Goal: Task Accomplishment & Management: Complete application form

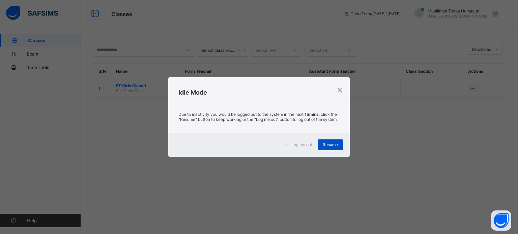
click at [331, 150] on div "Resume" at bounding box center [330, 145] width 25 height 11
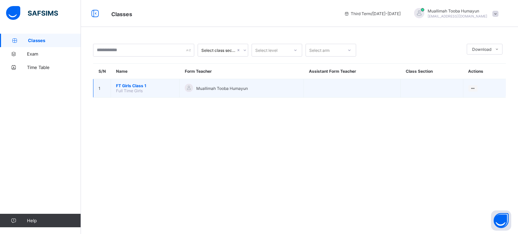
drag, startPoint x: 136, startPoint y: 79, endPoint x: 139, endPoint y: 88, distance: 9.2
click at [139, 88] on td "FT Girls Class 1 Full Time Girls" at bounding box center [145, 88] width 69 height 19
click at [139, 88] on span "FT Girls Class 1" at bounding box center [145, 85] width 58 height 5
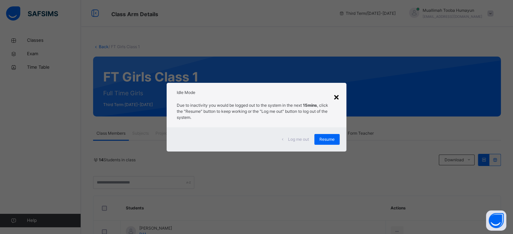
click at [335, 97] on div "×" at bounding box center [336, 97] width 6 height 14
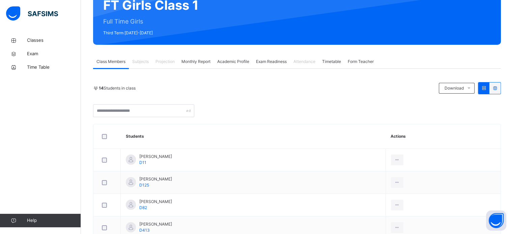
scroll to position [77, 0]
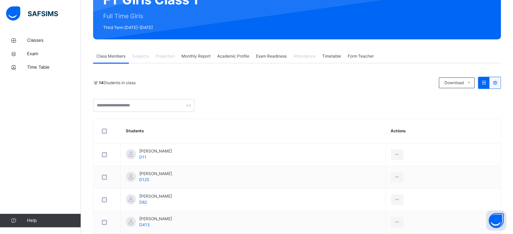
click at [166, 55] on span "Projection" at bounding box center [164, 56] width 19 height 6
click at [42, 39] on span "Classes" at bounding box center [54, 40] width 54 height 7
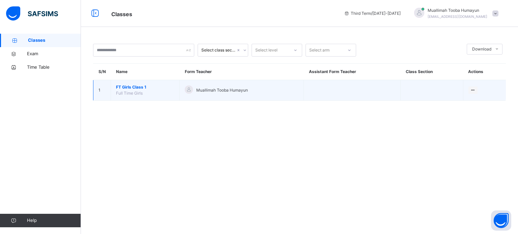
click at [472, 96] on td "View Class" at bounding box center [484, 90] width 43 height 21
click at [467, 101] on div "View Class" at bounding box center [464, 103] width 21 height 7
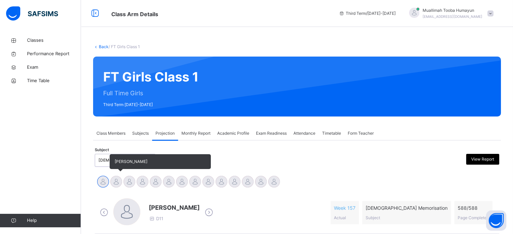
scroll to position [119, 0]
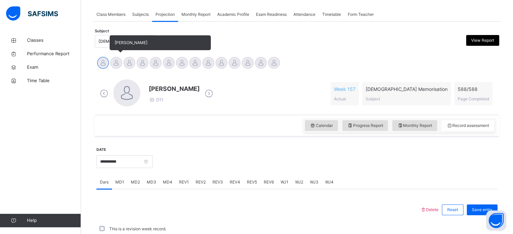
click at [117, 59] on div at bounding box center [116, 63] width 12 height 12
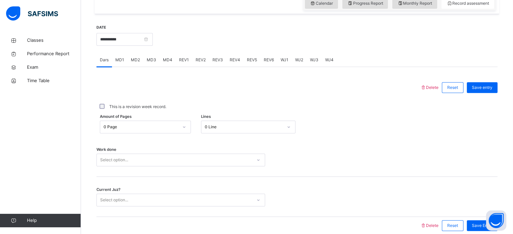
scroll to position [243, 0]
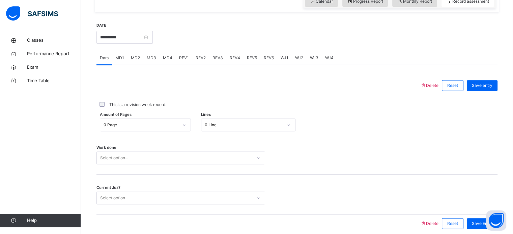
click at [185, 54] on div "REV1" at bounding box center [184, 57] width 17 height 13
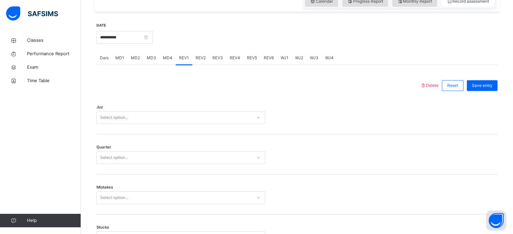
click at [196, 63] on div "REV2" at bounding box center [200, 57] width 17 height 13
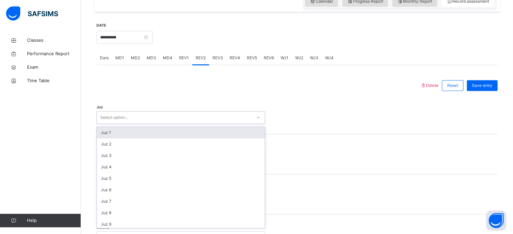
click at [170, 121] on div "Select option..." at bounding box center [174, 118] width 155 height 10
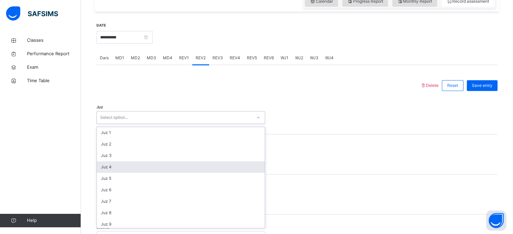
scroll to position [243, 0]
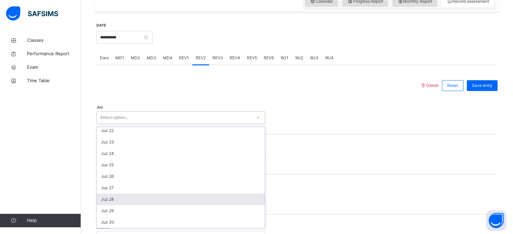
click at [160, 199] on div "Juz 28" at bounding box center [181, 199] width 168 height 11
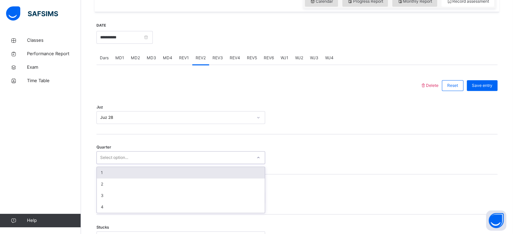
click at [146, 154] on div "Select option..." at bounding box center [174, 158] width 155 height 10
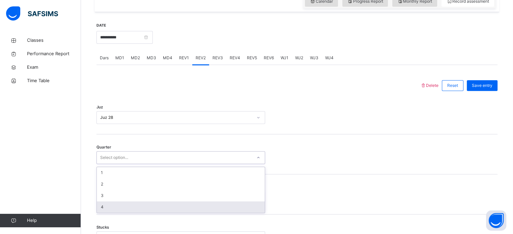
click at [143, 204] on div "4" at bounding box center [181, 207] width 168 height 11
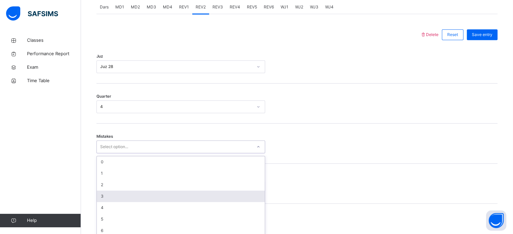
click at [138, 153] on div "option 3 focused, 4 of 7. 7 results available. Use Up and Down to choose option…" at bounding box center [180, 147] width 169 height 13
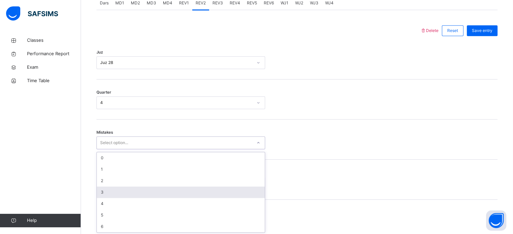
scroll to position [299, 0]
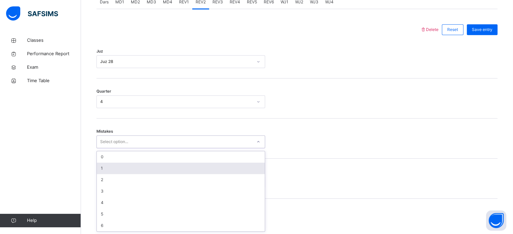
click at [143, 168] on div "1" at bounding box center [181, 168] width 168 height 11
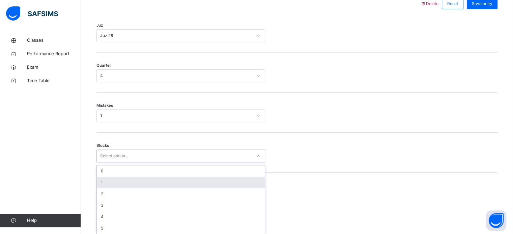
click at [136, 163] on div "option 1 focused, 2 of 6. 6 results available. Use Up and Down to choose option…" at bounding box center [180, 156] width 169 height 13
click at [136, 180] on div "1" at bounding box center [181, 180] width 168 height 11
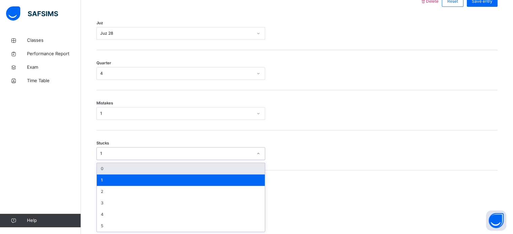
click at [135, 156] on div "1" at bounding box center [176, 154] width 152 height 6
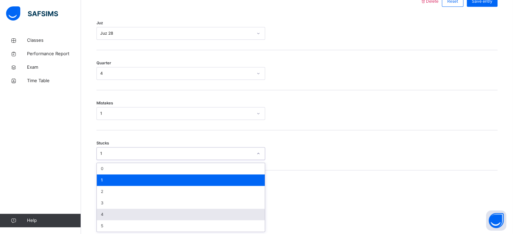
click at [128, 209] on div "4" at bounding box center [181, 214] width 168 height 11
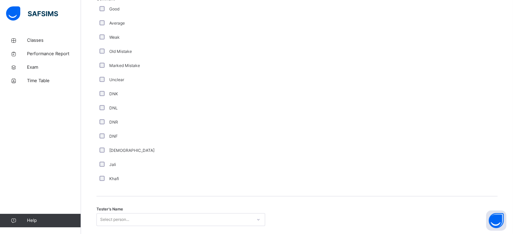
scroll to position [520, 0]
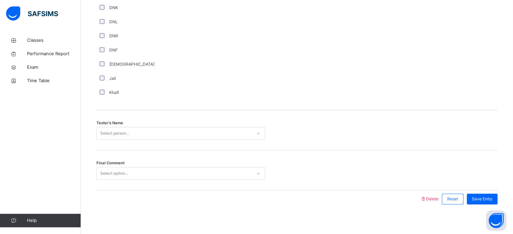
click at [116, 140] on div "Select person..." at bounding box center [180, 133] width 169 height 13
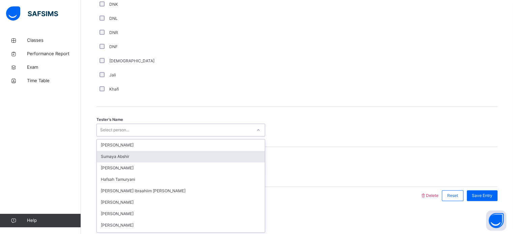
click at [133, 157] on div "Sumaya Abshir" at bounding box center [181, 156] width 168 height 11
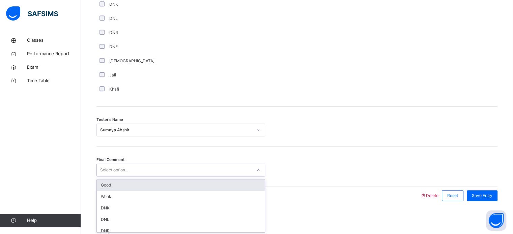
click at [143, 164] on div "Select option..." at bounding box center [180, 170] width 169 height 13
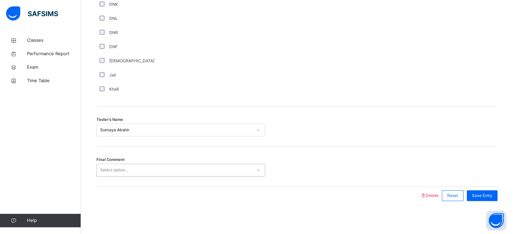
drag, startPoint x: 143, startPoint y: 163, endPoint x: 142, endPoint y: 170, distance: 6.9
click at [142, 170] on div "Select option..." at bounding box center [180, 170] width 169 height 13
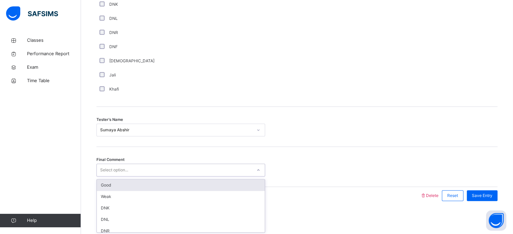
click at [142, 170] on div "Select option..." at bounding box center [174, 170] width 155 height 10
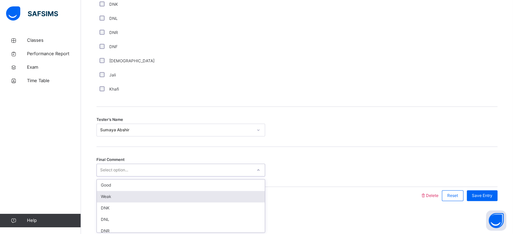
click at [138, 198] on div "Weak" at bounding box center [181, 196] width 168 height 11
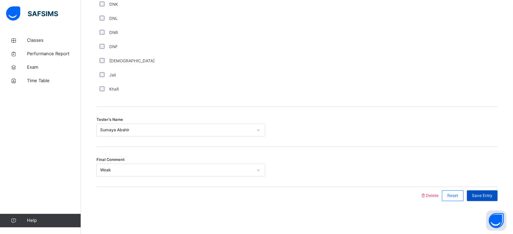
click at [490, 194] on span "Save Entry" at bounding box center [482, 196] width 21 height 6
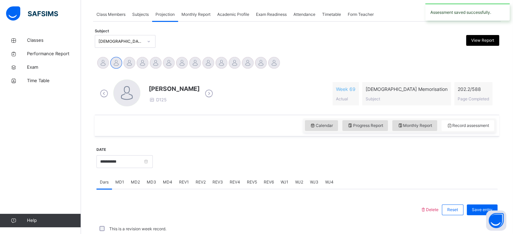
scroll to position [272, 0]
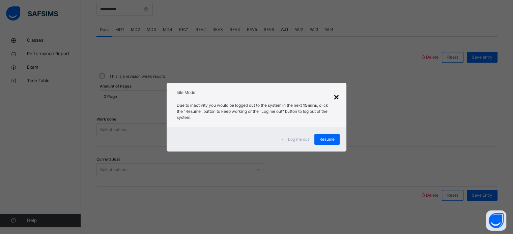
click at [336, 99] on div "×" at bounding box center [336, 97] width 6 height 14
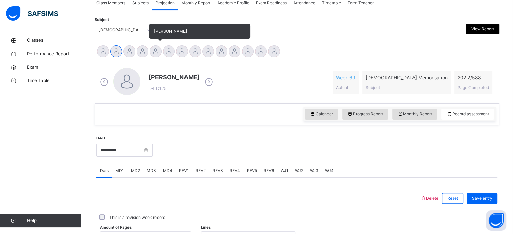
click at [158, 54] on div at bounding box center [156, 52] width 12 height 12
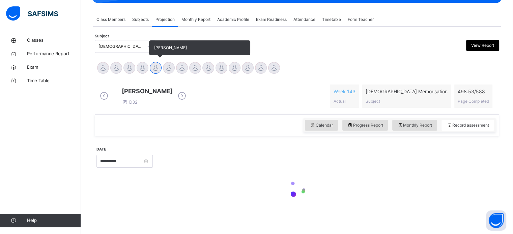
scroll to position [119, 0]
click at [172, 62] on div at bounding box center [169, 68] width 12 height 12
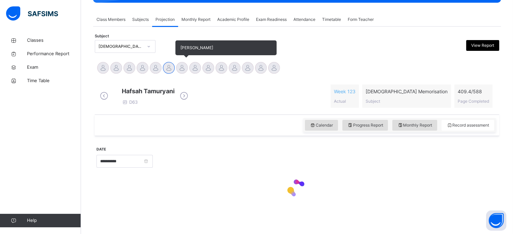
click at [185, 62] on div at bounding box center [182, 68] width 12 height 12
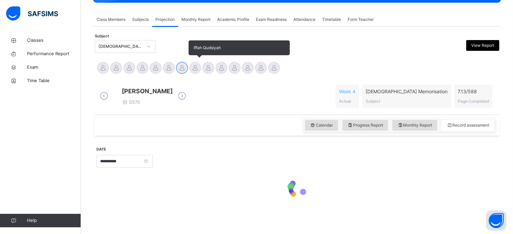
click at [199, 62] on div at bounding box center [195, 68] width 12 height 12
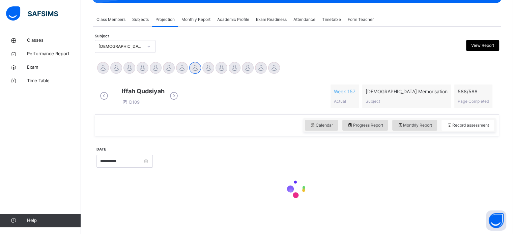
click at [211, 78] on div "Iffah Qudsiyah D109 Week 157 Actual Quran Memorisation Subject 588 / 588 Page C…" at bounding box center [297, 96] width 404 height 37
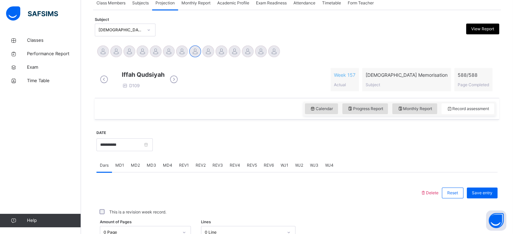
click at [225, 65] on div "Iffah Qudsiyah D109 Week 157 Actual Quran Memorisation Subject 588 / 588 Page C…" at bounding box center [296, 79] width 401 height 33
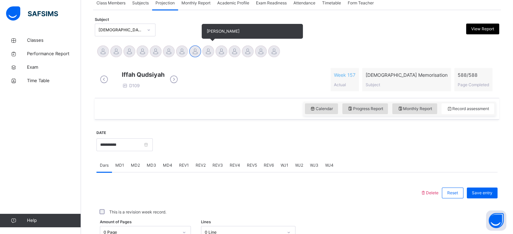
click at [209, 52] on div at bounding box center [208, 52] width 12 height 12
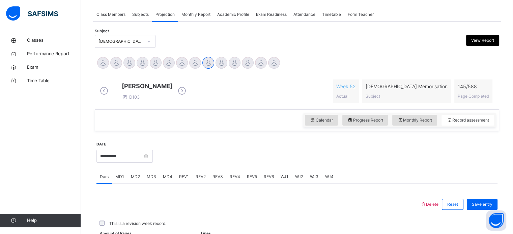
click at [219, 75] on div "Iman Adem Ali D103 Week 52 Actual Quran Memorisation Subject 145 / 588 Page Com…" at bounding box center [296, 91] width 401 height 33
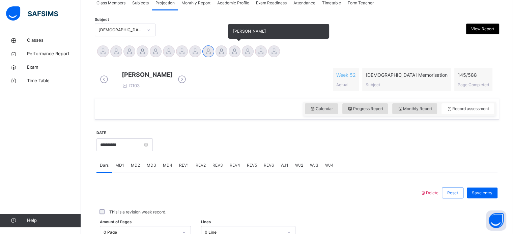
click at [233, 54] on div at bounding box center [235, 52] width 12 height 12
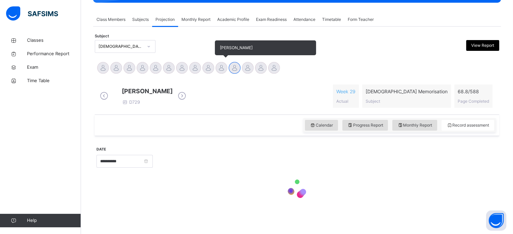
click at [220, 61] on div "[PERSON_NAME]" at bounding box center [221, 68] width 13 height 15
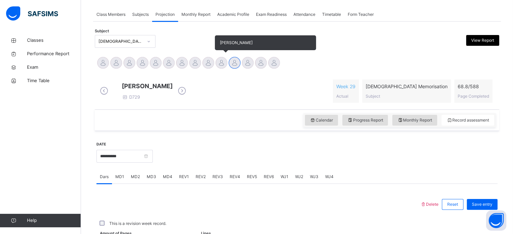
scroll to position [131, 0]
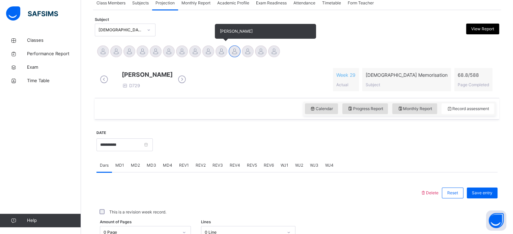
click at [217, 49] on div at bounding box center [221, 52] width 12 height 12
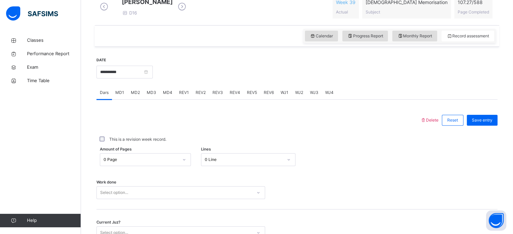
scroll to position [203, 0]
click at [357, 191] on div "Work done Select option..." at bounding box center [296, 190] width 401 height 40
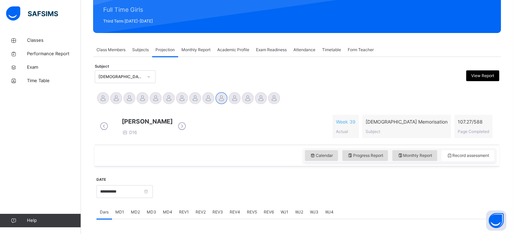
scroll to position [79, 0]
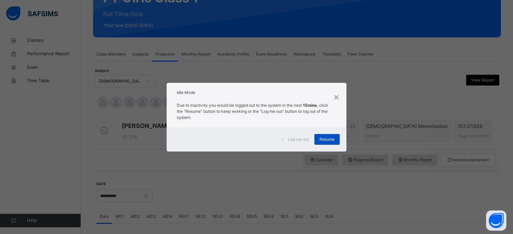
click at [323, 139] on span "Resume" at bounding box center [326, 140] width 15 height 6
click at [336, 139] on div "Resume" at bounding box center [326, 139] width 25 height 11
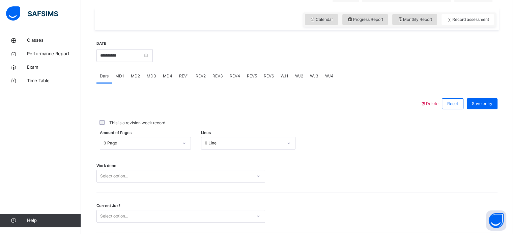
scroll to position [220, 0]
click at [186, 81] on div "REV1" at bounding box center [184, 75] width 17 height 13
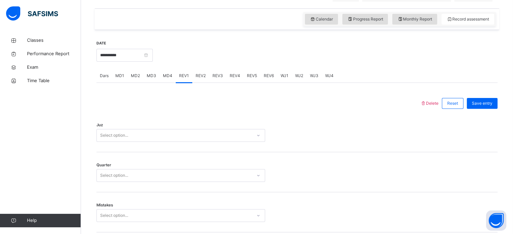
click at [191, 81] on div "Dars MD1 MD2 MD3 MD4 REV1 REV2 REV3 REV4 REV5 REV6 WJ1 WJ2 WJ3 WJ4" at bounding box center [296, 76] width 401 height 14
click at [203, 79] on span "REV2" at bounding box center [201, 76] width 10 height 6
click at [183, 79] on span "REV1" at bounding box center [184, 76] width 10 height 6
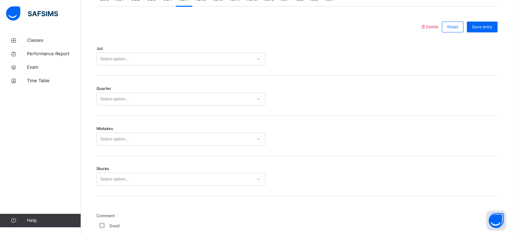
scroll to position [297, 0]
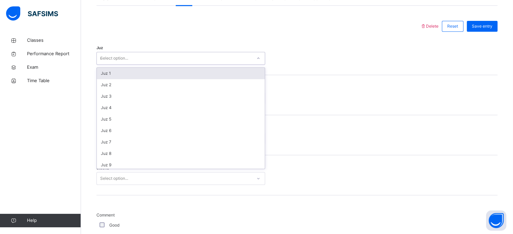
type input "**"
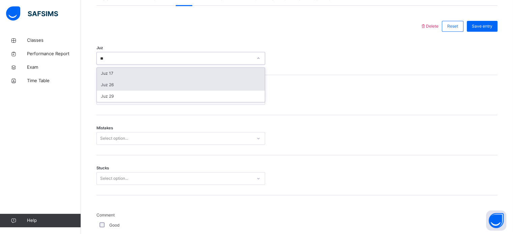
click at [112, 91] on div "Juz 26" at bounding box center [181, 84] width 168 height 11
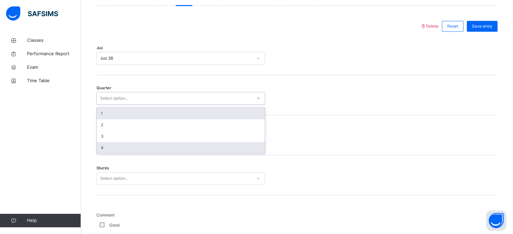
click at [116, 152] on div "4" at bounding box center [181, 147] width 168 height 11
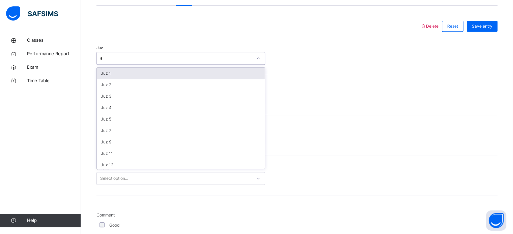
type input "**"
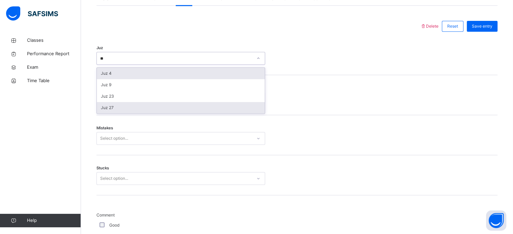
click at [130, 109] on div "Juz 27" at bounding box center [181, 107] width 168 height 11
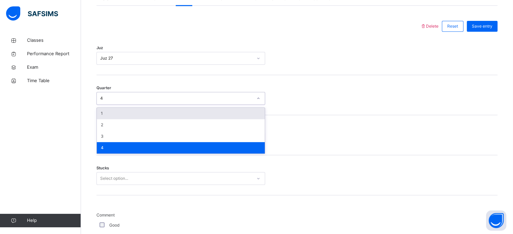
click at [121, 119] on div "1" at bounding box center [181, 113] width 168 height 11
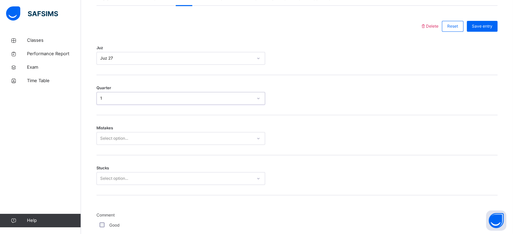
click at [174, 161] on div "Stucks Select option..." at bounding box center [296, 175] width 401 height 40
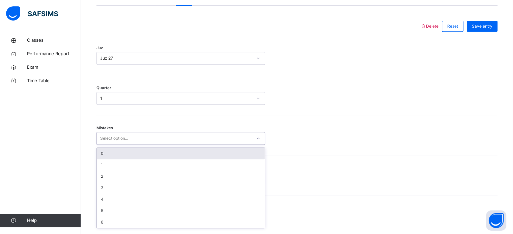
click at [181, 156] on div "0" at bounding box center [181, 153] width 168 height 11
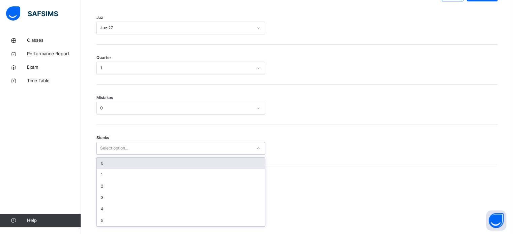
scroll to position [328, 0]
click at [139, 169] on div "0" at bounding box center [181, 163] width 168 height 11
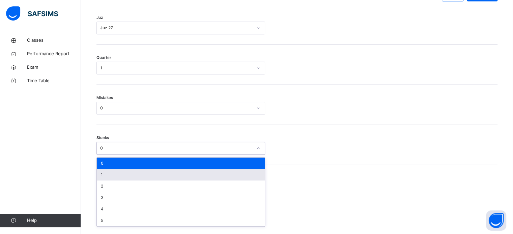
click at [117, 179] on div "1" at bounding box center [181, 174] width 168 height 11
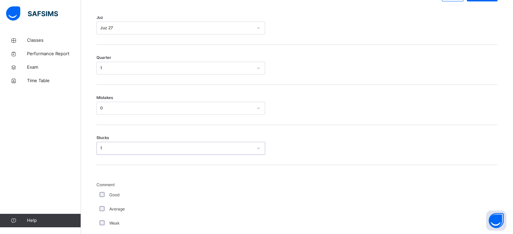
click at [100, 202] on div "Good" at bounding box center [180, 195] width 169 height 14
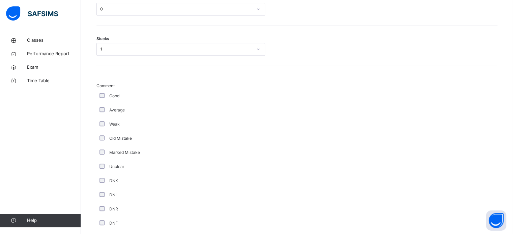
scroll to position [609, 0]
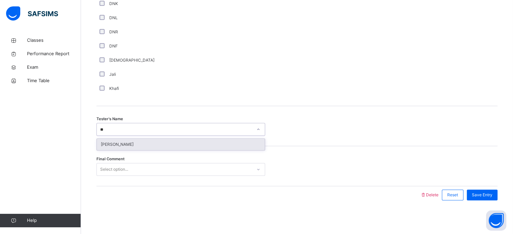
type input "*"
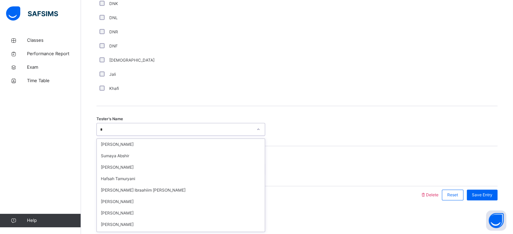
type input "**"
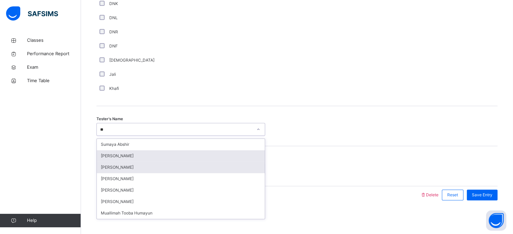
click at [109, 155] on div "[PERSON_NAME]" at bounding box center [181, 155] width 168 height 11
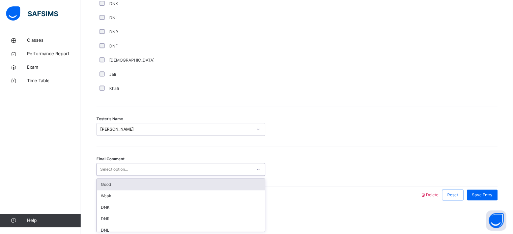
click at [118, 182] on div "Good" at bounding box center [181, 184] width 168 height 11
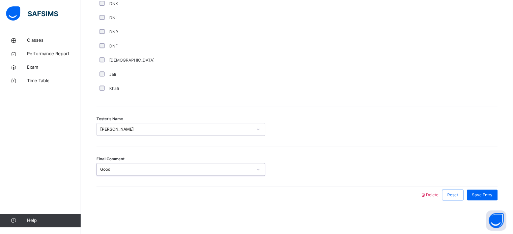
click at [475, 182] on div "Final Comment option Good, selected. 0 results available. Select is focused ,ty…" at bounding box center [296, 166] width 401 height 40
click at [482, 191] on div "Save Entry" at bounding box center [482, 195] width 31 height 11
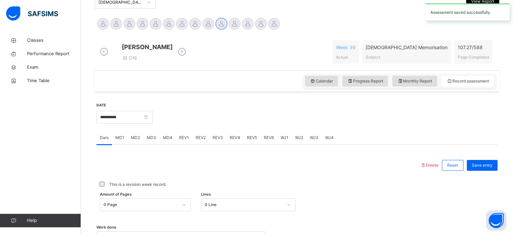
scroll to position [158, 0]
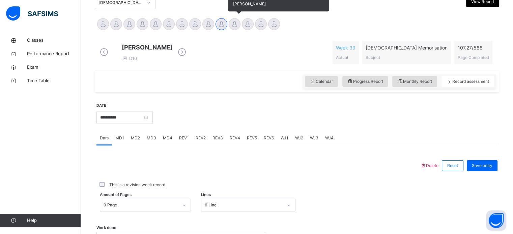
click at [239, 23] on div at bounding box center [235, 24] width 12 height 12
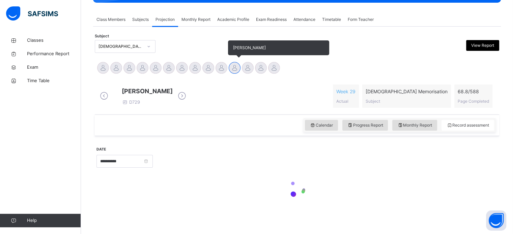
scroll to position [119, 0]
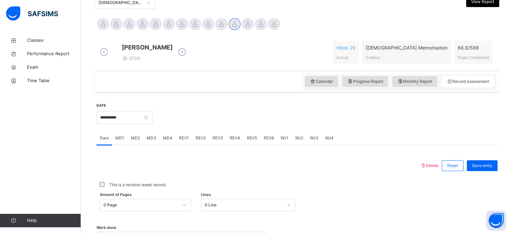
click at [102, 57] on icon at bounding box center [104, 52] width 12 height 10
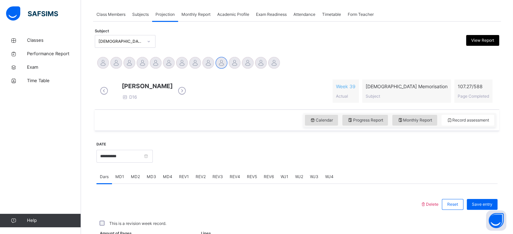
scroll to position [158, 0]
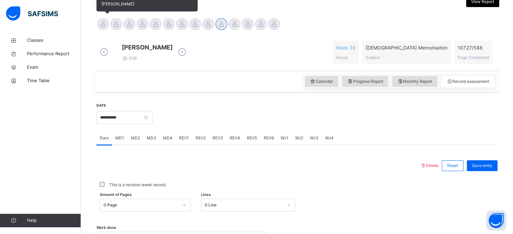
click at [97, 31] on div "[PERSON_NAME]" at bounding box center [102, 25] width 13 height 15
click at [117, 22] on div at bounding box center [116, 24] width 12 height 12
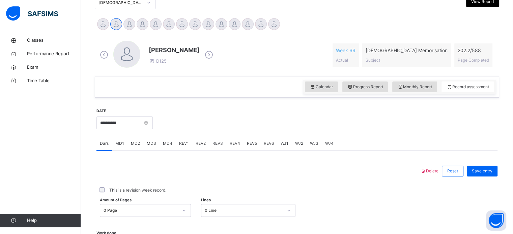
click at [125, 59] on div at bounding box center [126, 54] width 27 height 27
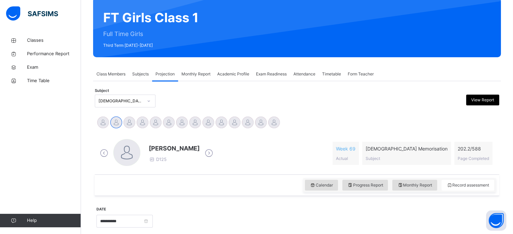
scroll to position [69, 0]
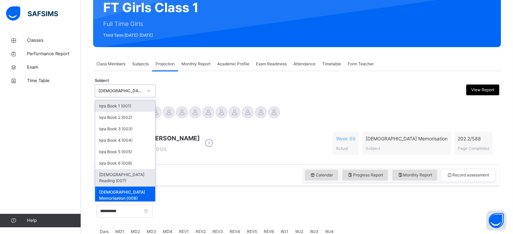
click at [140, 172] on div "Quran Reading (007)" at bounding box center [125, 178] width 60 height 18
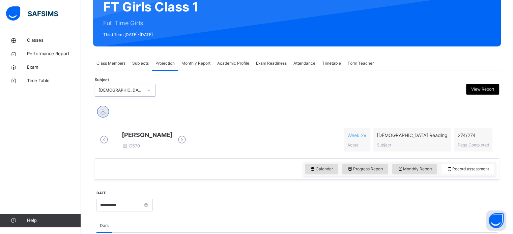
scroll to position [71, 0]
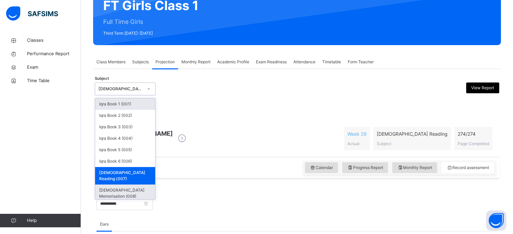
click at [136, 186] on div "Quran Memorisation (008)" at bounding box center [125, 194] width 60 height 18
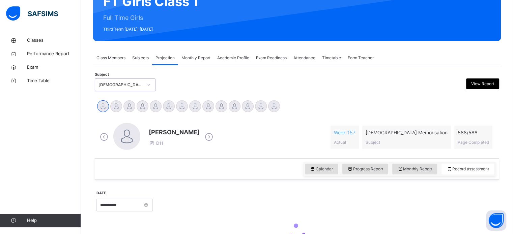
scroll to position [102, 0]
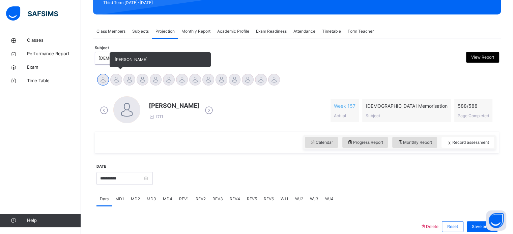
click at [116, 84] on div at bounding box center [116, 80] width 12 height 12
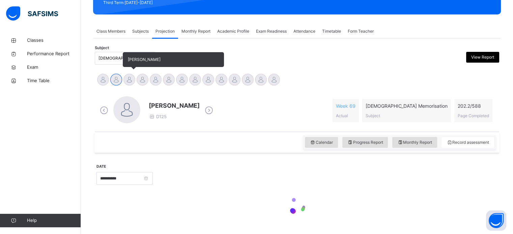
click at [131, 84] on div at bounding box center [129, 80] width 12 height 12
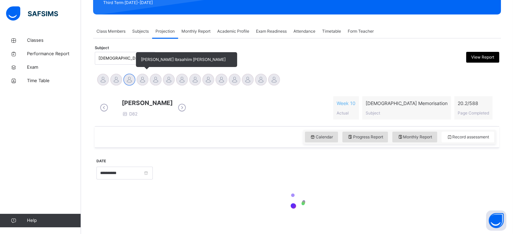
click at [145, 82] on div at bounding box center [143, 80] width 12 height 12
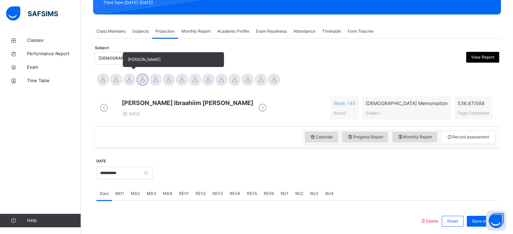
click at [129, 80] on div at bounding box center [129, 80] width 12 height 12
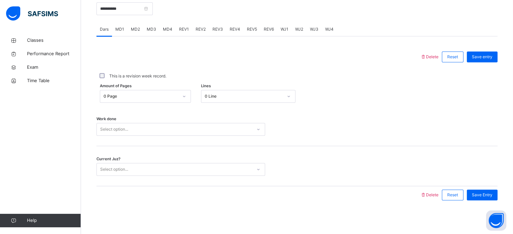
scroll to position [272, 0]
click at [123, 24] on div "MD1" at bounding box center [120, 29] width 16 height 13
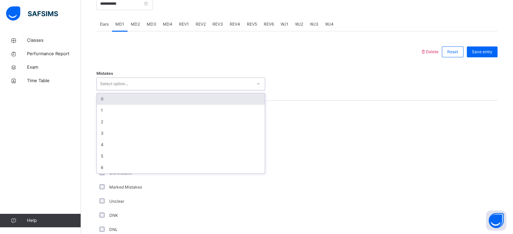
click at [116, 102] on div "0" at bounding box center [181, 98] width 168 height 11
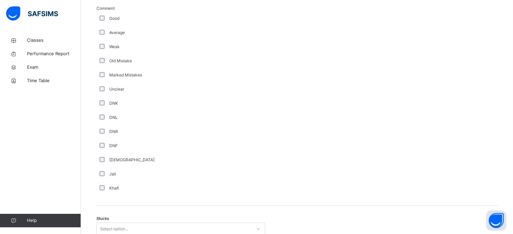
scroll to position [419, 0]
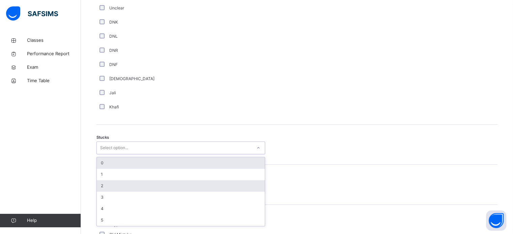
click at [109, 192] on div "2" at bounding box center [181, 185] width 168 height 11
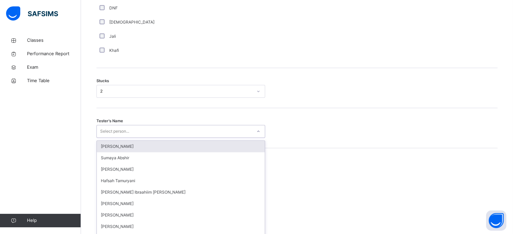
scroll to position [538, 0]
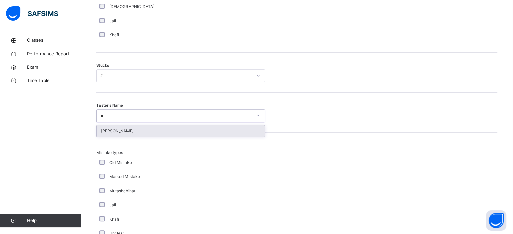
type input "***"
click at [145, 131] on div "[PERSON_NAME]" at bounding box center [181, 130] width 168 height 11
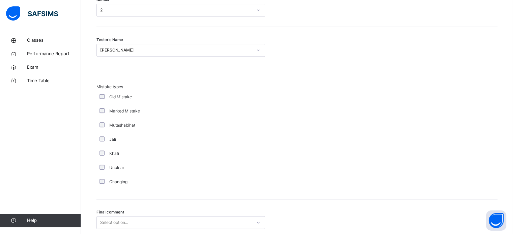
scroll to position [661, 0]
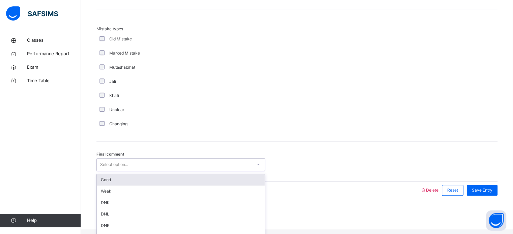
click at [144, 186] on div "Good" at bounding box center [181, 179] width 168 height 11
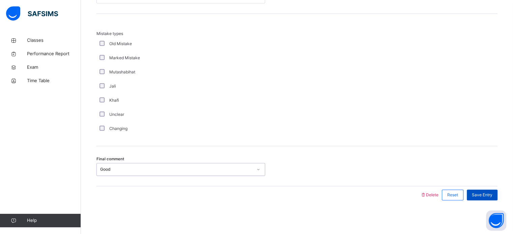
click at [482, 194] on span "Save Entry" at bounding box center [482, 195] width 21 height 6
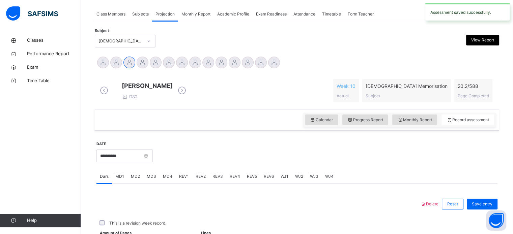
scroll to position [97, 0]
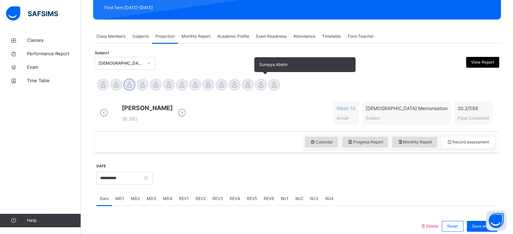
click at [264, 82] on div at bounding box center [261, 85] width 12 height 12
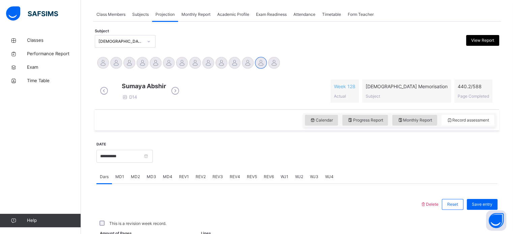
click at [284, 180] on span "WJ1" at bounding box center [285, 177] width 8 height 6
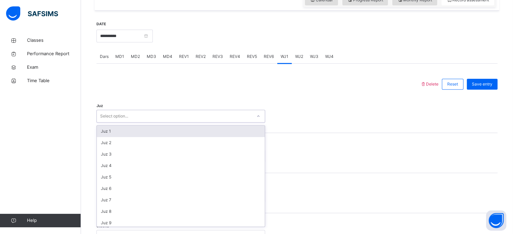
scroll to position [240, 0]
type input "******"
click at [179, 137] on div "Juz 19" at bounding box center [181, 130] width 168 height 11
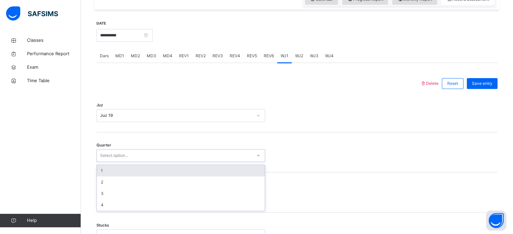
click at [177, 160] on div "Select option..." at bounding box center [174, 156] width 155 height 10
click at [165, 175] on div "1" at bounding box center [181, 170] width 168 height 11
click at [165, 173] on div "Quarter option 1 focused, 1 of 4. 4 results available. Use Up and Down to choos…" at bounding box center [296, 153] width 401 height 40
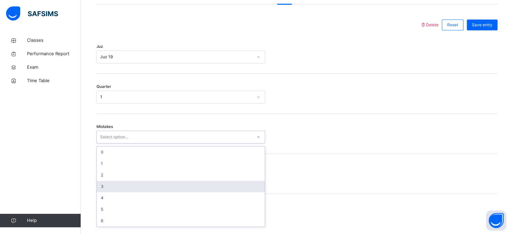
click at [164, 144] on div "option 3 focused, 4 of 7. 7 results available. Use Up and Down to choose option…" at bounding box center [180, 137] width 169 height 13
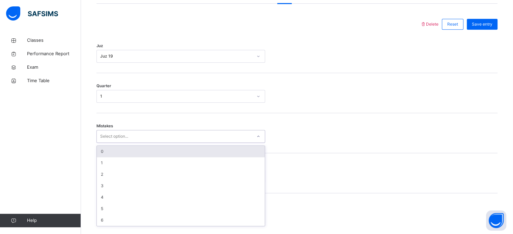
click at [151, 152] on div "0" at bounding box center [181, 151] width 168 height 11
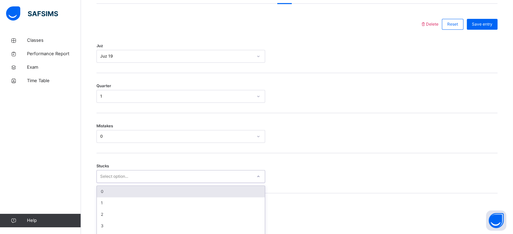
scroll to position [328, 0]
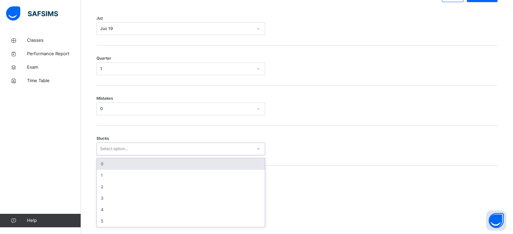
click at [151, 155] on div "option 0 focused, 1 of 6. 6 results available. Use Up and Down to choose option…" at bounding box center [180, 149] width 169 height 13
click at [151, 168] on div "0" at bounding box center [181, 163] width 168 height 11
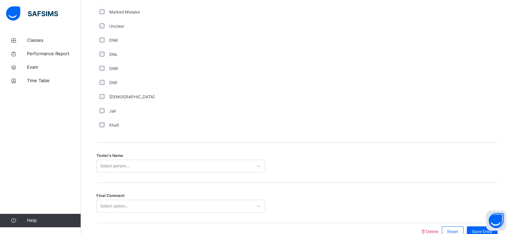
scroll to position [609, 0]
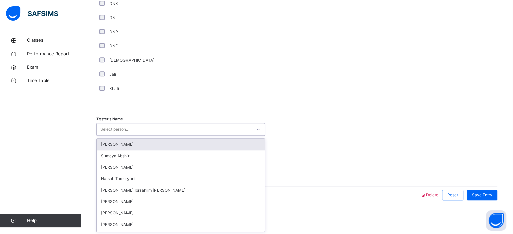
type input "*"
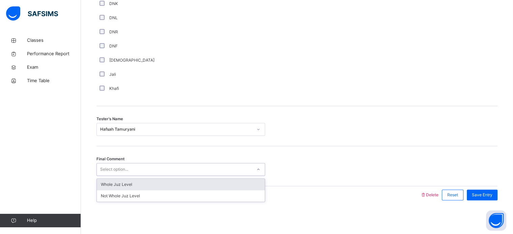
click at [117, 175] on div "Select option..." at bounding box center [180, 169] width 169 height 13
click at [161, 185] on div "Whole Juz Level" at bounding box center [181, 184] width 168 height 11
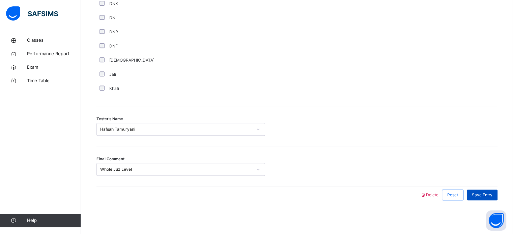
click at [486, 194] on span "Save Entry" at bounding box center [482, 195] width 21 height 6
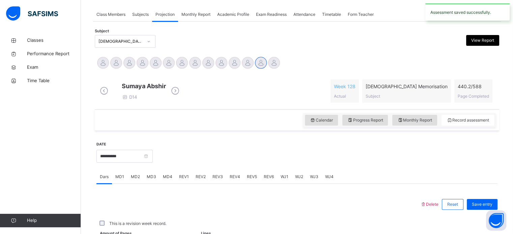
scroll to position [272, 0]
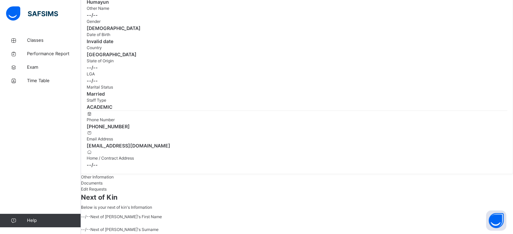
scroll to position [85, 0]
click at [35, 35] on link "Classes" at bounding box center [40, 40] width 81 height 13
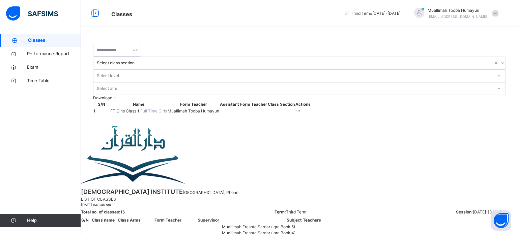
click at [132, 109] on span "FT Girls Class 1" at bounding box center [125, 111] width 30 height 5
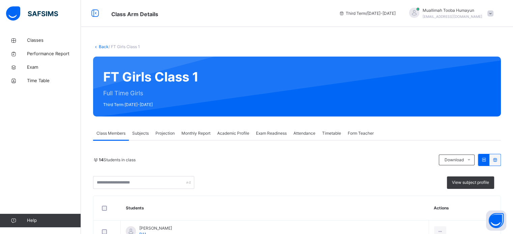
click at [165, 132] on span "Projection" at bounding box center [164, 134] width 19 height 6
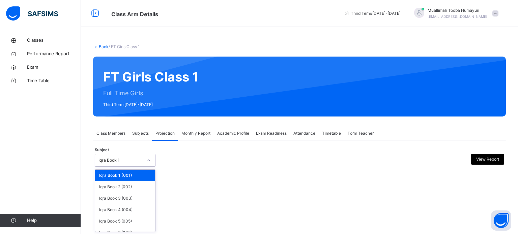
click at [105, 159] on div "Iqra Book 1" at bounding box center [120, 160] width 45 height 6
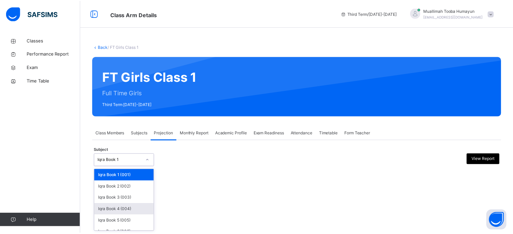
scroll to position [35, 0]
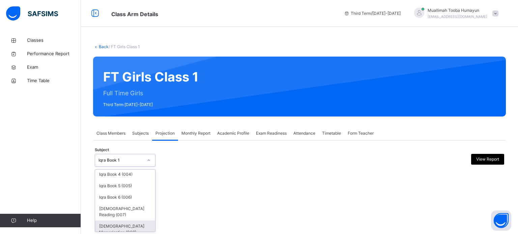
click at [112, 225] on div "Quran Memorisation (008)" at bounding box center [125, 230] width 60 height 18
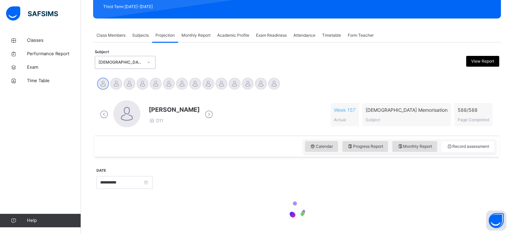
scroll to position [119, 0]
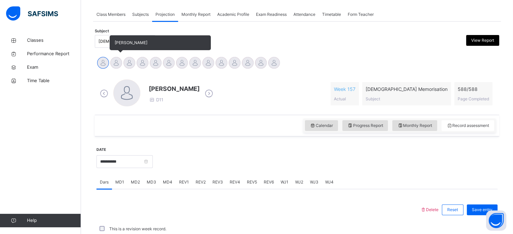
click at [115, 65] on div at bounding box center [116, 63] width 12 height 12
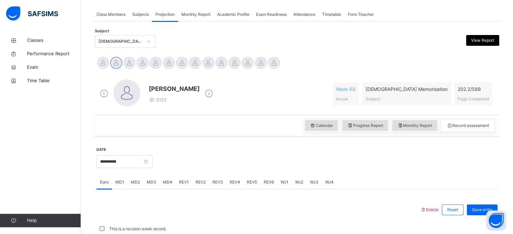
scroll to position [169, 0]
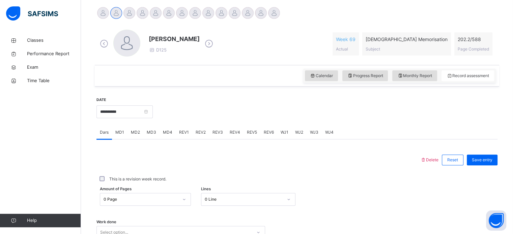
click at [182, 132] on span "REV1" at bounding box center [184, 132] width 10 height 6
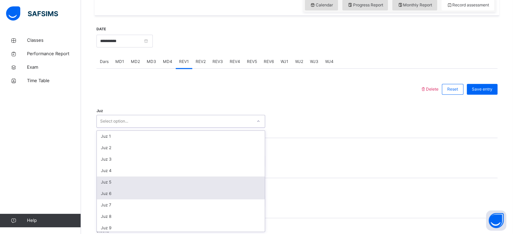
scroll to position [240, 0]
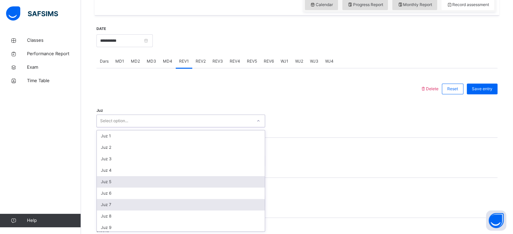
drag, startPoint x: 148, startPoint y: 186, endPoint x: 127, endPoint y: 203, distance: 26.4
click at [127, 127] on div "option Juz 5 focused, 5 of 30. 30 results available. Use Up and Down to choose …" at bounding box center [180, 121] width 169 height 13
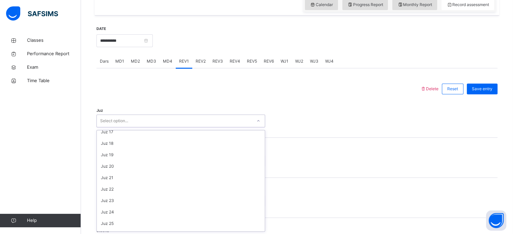
scroll to position [243, 0]
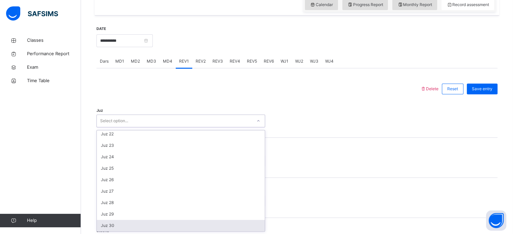
click at [109, 221] on div "Juz 30" at bounding box center [181, 225] width 168 height 11
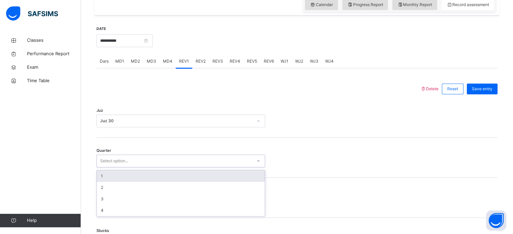
click at [112, 158] on div "Select option..." at bounding box center [114, 161] width 28 height 13
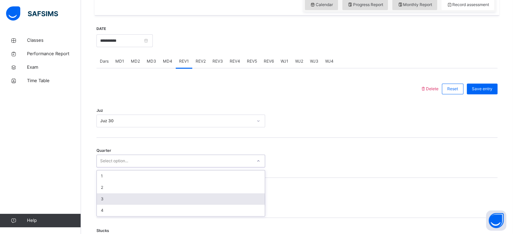
drag, startPoint x: 107, startPoint y: 196, endPoint x: 102, endPoint y: 200, distance: 6.4
click at [102, 200] on div "3" at bounding box center [181, 199] width 168 height 11
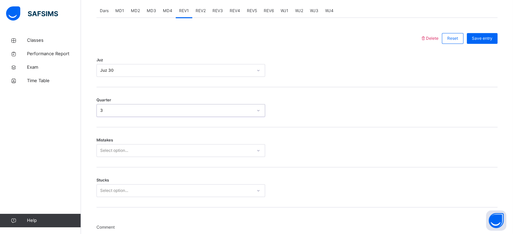
click at [102, 157] on div "Select option..." at bounding box center [180, 150] width 169 height 13
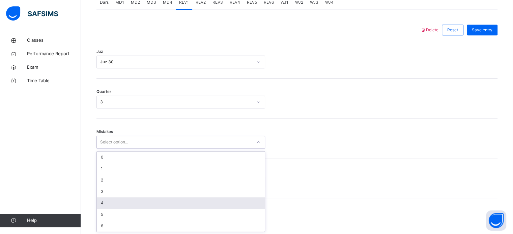
scroll to position [299, 0]
click at [102, 200] on div "4" at bounding box center [181, 202] width 168 height 11
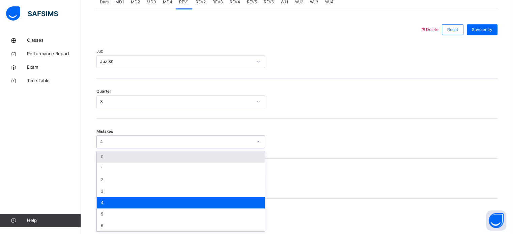
click at [114, 145] on div "4" at bounding box center [174, 142] width 155 height 10
click at [112, 151] on div "0" at bounding box center [181, 156] width 168 height 11
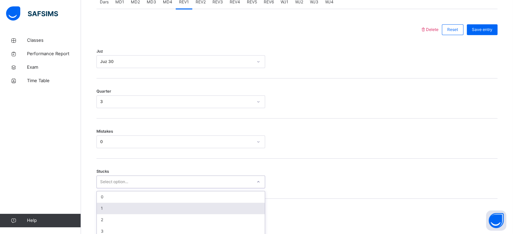
scroll to position [328, 0]
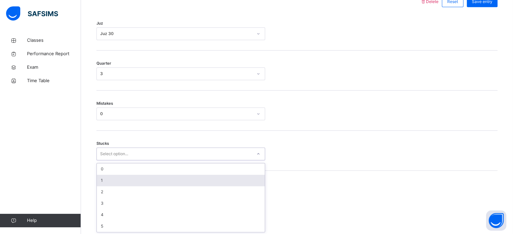
click at [104, 161] on div "option 1 focused, 2 of 6. 6 results available. Use Up and Down to choose option…" at bounding box center [180, 154] width 169 height 13
click at [104, 180] on div "1" at bounding box center [181, 180] width 168 height 11
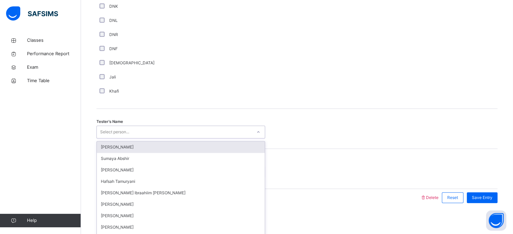
scroll to position [609, 0]
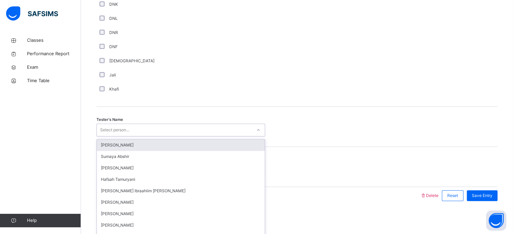
click at [120, 128] on div "Select person..." at bounding box center [114, 130] width 29 height 13
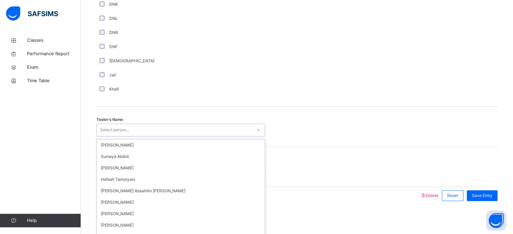
scroll to position [28, 0]
click at [109, 231] on div "[PERSON_NAME]" at bounding box center [181, 236] width 168 height 11
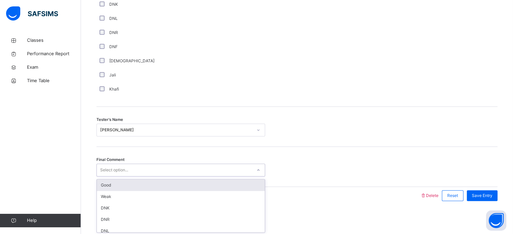
click at [108, 165] on div "Select option..." at bounding box center [114, 170] width 28 height 13
click at [108, 183] on div "Good" at bounding box center [181, 185] width 168 height 11
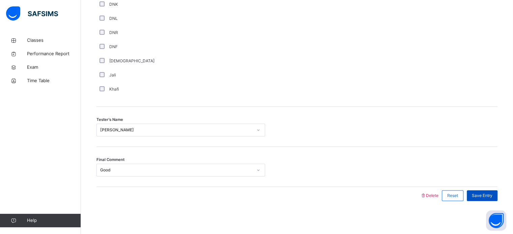
click at [480, 194] on span "Save Entry" at bounding box center [482, 196] width 21 height 6
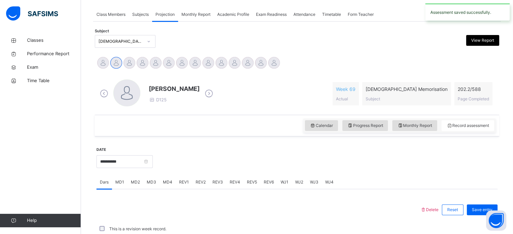
scroll to position [272, 0]
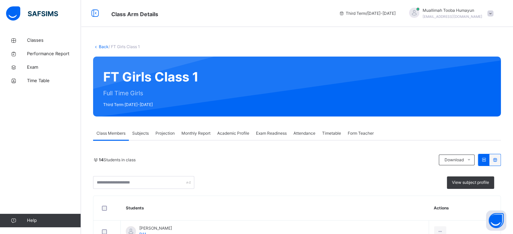
click at [170, 139] on div "Projection" at bounding box center [165, 133] width 26 height 13
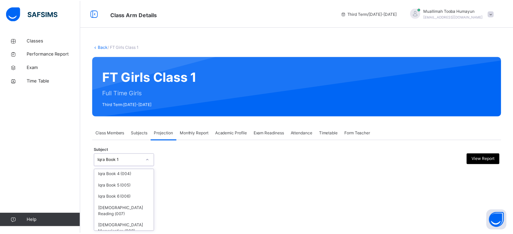
scroll to position [35, 0]
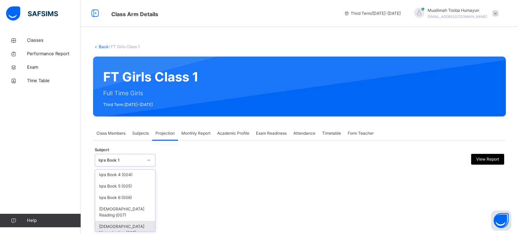
click at [131, 222] on div "Quran Memorisation (008)" at bounding box center [125, 230] width 60 height 18
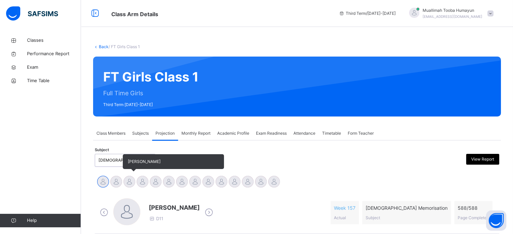
click at [133, 183] on div at bounding box center [129, 182] width 12 height 12
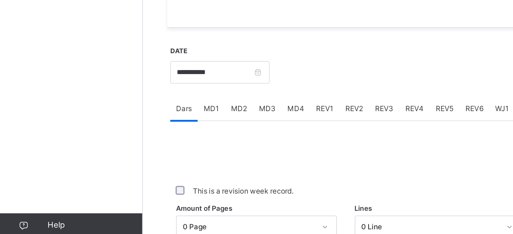
scroll to position [147, 0]
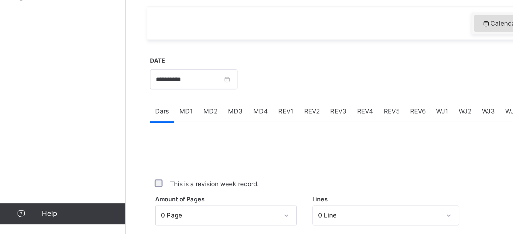
click at [152, 157] on span "MD3" at bounding box center [151, 155] width 9 height 6
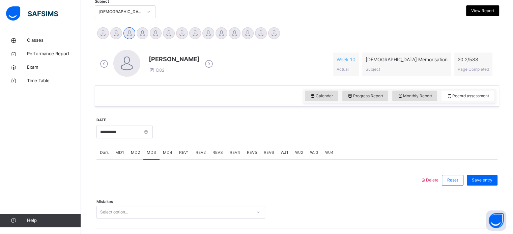
scroll to position [149, 0]
click at [120, 154] on span "MD1" at bounding box center [119, 152] width 9 height 6
click at [152, 150] on span "MD3" at bounding box center [151, 152] width 9 height 6
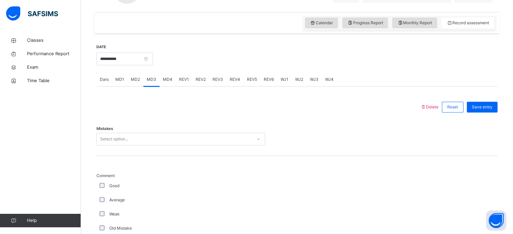
scroll to position [238, 0]
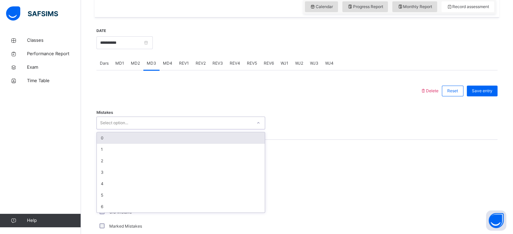
click at [108, 141] on div "0" at bounding box center [181, 138] width 168 height 11
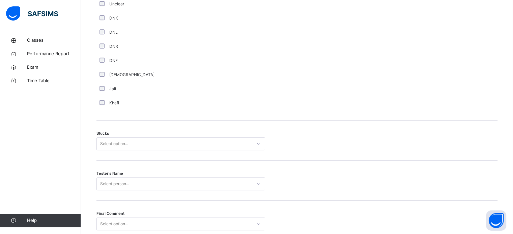
scroll to position [476, 0]
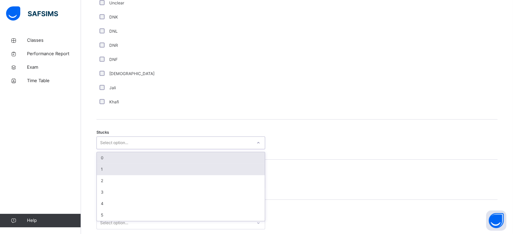
click at [103, 169] on div "1" at bounding box center [181, 169] width 168 height 11
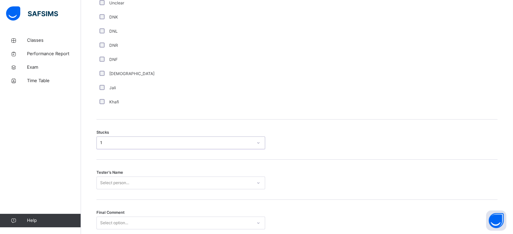
scroll to position [529, 0]
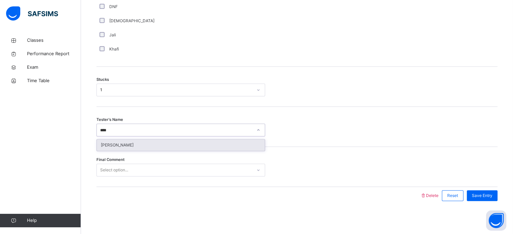
type input "*****"
click at [191, 147] on div "[PERSON_NAME]" at bounding box center [181, 145] width 168 height 11
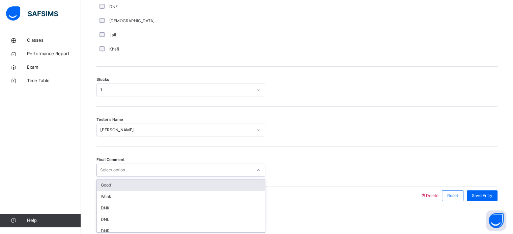
click at [173, 185] on div "Good" at bounding box center [181, 185] width 168 height 11
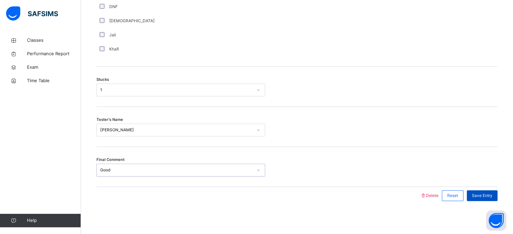
click at [492, 200] on div "Save Entry" at bounding box center [482, 196] width 31 height 11
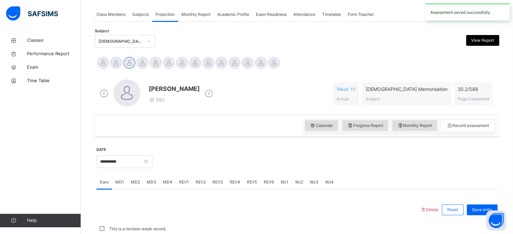
scroll to position [272, 0]
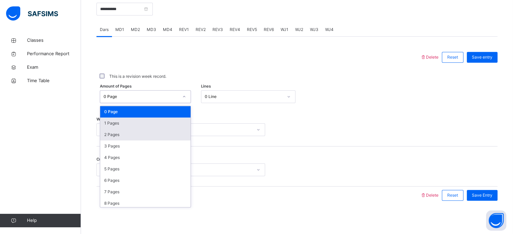
drag, startPoint x: 148, startPoint y: 94, endPoint x: 115, endPoint y: 132, distance: 50.6
click at [115, 103] on div "option 1 Pages focused, 2 of 589. 589 results available. Use Up and Down to cho…" at bounding box center [145, 96] width 91 height 13
click at [115, 132] on div "2 Pages" at bounding box center [145, 134] width 90 height 11
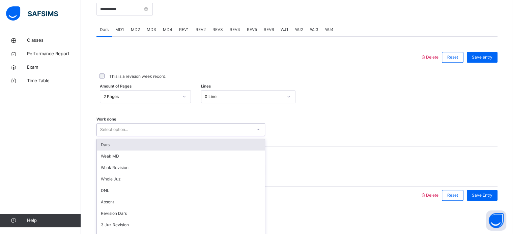
click at [115, 132] on div "Select option..." at bounding box center [114, 129] width 28 height 13
click at [113, 143] on div "Dars" at bounding box center [181, 144] width 168 height 11
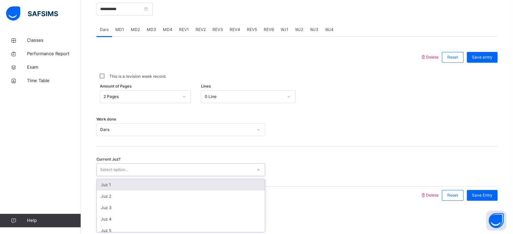
click at [129, 167] on div "Select option..." at bounding box center [174, 170] width 155 height 10
type input "**"
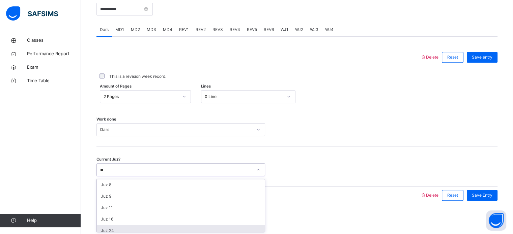
click at [125, 227] on div "Juz 24" at bounding box center [181, 230] width 168 height 11
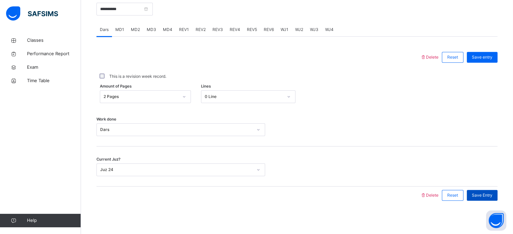
drag, startPoint x: 478, startPoint y: 188, endPoint x: 478, endPoint y: 197, distance: 8.8
click at [478, 197] on div "Save Entry" at bounding box center [480, 196] width 34 height 18
click at [478, 197] on span "Save Entry" at bounding box center [482, 196] width 21 height 6
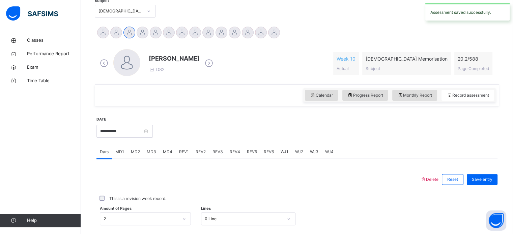
scroll to position [146, 0]
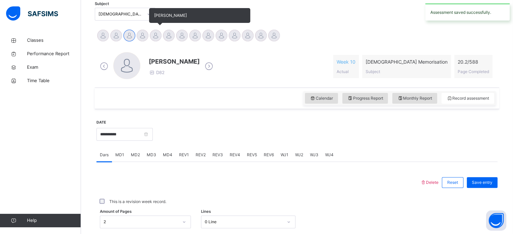
click at [157, 33] on div at bounding box center [156, 36] width 12 height 12
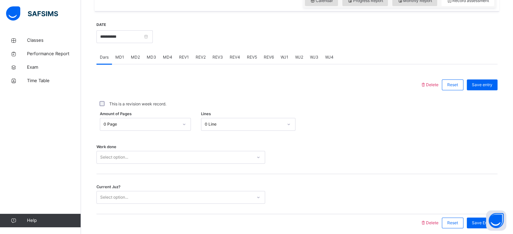
scroll to position [272, 0]
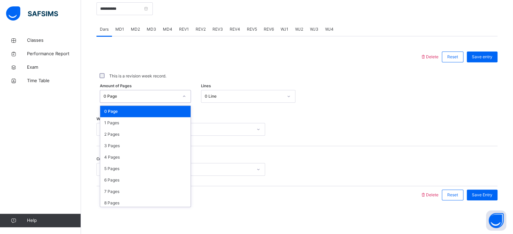
click at [141, 100] on div "0 Page" at bounding box center [139, 96] width 78 height 10
click at [117, 131] on div "2 Pages" at bounding box center [145, 134] width 90 height 11
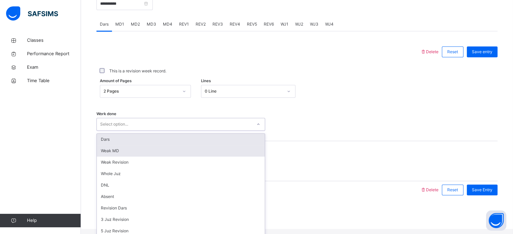
drag, startPoint x: 137, startPoint y: 133, endPoint x: 123, endPoint y: 147, distance: 20.1
click at [123, 131] on div "option Weak MD focused, 2 of 14. 14 results available. Use Up and Down to choos…" at bounding box center [180, 124] width 169 height 13
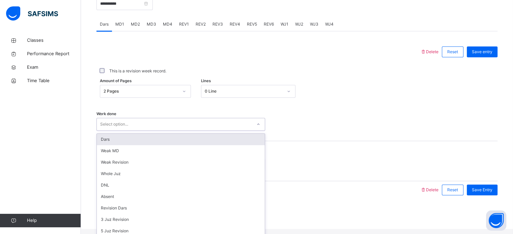
click at [123, 145] on div "Dars" at bounding box center [181, 139] width 168 height 11
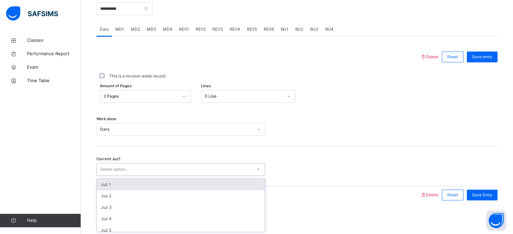
click at [109, 166] on div "Select option..." at bounding box center [114, 169] width 28 height 13
type input "**"
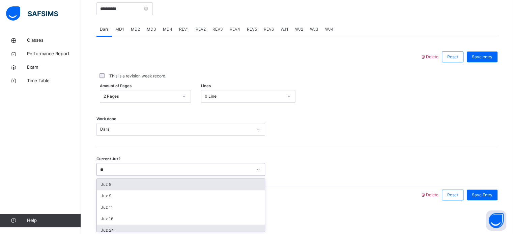
click at [124, 230] on div "Juz 24" at bounding box center [181, 230] width 168 height 11
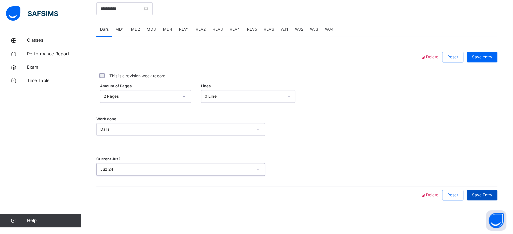
click at [479, 199] on div "Save Entry" at bounding box center [482, 195] width 31 height 11
click at [180, 26] on span "REV1" at bounding box center [184, 29] width 10 height 6
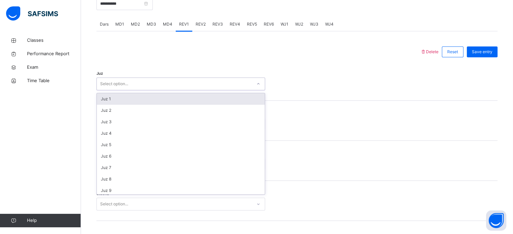
click at [128, 89] on div "Select option..." at bounding box center [174, 84] width 155 height 10
type input "**"
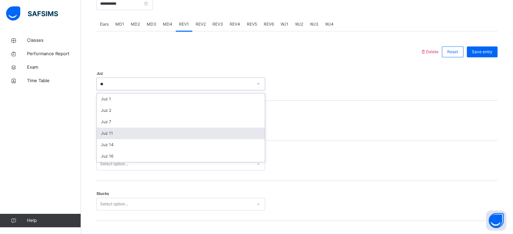
click at [105, 139] on div "Juz 11" at bounding box center [181, 133] width 168 height 11
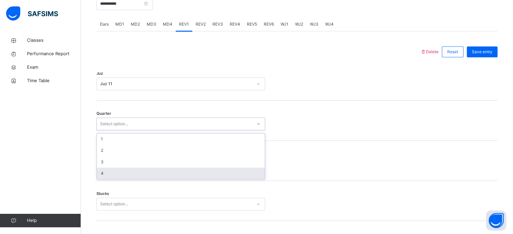
drag, startPoint x: 102, startPoint y: 132, endPoint x: 110, endPoint y: 176, distance: 44.9
click at [110, 131] on div "option 4 focused, 4 of 4. 4 results available. Use Up and Down to choose option…" at bounding box center [180, 124] width 169 height 13
click at [110, 176] on div "4" at bounding box center [181, 173] width 168 height 11
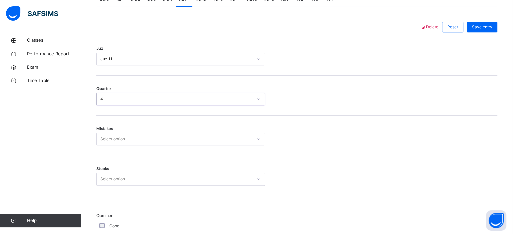
scroll to position [299, 0]
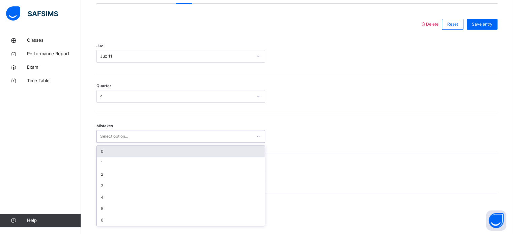
drag, startPoint x: 107, startPoint y: 172, endPoint x: 104, endPoint y: 150, distance: 21.4
click at [104, 150] on div "Mistakes option 0 focused, 1 of 7. 7 results available. Use Up and Down to choo…" at bounding box center [296, 133] width 401 height 40
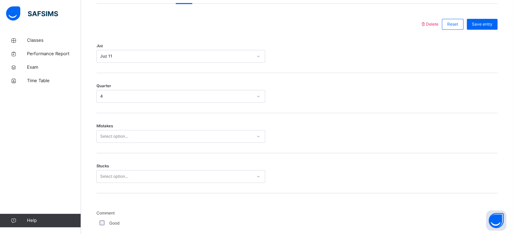
click at [104, 150] on div "Mistakes Select option..." at bounding box center [296, 133] width 401 height 40
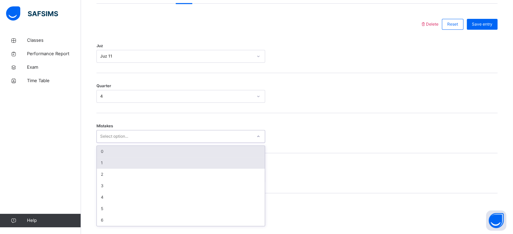
drag, startPoint x: 104, startPoint y: 144, endPoint x: 103, endPoint y: 163, distance: 19.2
click at [103, 143] on div "option 0 focused, 1 of 7. 7 results available. Use Up and Down to choose option…" at bounding box center [180, 136] width 169 height 13
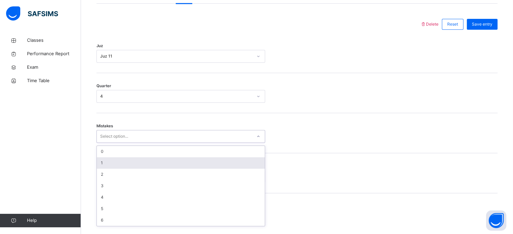
click at [103, 163] on div "1" at bounding box center [181, 162] width 168 height 11
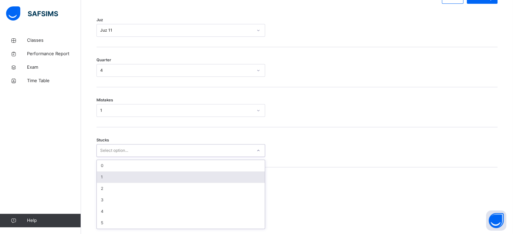
scroll to position [328, 0]
click at [103, 155] on div "option 1 focused, 2 of 6. 6 results available. Use Up and Down to choose option…" at bounding box center [180, 148] width 169 height 13
click at [103, 181] on div "1" at bounding box center [181, 174] width 168 height 11
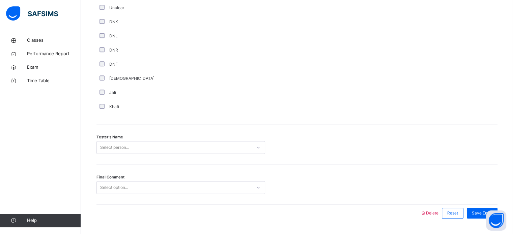
scroll to position [609, 0]
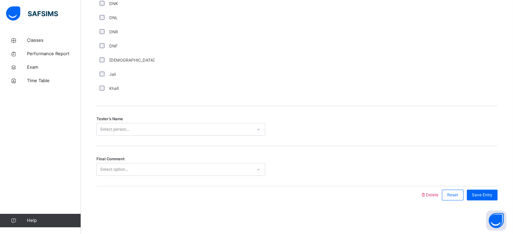
click at [128, 136] on div "Select person..." at bounding box center [180, 129] width 169 height 13
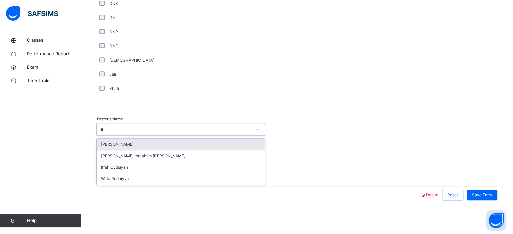
type input "***"
click at [162, 144] on div "[PERSON_NAME]" at bounding box center [181, 144] width 168 height 11
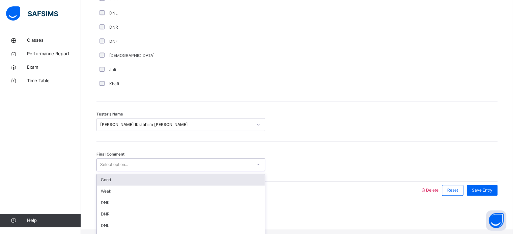
click at [137, 180] on div "Good" at bounding box center [181, 179] width 168 height 11
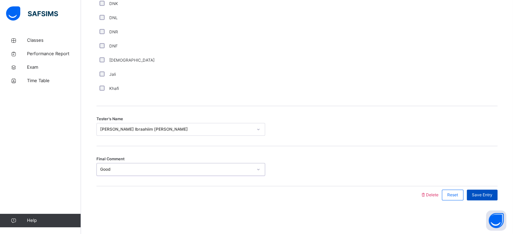
click at [492, 192] on span "Save Entry" at bounding box center [482, 195] width 21 height 6
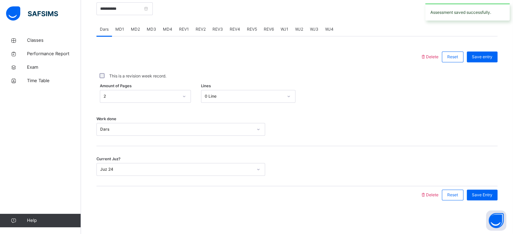
scroll to position [222, 0]
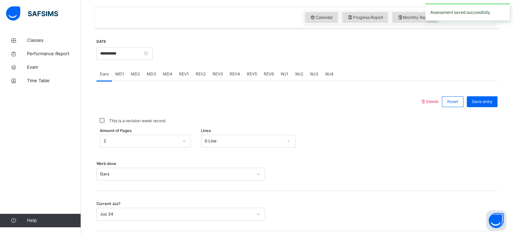
click at [201, 74] on div "REV2" at bounding box center [200, 73] width 17 height 13
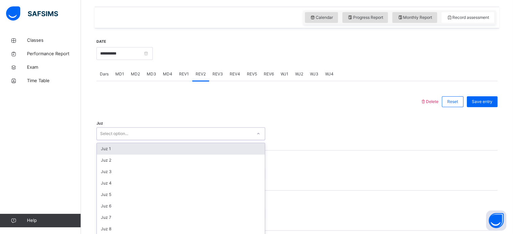
scroll to position [240, 0]
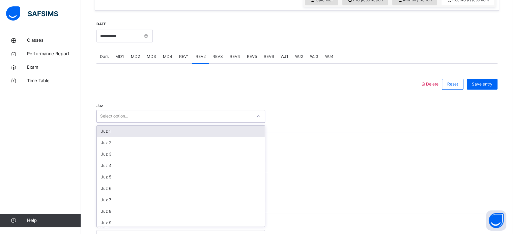
click at [165, 123] on div "option Juz 1 focused, 1 of 30. 30 results available. Use Up and Down to choose …" at bounding box center [180, 116] width 169 height 13
type input "**"
click at [135, 134] on div "Juz 12" at bounding box center [181, 130] width 168 height 11
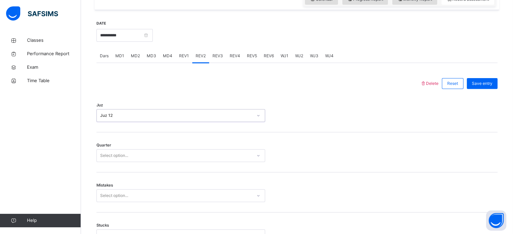
click at [145, 151] on div "Quarter Select option..." at bounding box center [296, 153] width 401 height 40
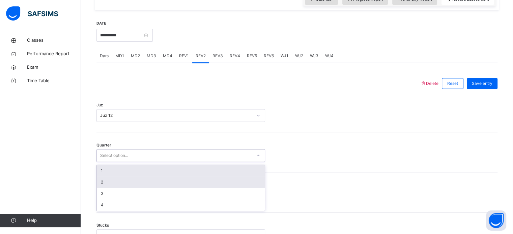
click at [135, 188] on div "2" at bounding box center [181, 182] width 168 height 11
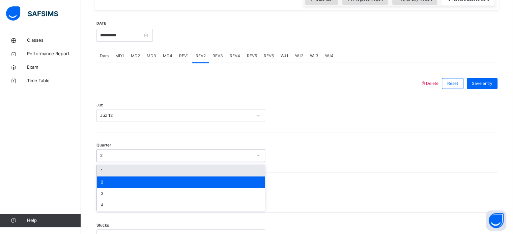
click at [146, 176] on div "1" at bounding box center [181, 170] width 168 height 11
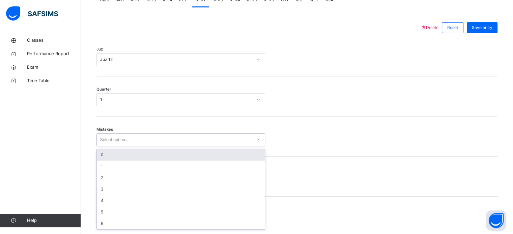
scroll to position [299, 0]
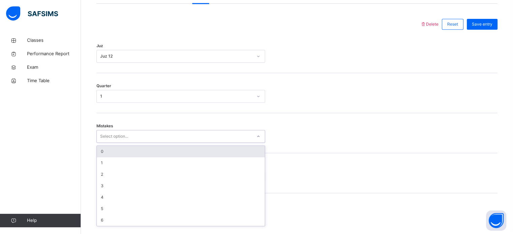
click at [135, 157] on div "0" at bounding box center [181, 151] width 168 height 11
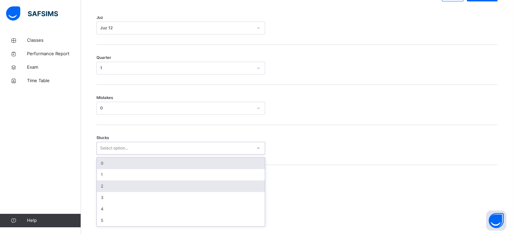
click at [117, 192] on div "2" at bounding box center [181, 186] width 168 height 11
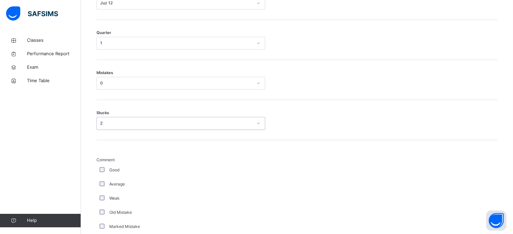
scroll to position [411, 0]
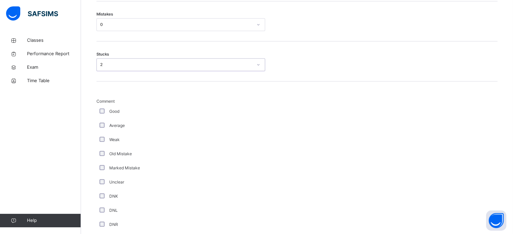
click at [109, 133] on div "Average" at bounding box center [180, 126] width 169 height 14
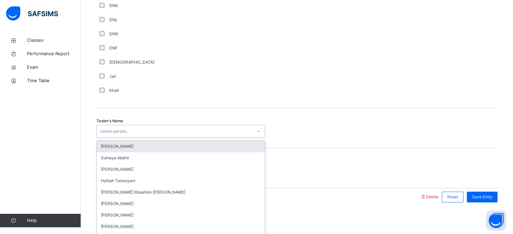
scroll to position [609, 0]
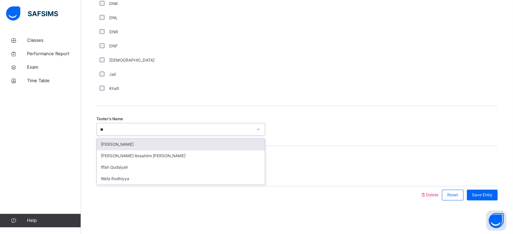
type input "***"
click at [161, 146] on div "[PERSON_NAME]" at bounding box center [181, 144] width 168 height 11
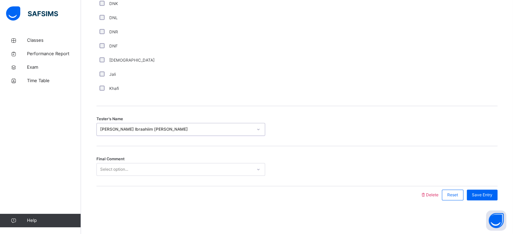
click at [144, 182] on div "Final Comment Select option..." at bounding box center [296, 166] width 401 height 40
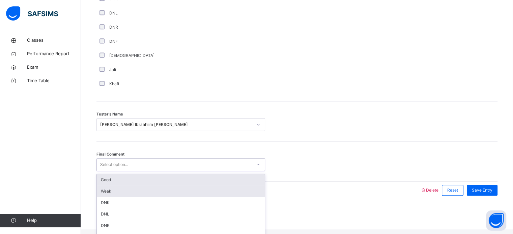
click at [200, 193] on div "Weak" at bounding box center [181, 191] width 168 height 11
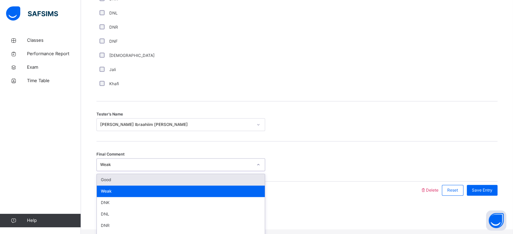
click at [161, 185] on div "Good" at bounding box center [181, 179] width 168 height 11
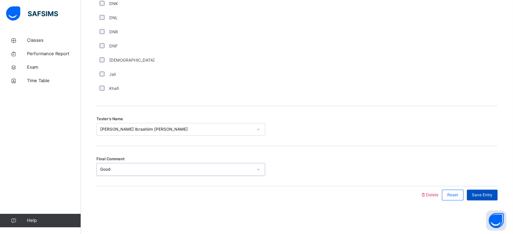
click at [492, 193] on span "Save Entry" at bounding box center [482, 195] width 21 height 6
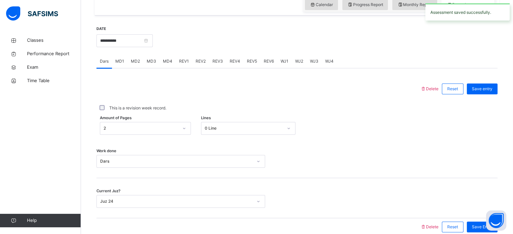
scroll to position [233, 0]
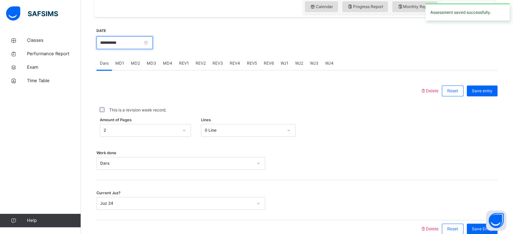
click at [135, 42] on input "**********" at bounding box center [124, 42] width 56 height 13
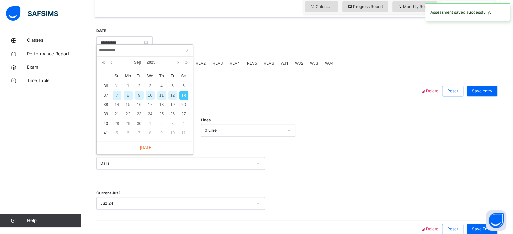
click at [172, 97] on div "12" at bounding box center [172, 95] width 9 height 9
type input "**********"
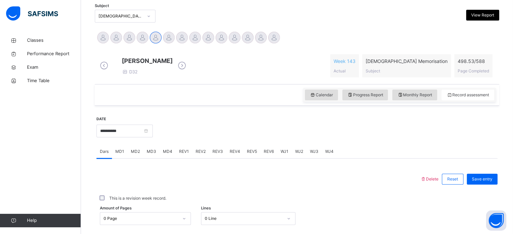
scroll to position [153, 0]
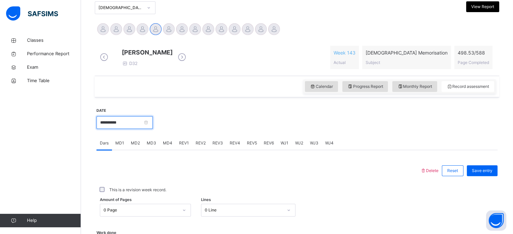
click at [123, 123] on input "**********" at bounding box center [124, 122] width 56 height 13
click at [298, 119] on div at bounding box center [325, 122] width 338 height 29
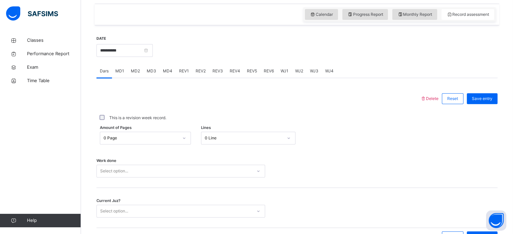
scroll to position [225, 0]
click at [185, 74] on span "REV1" at bounding box center [184, 71] width 10 height 6
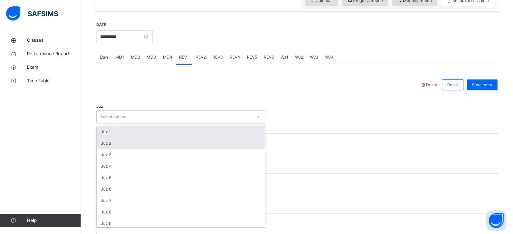
scroll to position [240, 0]
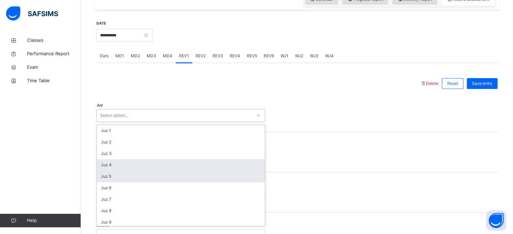
drag, startPoint x: 127, startPoint y: 131, endPoint x: 100, endPoint y: 176, distance: 52.9
click at [100, 122] on div "option Juz 4 focused, 4 of 30. 30 results available. Use Up and Down to choose …" at bounding box center [180, 115] width 169 height 13
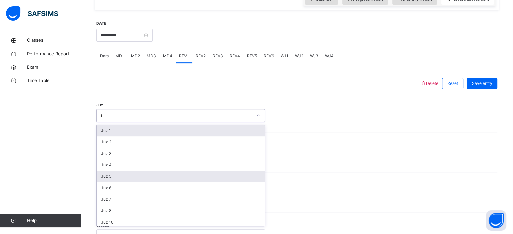
type input "**"
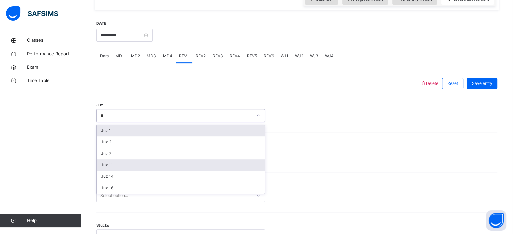
click at [117, 170] on div "Juz 11" at bounding box center [181, 165] width 168 height 11
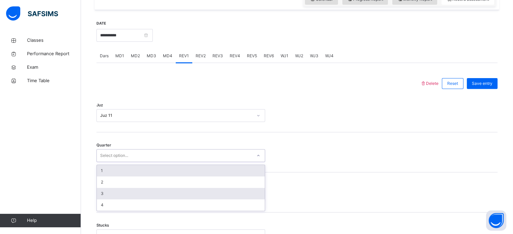
click at [122, 200] on div "3" at bounding box center [181, 193] width 168 height 11
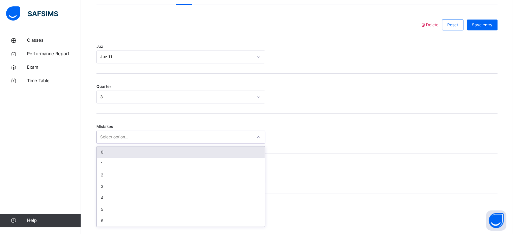
scroll to position [299, 0]
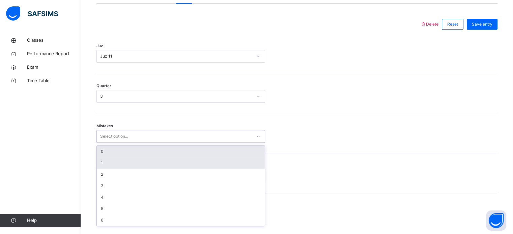
click at [114, 169] on div "1" at bounding box center [181, 162] width 168 height 11
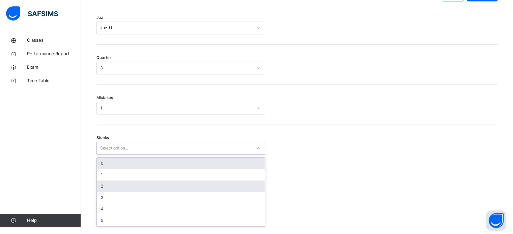
click at [129, 192] on div "2" at bounding box center [181, 186] width 168 height 11
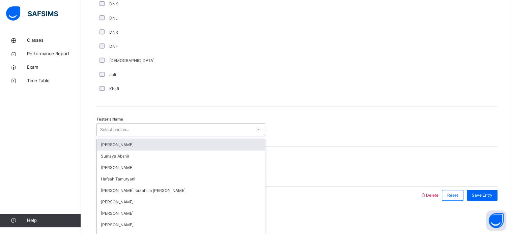
scroll to position [609, 0]
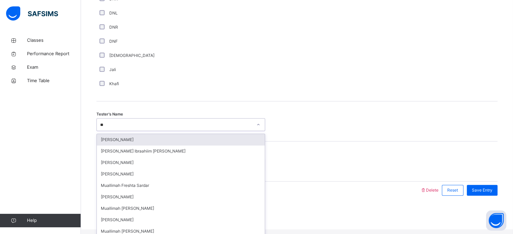
type input "***"
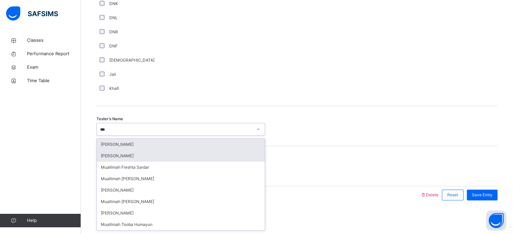
click at [129, 160] on div "[PERSON_NAME]" at bounding box center [181, 155] width 168 height 11
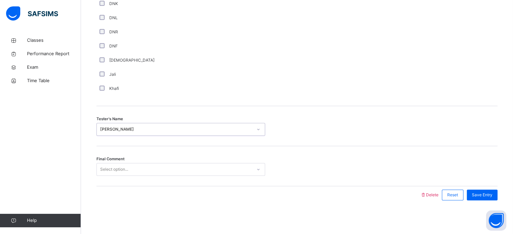
click at [159, 183] on div "Final Comment Select option..." at bounding box center [296, 166] width 401 height 40
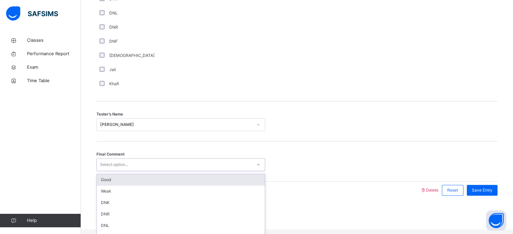
click at [149, 181] on div "Good" at bounding box center [181, 179] width 168 height 11
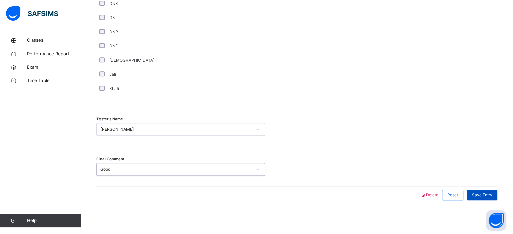
click at [492, 197] on span "Save Entry" at bounding box center [482, 195] width 21 height 6
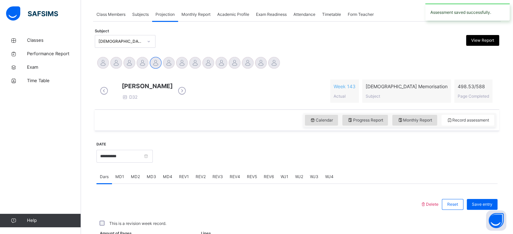
scroll to position [272, 0]
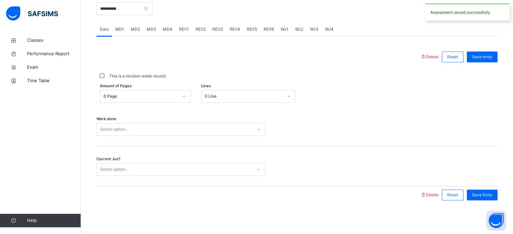
click at [171, 34] on div "MD4" at bounding box center [168, 29] width 16 height 13
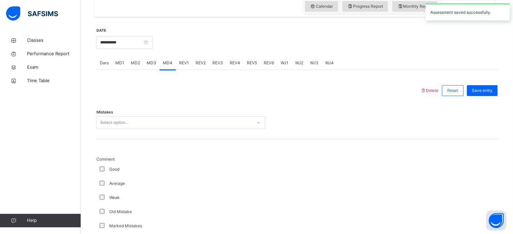
scroll to position [225, 0]
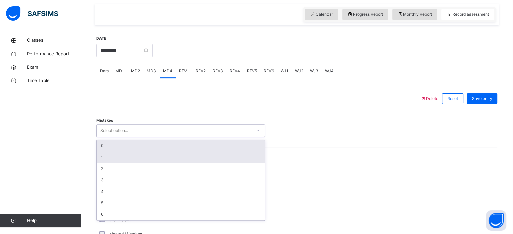
click at [121, 163] on div "1" at bounding box center [181, 157] width 168 height 11
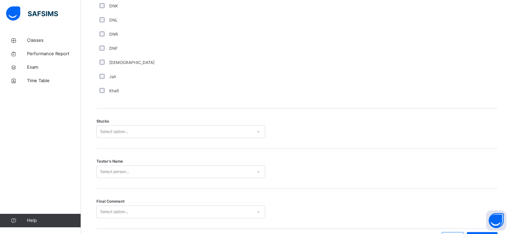
scroll to position [495, 0]
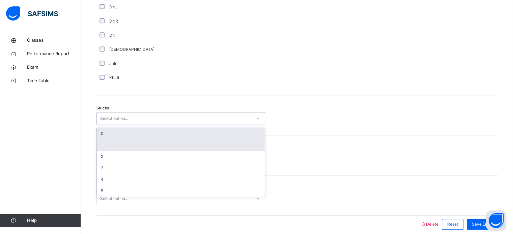
click at [135, 146] on div "1" at bounding box center [181, 145] width 168 height 11
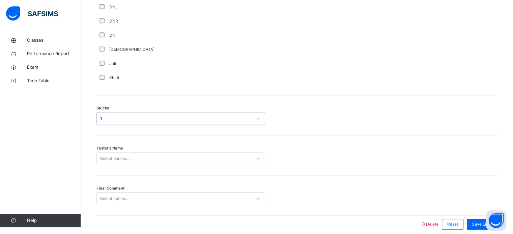
scroll to position [529, 0]
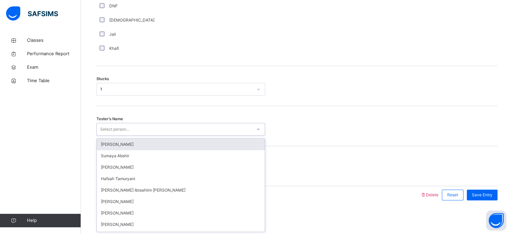
type input "*"
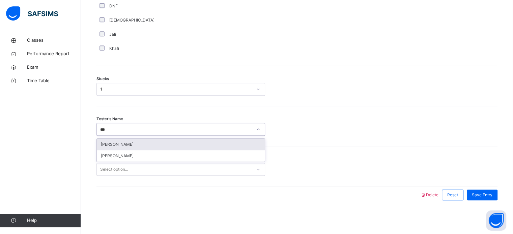
type input "****"
click at [142, 139] on div "[PERSON_NAME]" at bounding box center [181, 144] width 168 height 11
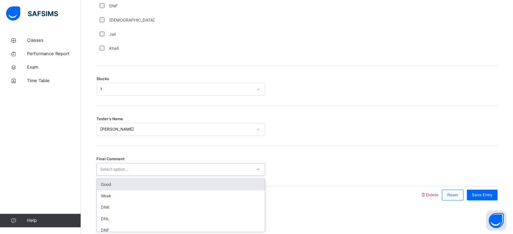
click at [120, 184] on div "Good" at bounding box center [181, 184] width 168 height 11
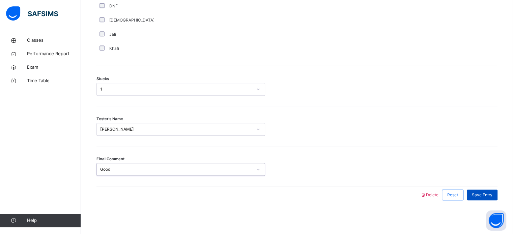
click at [486, 198] on div "Save Entry" at bounding box center [482, 195] width 31 height 11
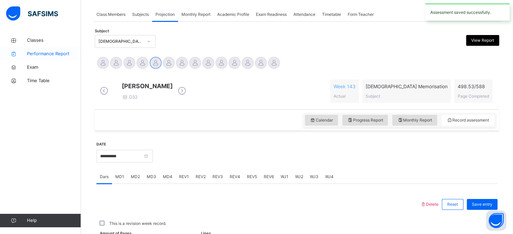
scroll to position [272, 0]
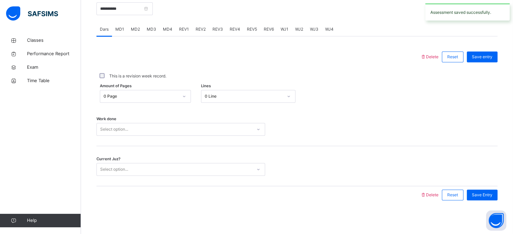
click at [134, 30] on span "MD2" at bounding box center [135, 29] width 9 height 6
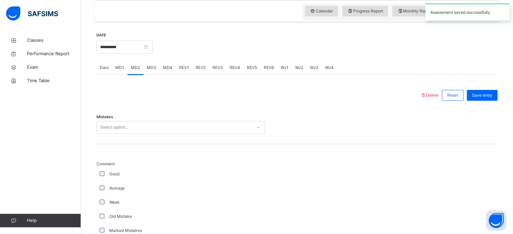
scroll to position [219, 0]
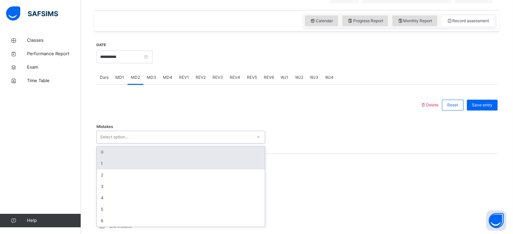
click at [114, 170] on div "1" at bounding box center [181, 163] width 168 height 11
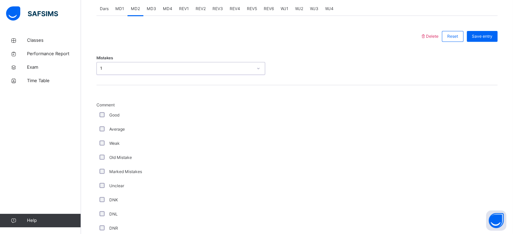
scroll to position [287, 0]
click at [113, 133] on label "Average" at bounding box center [117, 129] width 16 height 6
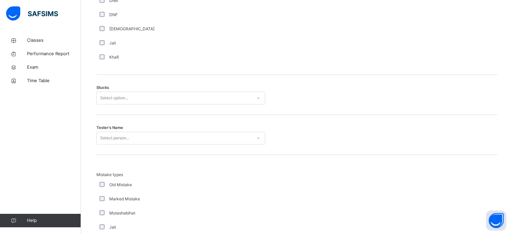
scroll to position [528, 0]
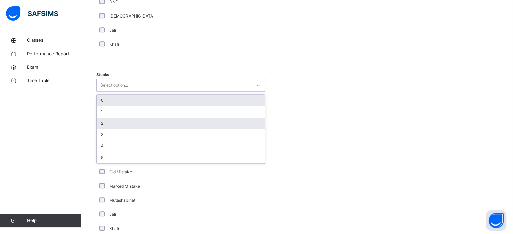
click at [108, 129] on div "2" at bounding box center [181, 123] width 168 height 11
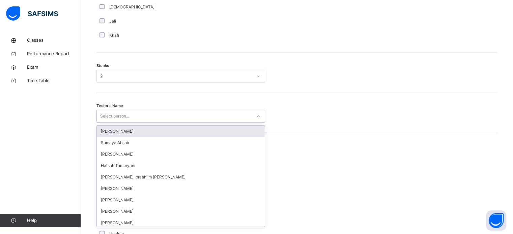
scroll to position [538, 0]
type input "***"
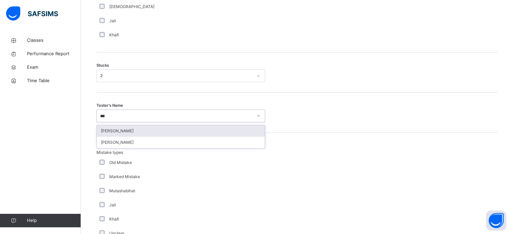
click at [133, 134] on div "[PERSON_NAME]" at bounding box center [181, 130] width 168 height 11
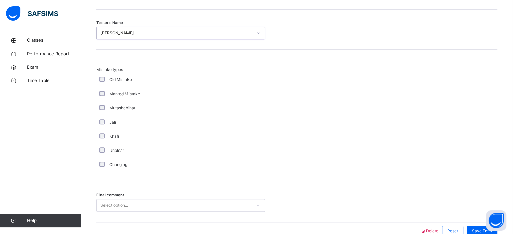
scroll to position [634, 0]
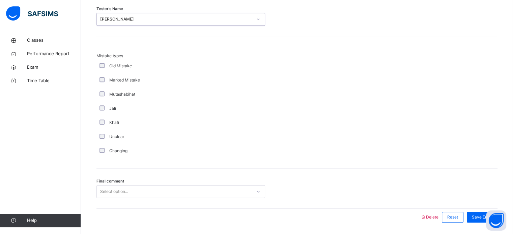
click at [104, 154] on div "Changing" at bounding box center [180, 151] width 165 height 6
click at [111, 158] on div "Changing" at bounding box center [180, 151] width 169 height 14
click at [109, 158] on div "Changing" at bounding box center [180, 151] width 169 height 14
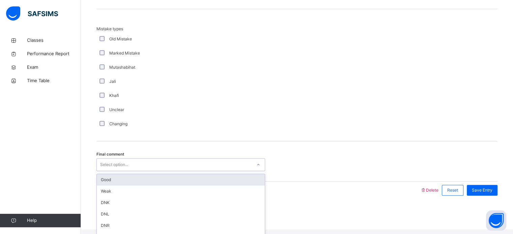
click at [133, 186] on div "Good" at bounding box center [181, 179] width 168 height 11
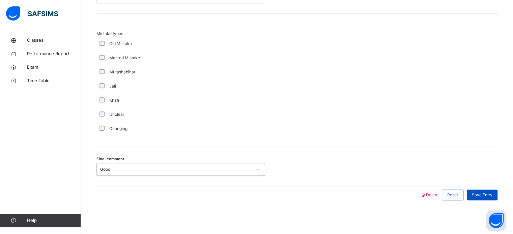
click at [478, 190] on div "Save Entry" at bounding box center [482, 195] width 31 height 11
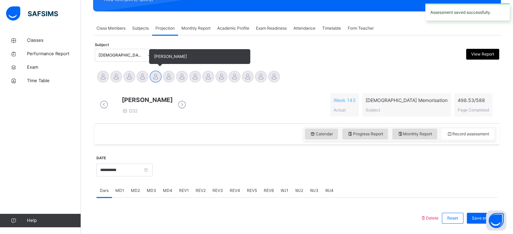
scroll to position [98, 0]
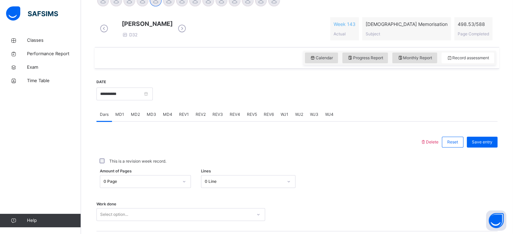
scroll to position [182, 0]
click at [132, 94] on input "**********" at bounding box center [124, 93] width 56 height 13
click at [273, 150] on div at bounding box center [258, 142] width 317 height 18
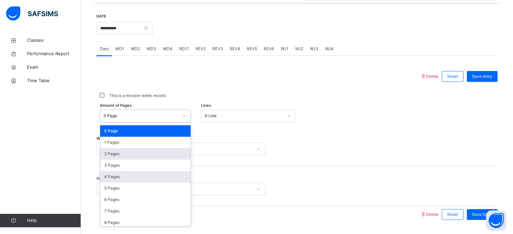
scroll to position [248, 0]
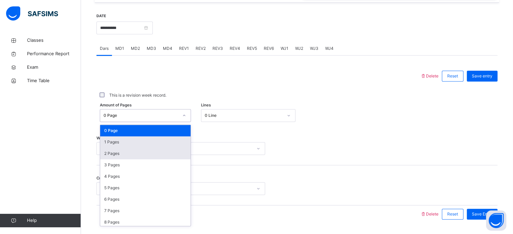
drag, startPoint x: 176, startPoint y: 136, endPoint x: 110, endPoint y: 150, distance: 68.2
click at [110, 122] on div "option 2 Pages focused, 3 of 589. 589 results available. Use Up and Down to cho…" at bounding box center [145, 115] width 91 height 13
click at [110, 148] on div "1 Pages" at bounding box center [145, 142] width 90 height 11
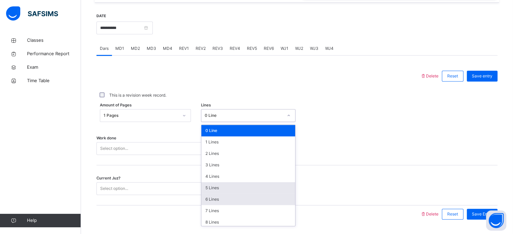
drag, startPoint x: 213, startPoint y: 120, endPoint x: 213, endPoint y: 201, distance: 81.3
click at [213, 122] on div "option 5 Lines focused, 6 of 16. 16 results available. Use Up and Down to choos…" at bounding box center [248, 115] width 94 height 13
click at [213, 201] on div "6 Lines" at bounding box center [248, 199] width 94 height 11
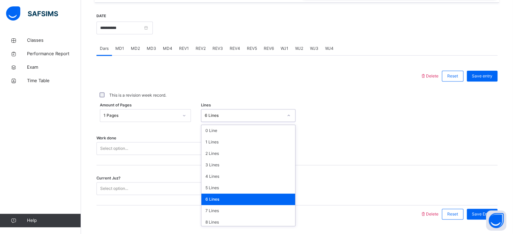
click at [211, 122] on div "6 Lines" at bounding box center [248, 115] width 94 height 13
click at [209, 228] on div "8 Lines" at bounding box center [248, 222] width 94 height 11
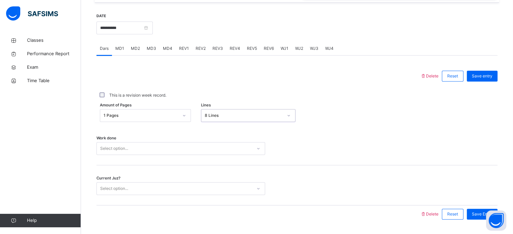
scroll to position [272, 0]
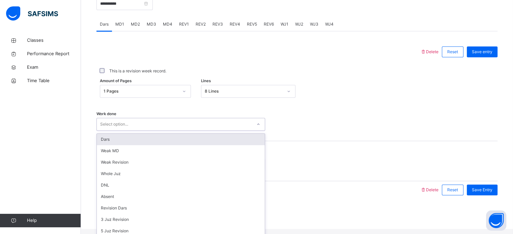
drag, startPoint x: 159, startPoint y: 155, endPoint x: 123, endPoint y: 140, distance: 38.5
click at [123, 131] on div "option Dars focused, 1 of 14. 14 results available. Use Up and Down to choose o…" at bounding box center [180, 124] width 169 height 13
click at [123, 140] on div "Dars" at bounding box center [181, 139] width 168 height 11
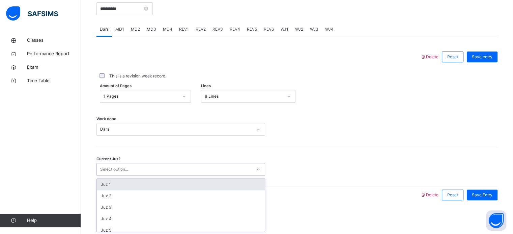
click at [115, 173] on div "Select option..." at bounding box center [114, 169] width 28 height 13
type input "**"
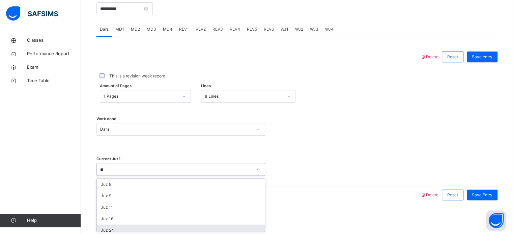
click at [127, 225] on div "Juz 24" at bounding box center [181, 230] width 168 height 11
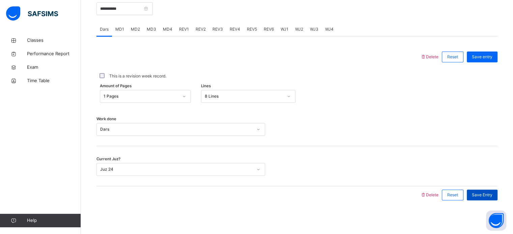
click at [481, 192] on span "Save Entry" at bounding box center [482, 195] width 21 height 6
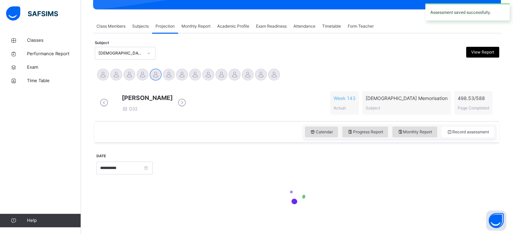
scroll to position [119, 0]
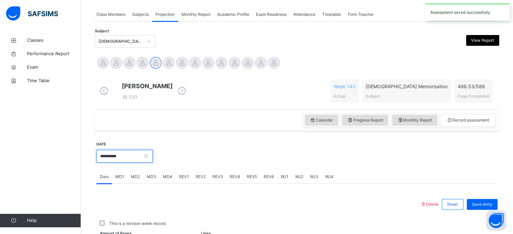
click at [153, 157] on input "**********" at bounding box center [124, 156] width 56 height 13
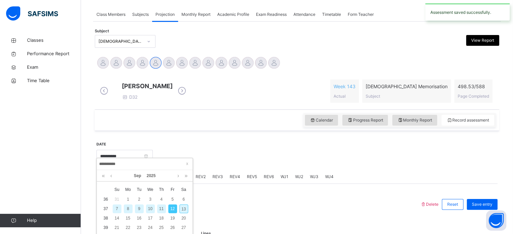
click at [160, 210] on div "11" at bounding box center [161, 209] width 9 height 9
type input "**********"
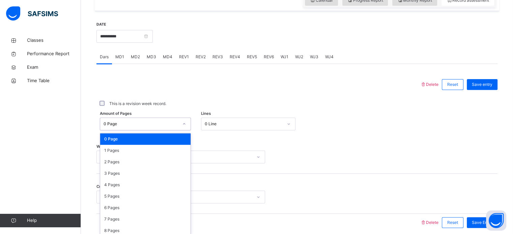
scroll to position [248, 0]
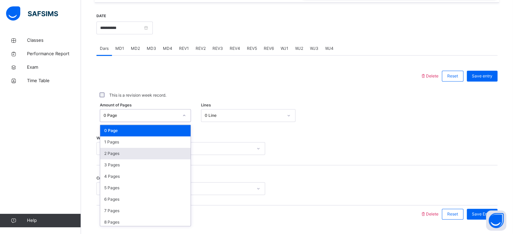
drag, startPoint x: 147, startPoint y: 125, endPoint x: 123, endPoint y: 155, distance: 38.2
click at [123, 122] on div "option 2 Pages focused, 3 of 589. 589 results available. Use Up and Down to cho…" at bounding box center [145, 115] width 91 height 13
click at [123, 155] on div "2 Pages" at bounding box center [145, 153] width 90 height 11
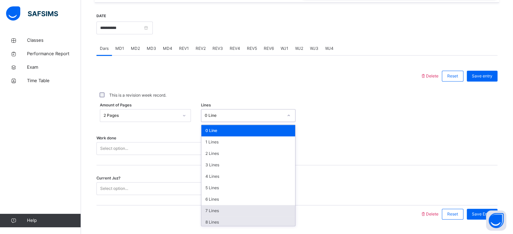
drag, startPoint x: 222, startPoint y: 117, endPoint x: 218, endPoint y: 222, distance: 105.6
click at [218, 122] on div "option 7 Lines focused, 8 of 16. 16 results available. Use Up and Down to choos…" at bounding box center [248, 115] width 94 height 13
click at [218, 222] on div "8 Lines" at bounding box center [248, 222] width 94 height 11
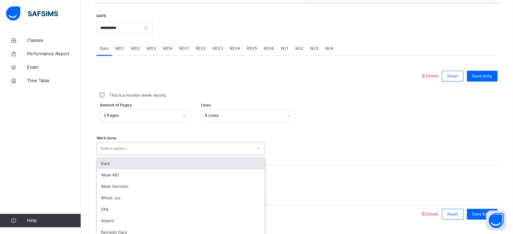
scroll to position [272, 0]
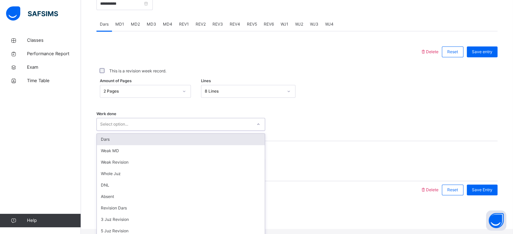
click at [158, 131] on div "option Dars focused, 1 of 14. 14 results available. Use Up and Down to choose o…" at bounding box center [180, 124] width 169 height 13
click at [125, 145] on div "Dars" at bounding box center [181, 139] width 168 height 11
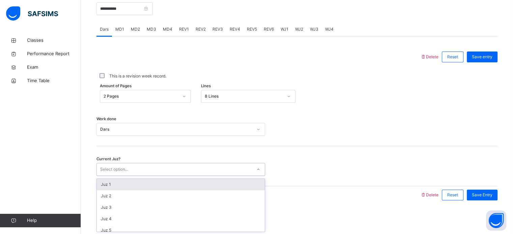
click at [107, 174] on div "Select option..." at bounding box center [114, 169] width 28 height 13
type input "**"
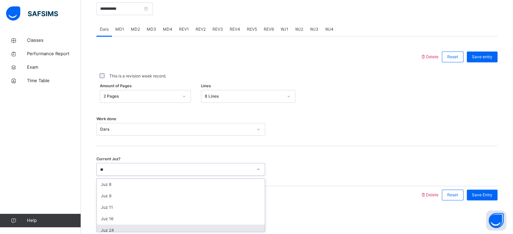
click at [120, 228] on div "Juz 24" at bounding box center [181, 230] width 168 height 11
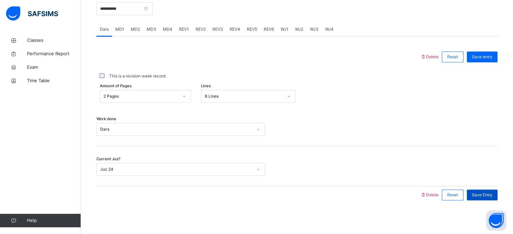
click at [482, 195] on span "Save Entry" at bounding box center [482, 195] width 21 height 6
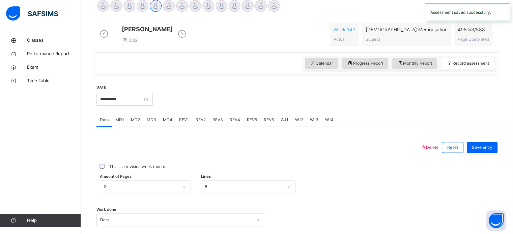
scroll to position [176, 0]
click at [131, 95] on div "**********" at bounding box center [124, 98] width 56 height 29
click at [123, 101] on input "**********" at bounding box center [124, 99] width 56 height 13
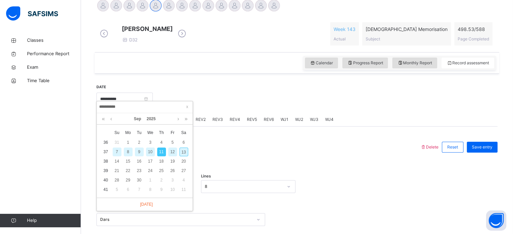
click at [152, 155] on div "10" at bounding box center [150, 152] width 9 height 9
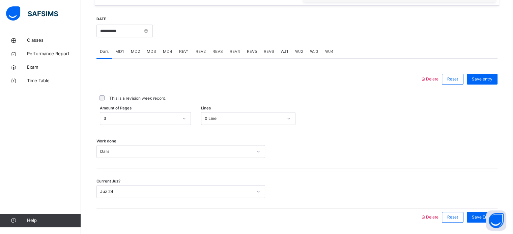
scroll to position [246, 0]
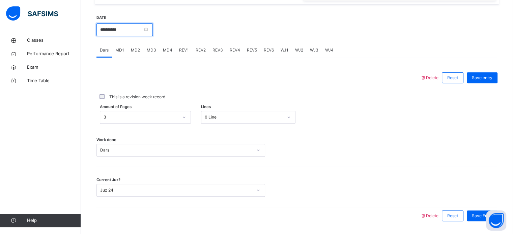
click at [115, 34] on input "**********" at bounding box center [124, 29] width 56 height 13
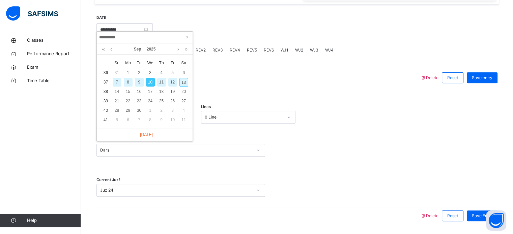
click at [140, 83] on div "9" at bounding box center [139, 82] width 9 height 9
type input "**********"
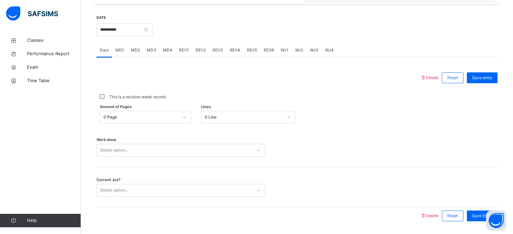
scroll to position [272, 0]
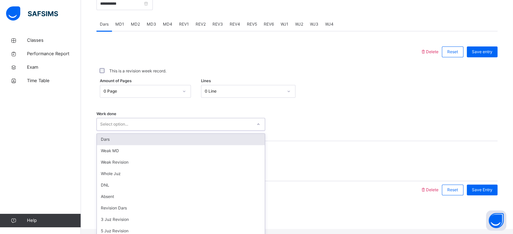
click at [117, 126] on div "Select option..." at bounding box center [114, 124] width 28 height 13
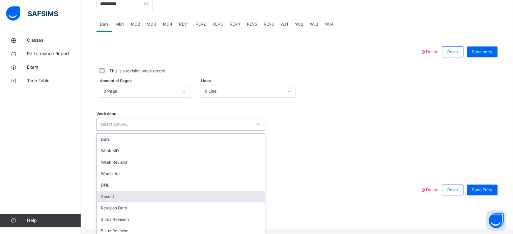
click at [122, 203] on div "Absent" at bounding box center [181, 196] width 168 height 11
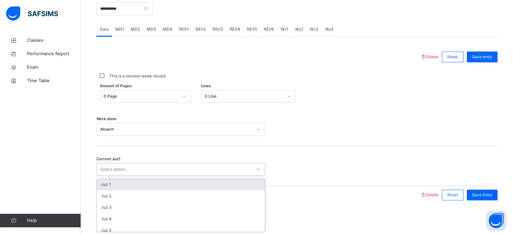
click at [132, 164] on div "Select option..." at bounding box center [180, 169] width 169 height 13
type input "**"
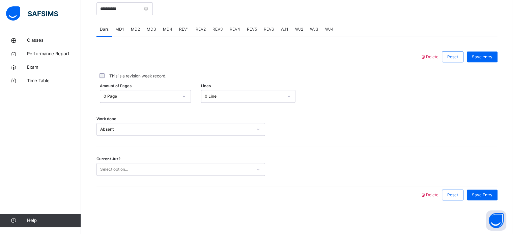
click at [121, 178] on div "Current Juz? Select option..." at bounding box center [296, 166] width 401 height 40
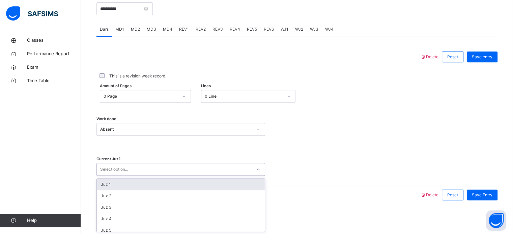
click at [123, 173] on div "Select option..." at bounding box center [114, 169] width 28 height 13
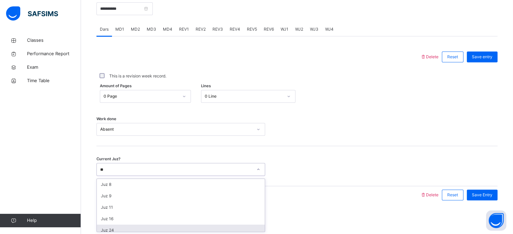
type input "**"
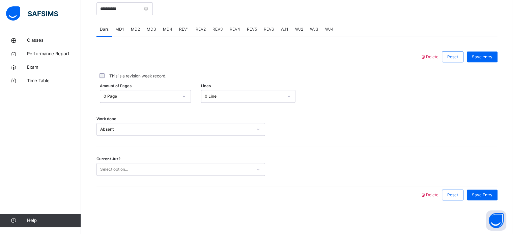
click at [191, 233] on div "Back / FT Girls Class 1 FT Girls Class 1 Full Time Girls Third Term 2024-2025 C…" at bounding box center [297, 0] width 432 height 467
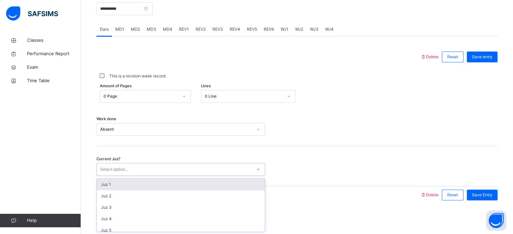
click at [242, 174] on div "Select option..." at bounding box center [174, 170] width 155 height 10
type input "**"
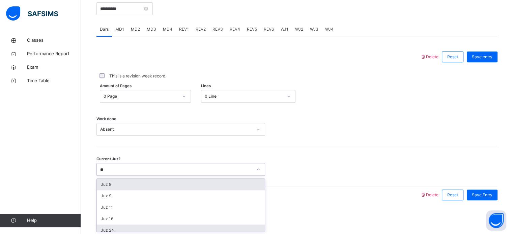
click at [120, 225] on div "Juz 24" at bounding box center [181, 230] width 168 height 11
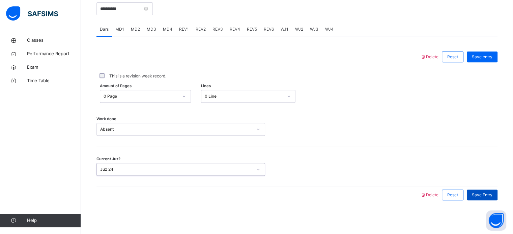
click at [492, 195] on span "Save Entry" at bounding box center [482, 195] width 21 height 6
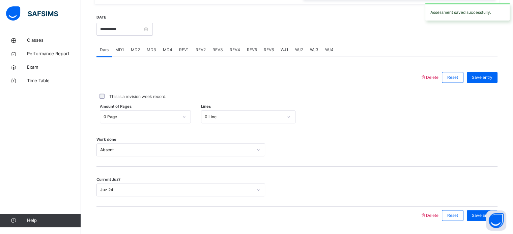
scroll to position [243, 0]
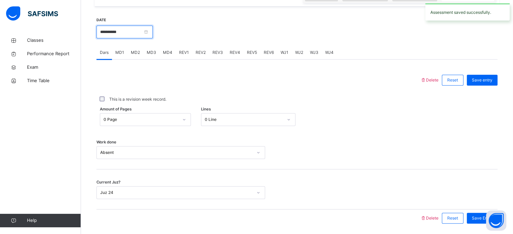
click at [128, 33] on input "**********" at bounding box center [124, 32] width 56 height 13
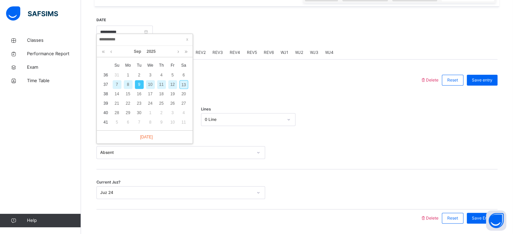
click at [169, 85] on div "12" at bounding box center [172, 84] width 9 height 9
type input "**********"
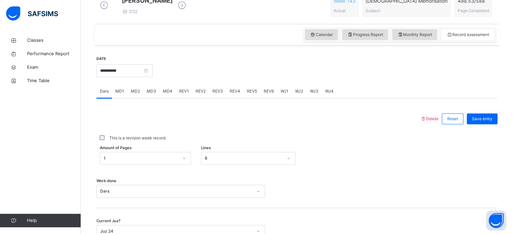
scroll to position [204, 0]
click at [197, 95] on span "REV2" at bounding box center [201, 92] width 10 height 6
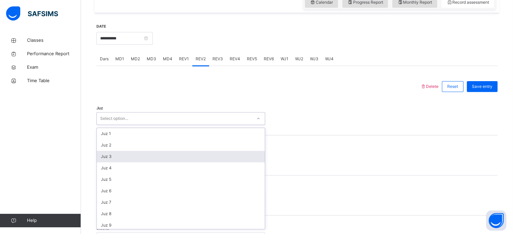
scroll to position [240, 0]
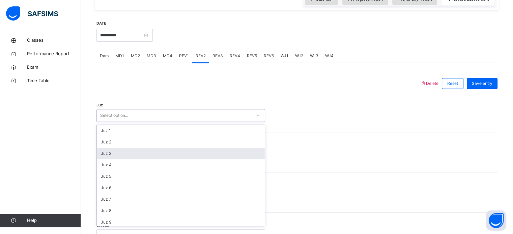
drag, startPoint x: 140, startPoint y: 155, endPoint x: 126, endPoint y: 162, distance: 16.1
click at [126, 122] on div "option Juz 3 focused, 3 of 30. 30 results available. Use Up and Down to choose …" at bounding box center [180, 115] width 169 height 13
type input "**"
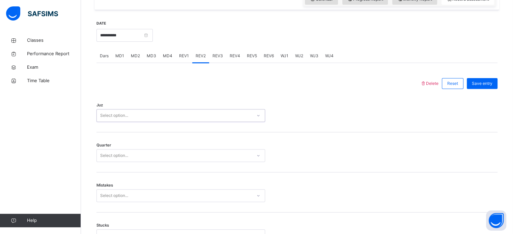
click at [134, 122] on div "Select option..." at bounding box center [180, 115] width 169 height 13
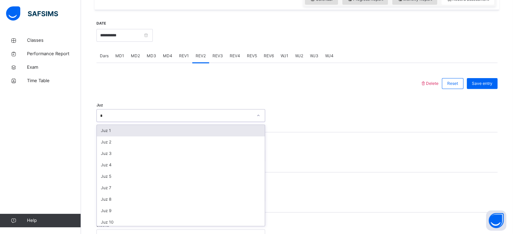
type input "**"
drag, startPoint x: 124, startPoint y: 118, endPoint x: 107, endPoint y: 139, distance: 27.3
click at [107, 137] on div "Juz 11" at bounding box center [181, 130] width 168 height 11
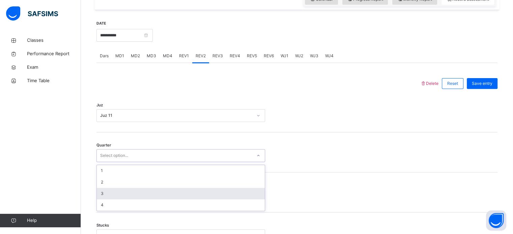
drag, startPoint x: 110, startPoint y: 156, endPoint x: 101, endPoint y: 199, distance: 43.3
click at [101, 162] on div "option 3 focused, 3 of 4. 4 results available. Use Up and Down to choose option…" at bounding box center [180, 155] width 169 height 13
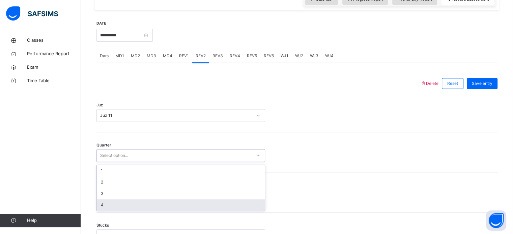
click at [107, 211] on div "4" at bounding box center [181, 205] width 168 height 11
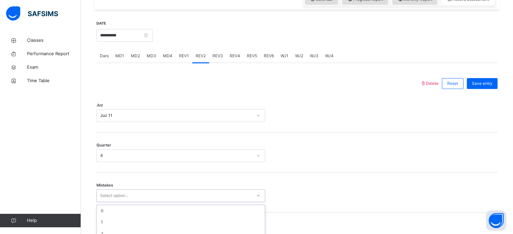
scroll to position [299, 0]
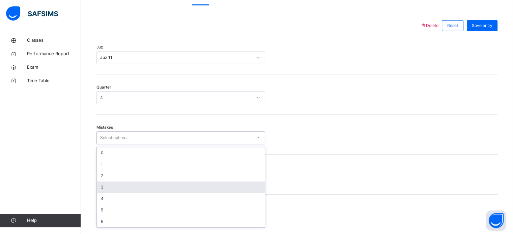
click at [109, 144] on div "option 3 focused, 4 of 7. 7 results available. Use Up and Down to choose option…" at bounding box center [180, 138] width 169 height 13
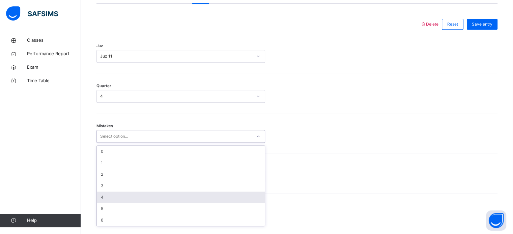
click at [109, 201] on div "4" at bounding box center [181, 197] width 168 height 11
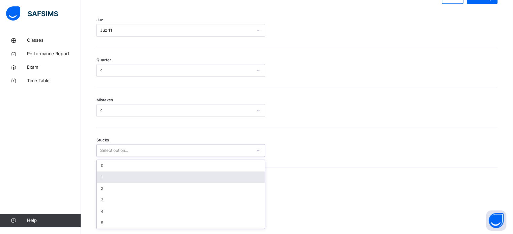
click at [104, 157] on div "option 1 focused, 2 of 6. 6 results available. Use Up and Down to choose option…" at bounding box center [180, 150] width 169 height 13
click at [104, 181] on div "1" at bounding box center [181, 174] width 168 height 11
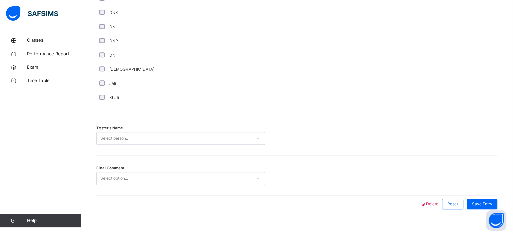
scroll to position [609, 0]
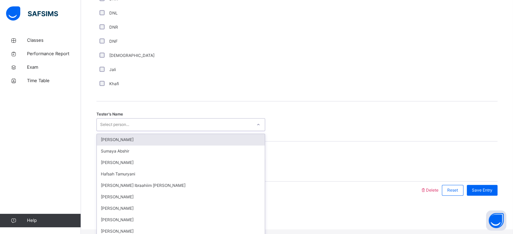
click at [117, 128] on div "Select person..." at bounding box center [114, 124] width 29 height 13
type input "****"
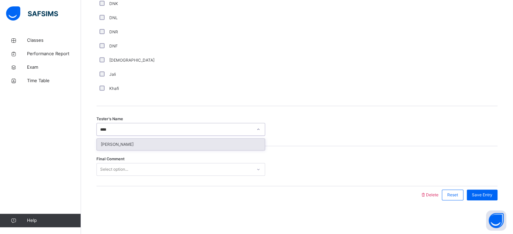
click at [105, 143] on div "[PERSON_NAME]" at bounding box center [181, 144] width 168 height 11
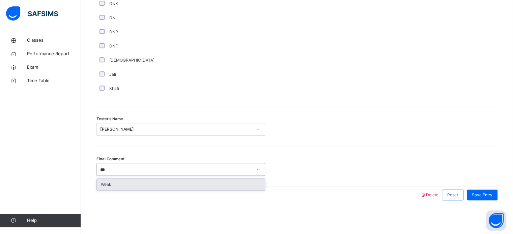
type input "****"
click at [119, 181] on div "Weak" at bounding box center [181, 184] width 168 height 11
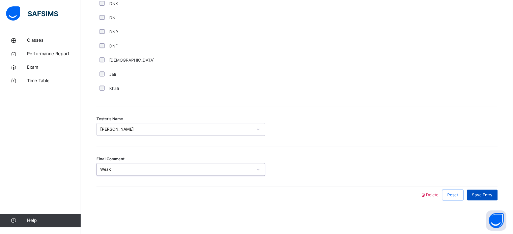
click at [489, 197] on span "Save Entry" at bounding box center [482, 195] width 21 height 6
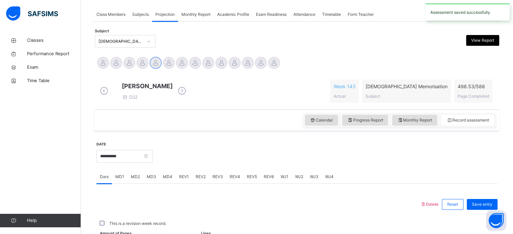
scroll to position [272, 0]
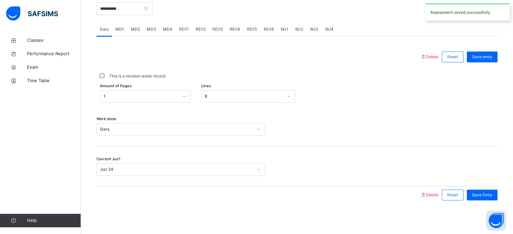
click at [236, 30] on span "REV4" at bounding box center [235, 29] width 10 height 6
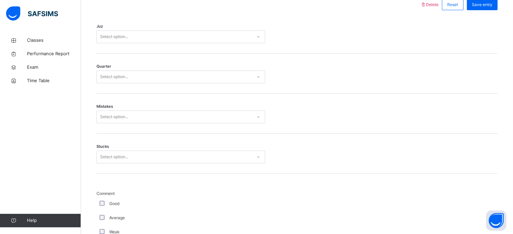
scroll to position [313, 0]
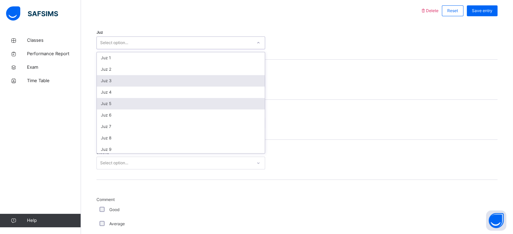
drag, startPoint x: 109, startPoint y: 51, endPoint x: 111, endPoint y: 104, distance: 52.6
click at [111, 49] on div "option Juz 3 focused, 3 of 30. 30 results available. Use Up and Down to choose …" at bounding box center [180, 42] width 169 height 13
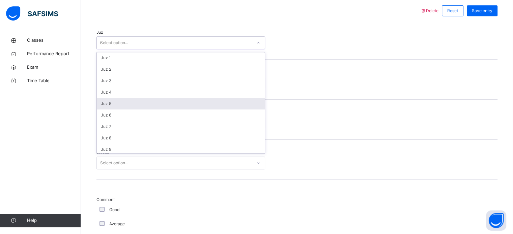
type input "**"
click at [114, 109] on div "Juz 21" at bounding box center [181, 103] width 168 height 11
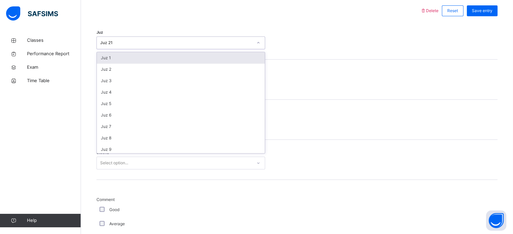
click at [116, 46] on div "Juz 21" at bounding box center [176, 43] width 152 height 6
type input "**"
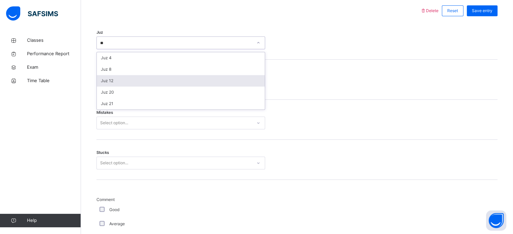
click at [121, 87] on div "Juz 12" at bounding box center [181, 80] width 168 height 11
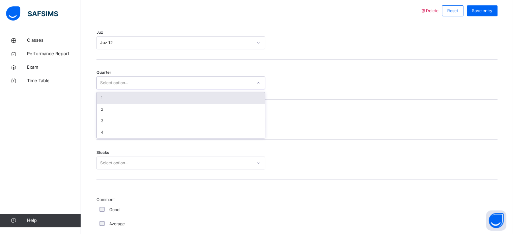
click at [121, 87] on div "Select option..." at bounding box center [114, 83] width 28 height 13
click at [113, 104] on div "1" at bounding box center [181, 97] width 168 height 11
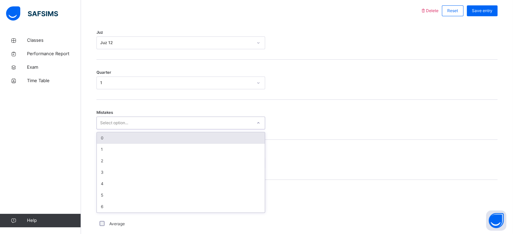
click at [108, 129] on div "Select option..." at bounding box center [114, 123] width 28 height 13
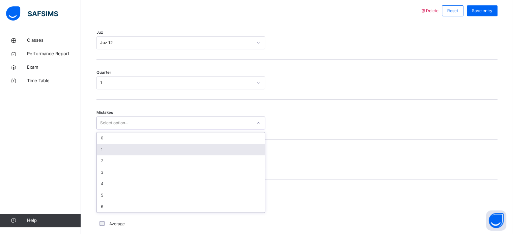
click at [107, 155] on div "1" at bounding box center [181, 149] width 168 height 11
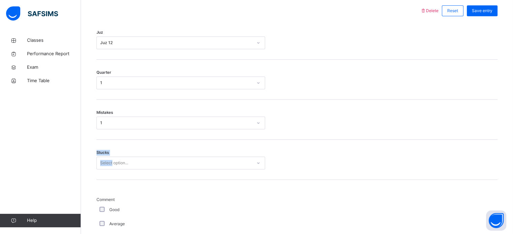
drag, startPoint x: 107, startPoint y: 156, endPoint x: 105, endPoint y: 166, distance: 9.5
click at [105, 166] on div "Stucks Select option..." at bounding box center [180, 163] width 169 height 13
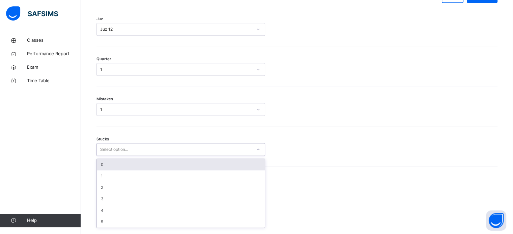
click at [105, 156] on div "option 0 focused, 1 of 6. 6 results available. Use Up and Down to choose option…" at bounding box center [180, 149] width 169 height 13
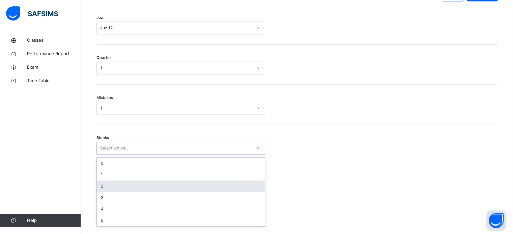
click at [104, 191] on div "2" at bounding box center [181, 186] width 168 height 11
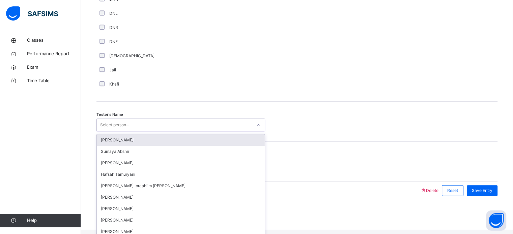
scroll to position [609, 0]
click at [105, 131] on div "Select person..." at bounding box center [180, 124] width 169 height 13
type input "**"
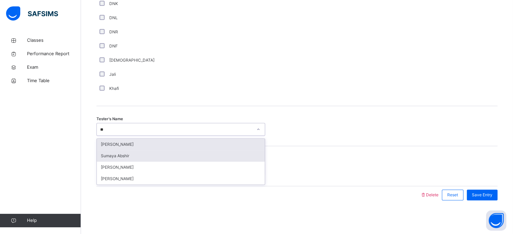
click at [148, 159] on div "Sumaya Abshir" at bounding box center [181, 155] width 168 height 11
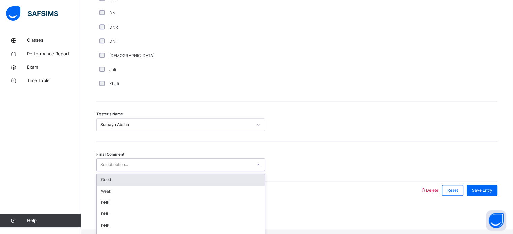
click at [236, 186] on div "Good" at bounding box center [181, 179] width 168 height 11
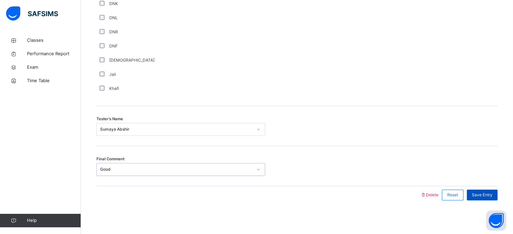
click at [486, 197] on span "Save Entry" at bounding box center [482, 195] width 21 height 6
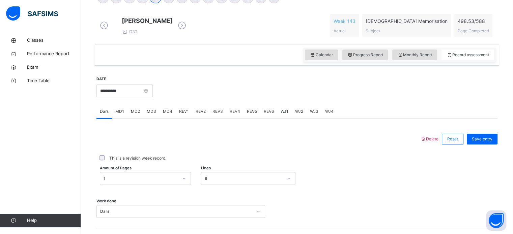
scroll to position [188, 0]
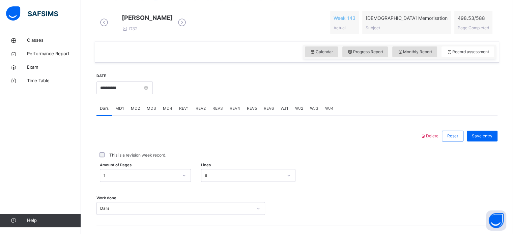
click at [235, 112] on span "REV4" at bounding box center [235, 109] width 10 height 6
click at [251, 112] on span "REV5" at bounding box center [252, 109] width 10 height 6
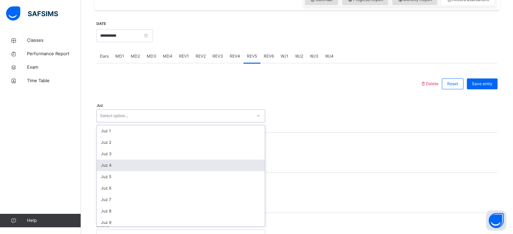
click at [146, 122] on div "option Juz 4 focused, 4 of 30. 30 results available. Use Up and Down to choose …" at bounding box center [180, 116] width 169 height 13
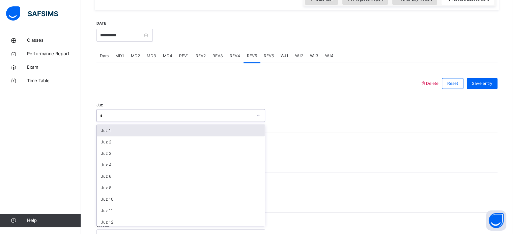
type input "**"
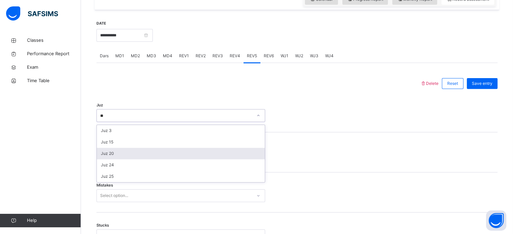
click at [128, 160] on div "Juz 20" at bounding box center [181, 153] width 168 height 11
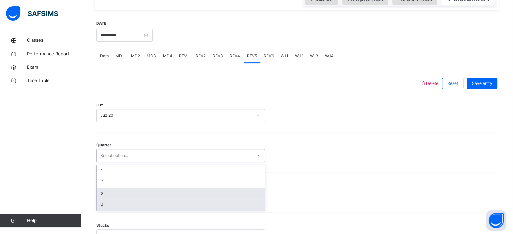
drag, startPoint x: 128, startPoint y: 160, endPoint x: 104, endPoint y: 210, distance: 56.0
click at [104, 162] on div "option 3 focused, 3 of 4. 4 results available. Use Up and Down to choose option…" at bounding box center [180, 155] width 169 height 13
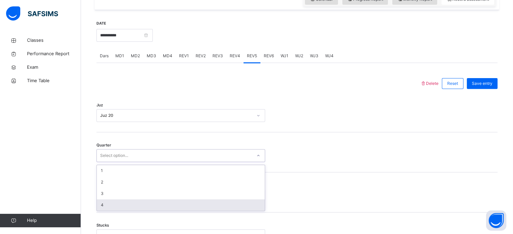
click at [104, 210] on div "4" at bounding box center [181, 205] width 168 height 11
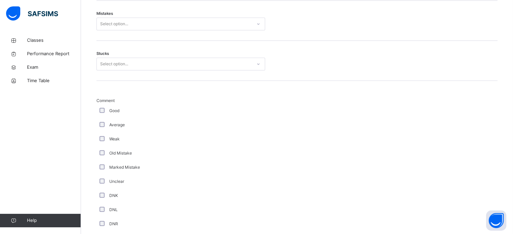
scroll to position [539, 0]
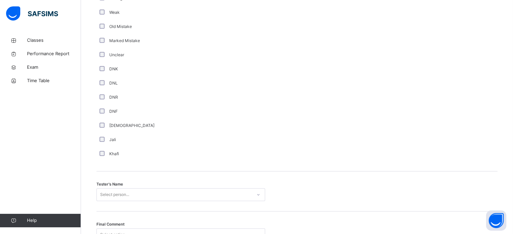
click at [146, 145] on div "Comment Good Average Weak Old Mistake Marked Mistake Unclear DNK DNL DNR DNF Mu…" at bounding box center [180, 66] width 169 height 190
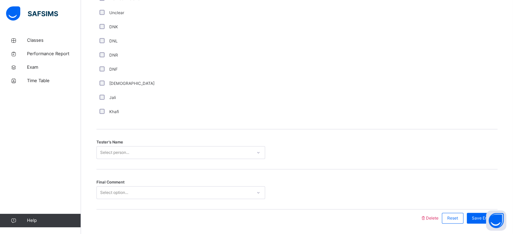
scroll to position [582, 0]
click at [101, 58] on div "DNR" at bounding box center [180, 55] width 169 height 14
click at [483, 221] on span "Save Entry" at bounding box center [482, 218] width 21 height 6
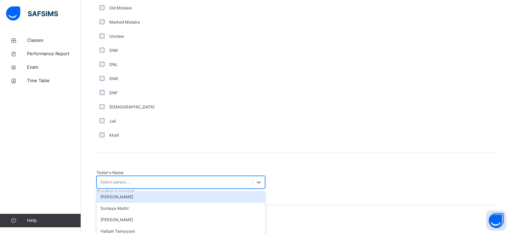
scroll to position [609, 0]
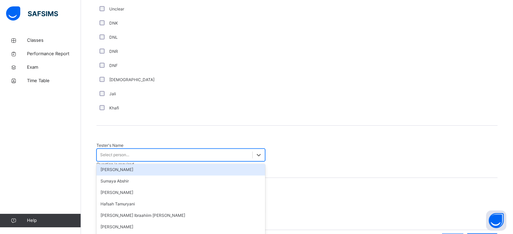
click at [191, 152] on div "option Sumeya Umar focused, 1 of 45. 45 results available. Use Up and Down to c…" at bounding box center [180, 155] width 169 height 13
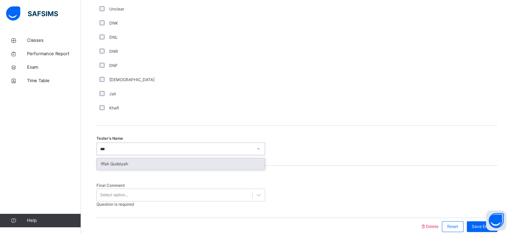
type input "****"
click at [153, 158] on div "Iffah Qudsiyah" at bounding box center [181, 163] width 168 height 11
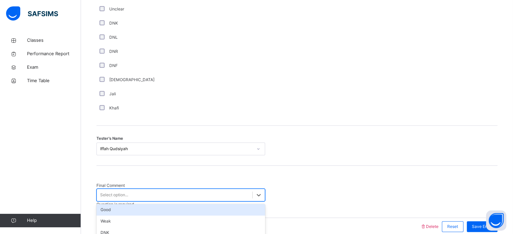
drag, startPoint x: 133, startPoint y: 174, endPoint x: 138, endPoint y: 212, distance: 38.8
click at [138, 202] on div "option Good focused, 1 of 6. 6 results available. Use Up and Down to choose opt…" at bounding box center [180, 195] width 169 height 13
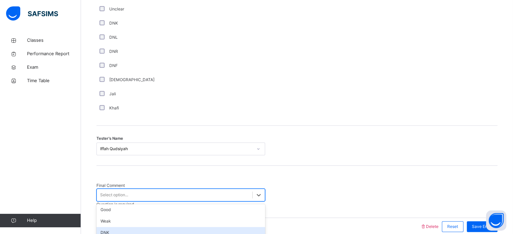
scroll to position [16, 0]
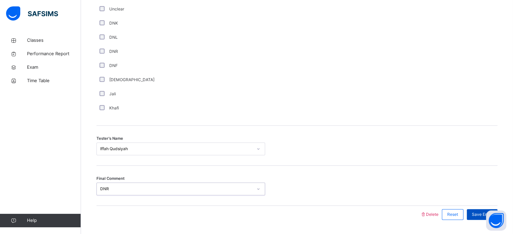
click at [485, 212] on span "Save Entry" at bounding box center [482, 215] width 21 height 6
click at [492, 212] on span "Save Entry" at bounding box center [482, 215] width 21 height 6
click at [490, 212] on span "Save Entry" at bounding box center [482, 215] width 21 height 6
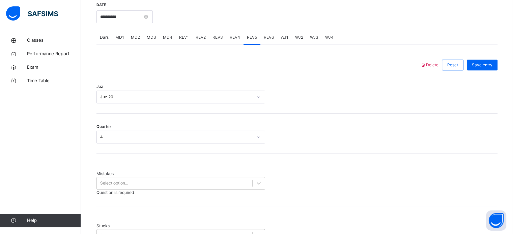
scroll to position [259, 0]
click at [136, 40] on span "MD2" at bounding box center [135, 37] width 9 height 6
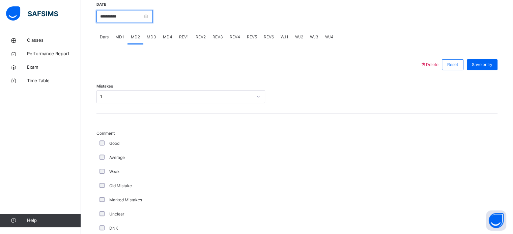
click at [109, 19] on input "**********" at bounding box center [124, 16] width 56 height 13
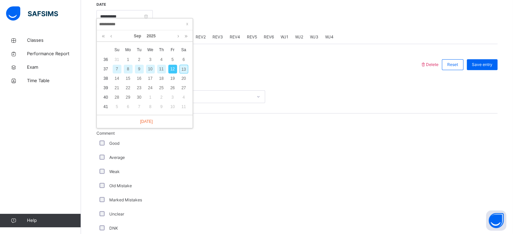
click at [185, 65] on div "13" at bounding box center [183, 69] width 9 height 9
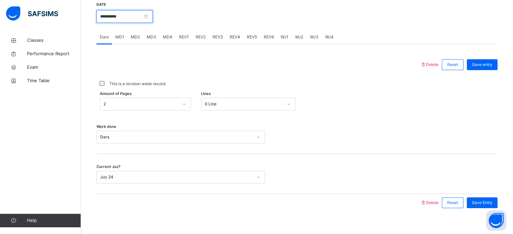
click at [107, 23] on input "**********" at bounding box center [124, 16] width 56 height 13
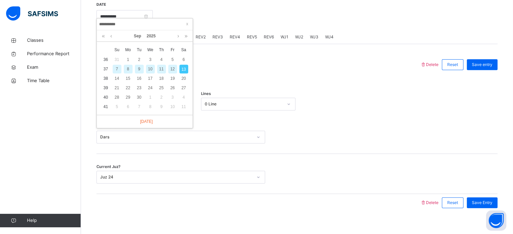
click at [124, 69] on div "8" at bounding box center [128, 69] width 9 height 9
type input "**********"
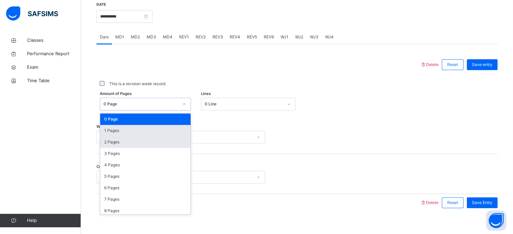
drag, startPoint x: 168, startPoint y: 108, endPoint x: 121, endPoint y: 148, distance: 62.0
click at [121, 111] on div "option 1 Pages focused, 2 of 589. 589 results available. Use Up and Down to cho…" at bounding box center [145, 104] width 91 height 13
click at [121, 148] on div "2 Pages" at bounding box center [145, 142] width 90 height 11
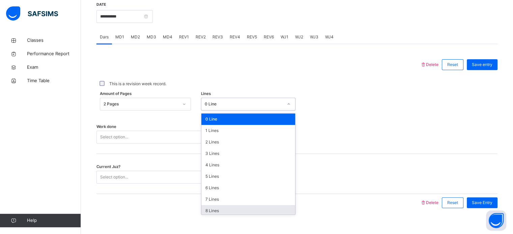
drag, startPoint x: 229, startPoint y: 112, endPoint x: 209, endPoint y: 212, distance: 101.7
click at [209, 111] on div "option 8 Lines focused, 9 of 16. 16 results available. Use Up and Down to choos…" at bounding box center [248, 104] width 94 height 13
click at [209, 212] on div "8 Lines" at bounding box center [248, 210] width 94 height 11
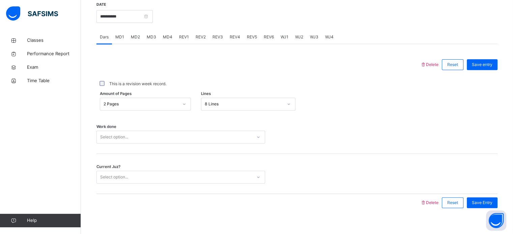
click at [173, 135] on div "Work done Select option..." at bounding box center [296, 134] width 401 height 40
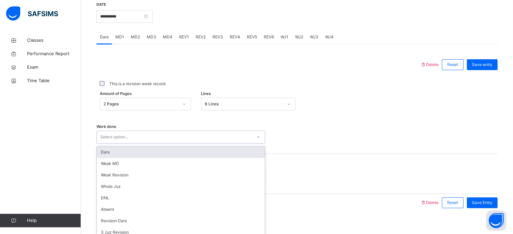
scroll to position [272, 0]
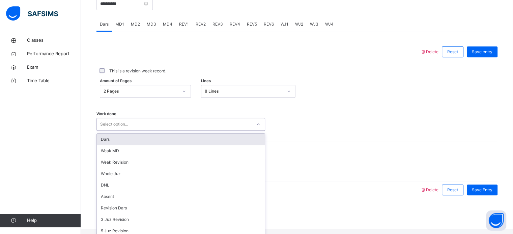
click at [157, 131] on div "option Dars focused, 1 of 14. 14 results available. Use Up and Down to choose o…" at bounding box center [180, 124] width 169 height 13
type input "*"
click at [150, 143] on div "Dars" at bounding box center [181, 139] width 168 height 11
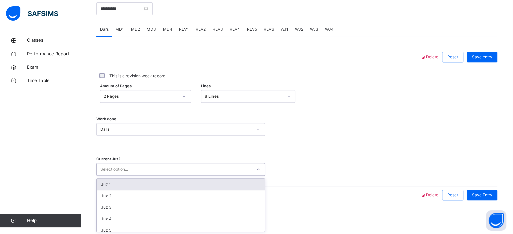
click at [110, 170] on div "Select option..." at bounding box center [114, 169] width 28 height 13
type input "**"
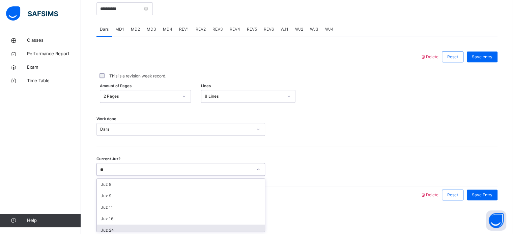
click at [113, 227] on div "Juz 24" at bounding box center [181, 230] width 168 height 11
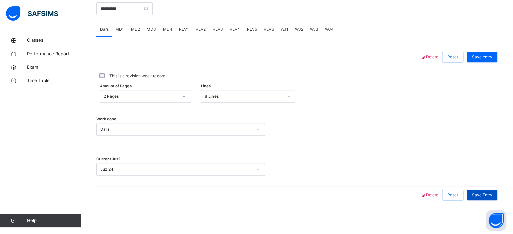
click at [492, 195] on span "Save Entry" at bounding box center [482, 195] width 21 height 6
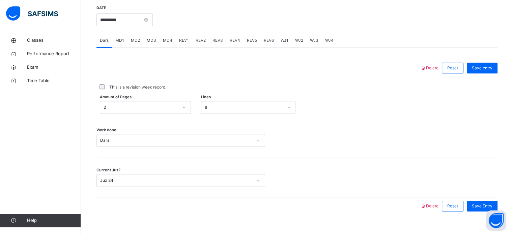
click at [146, 47] on div "MD3" at bounding box center [151, 40] width 16 height 13
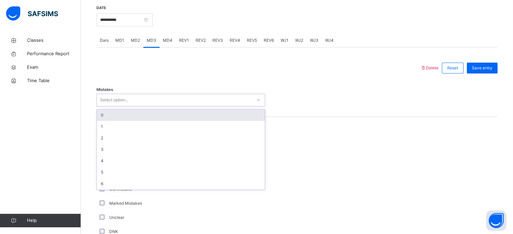
click at [136, 106] on div "Select option..." at bounding box center [174, 100] width 155 height 10
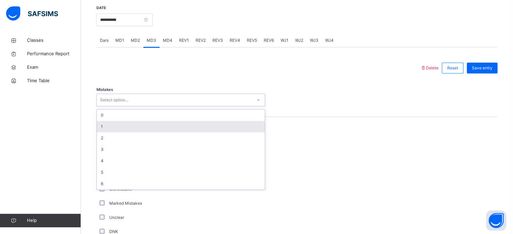
click at [110, 132] on div "1" at bounding box center [181, 126] width 168 height 11
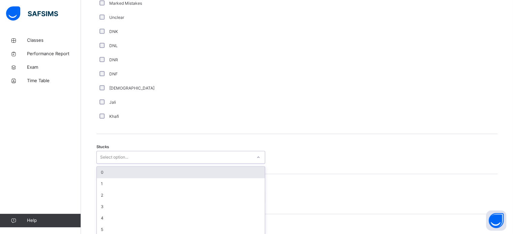
scroll to position [465, 0]
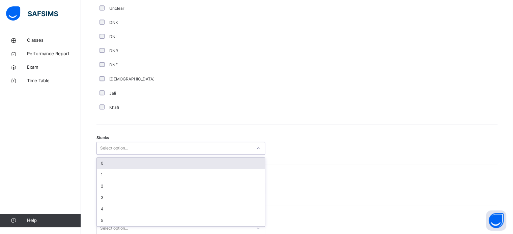
click at [104, 155] on div "option 0 focused, 1 of 6. 6 results available. Use Up and Down to choose option…" at bounding box center [180, 148] width 169 height 13
click at [104, 169] on div "0" at bounding box center [181, 162] width 168 height 11
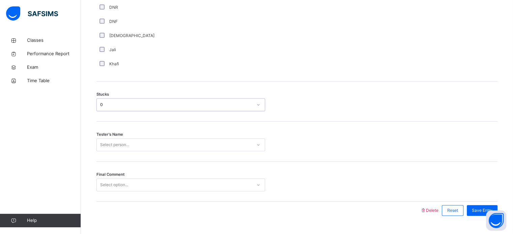
scroll to position [529, 0]
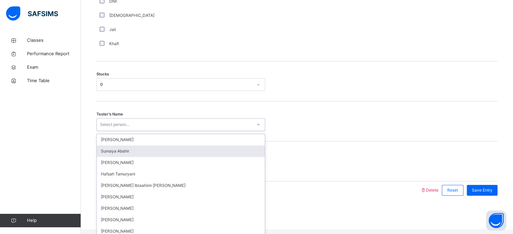
click at [104, 131] on div "option Sumaya Abshir focused, 2 of 45. 45 results available. Use Up and Down to…" at bounding box center [180, 124] width 169 height 13
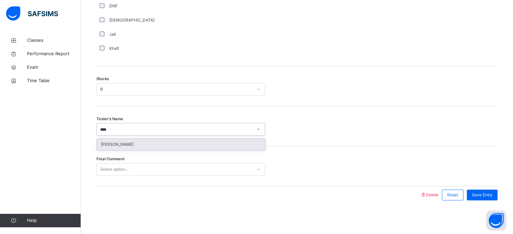
type input "*****"
click at [121, 144] on div "[PERSON_NAME]" at bounding box center [181, 144] width 168 height 11
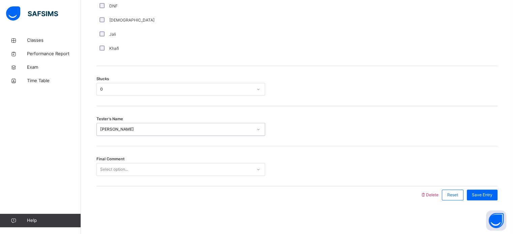
type input "*"
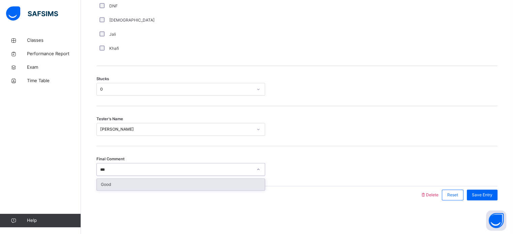
type input "****"
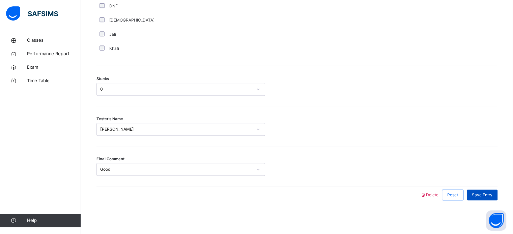
click at [482, 194] on span "Save Entry" at bounding box center [482, 195] width 21 height 6
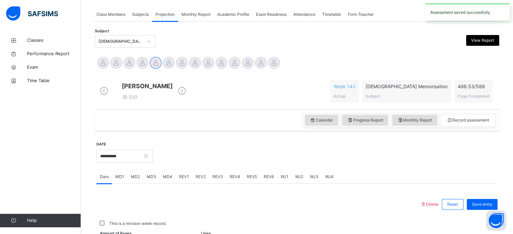
scroll to position [272, 0]
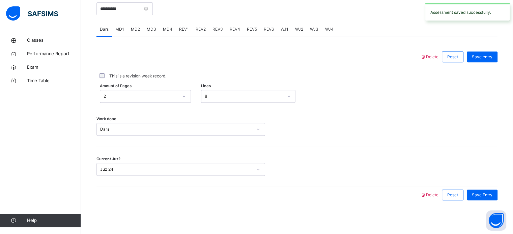
click at [169, 31] on span "MD4" at bounding box center [167, 29] width 9 height 6
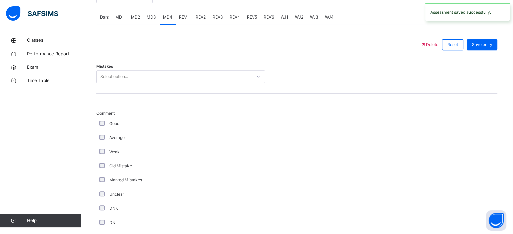
scroll to position [272, 0]
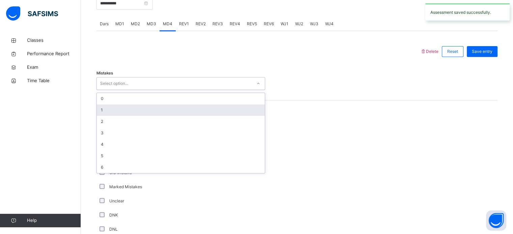
drag, startPoint x: 113, startPoint y: 87, endPoint x: 110, endPoint y: 120, distance: 33.5
click at [110, 90] on div "option 1 focused, 2 of 7. 7 results available. Use Up and Down to choose option…" at bounding box center [180, 83] width 169 height 13
click at [110, 116] on div "1" at bounding box center [181, 110] width 168 height 11
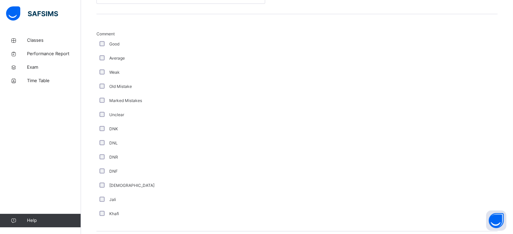
scroll to position [529, 0]
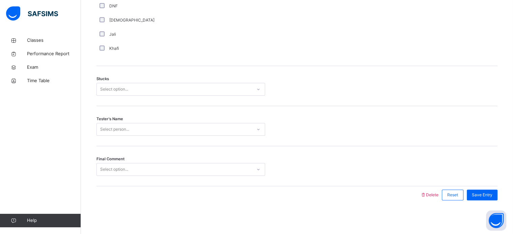
click at [115, 86] on div "Select option..." at bounding box center [114, 89] width 28 height 13
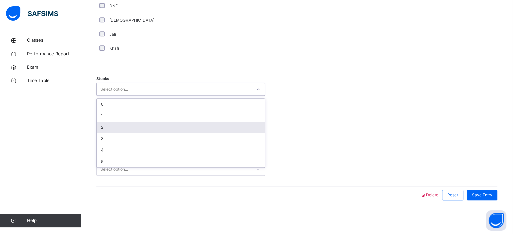
click at [111, 129] on div "2" at bounding box center [181, 127] width 168 height 11
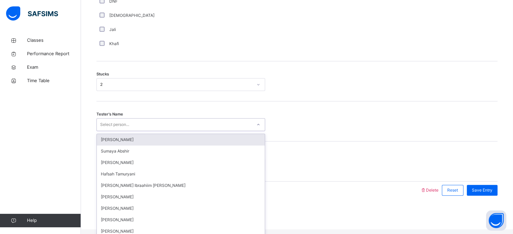
click at [111, 129] on div "Select person..." at bounding box center [114, 124] width 29 height 13
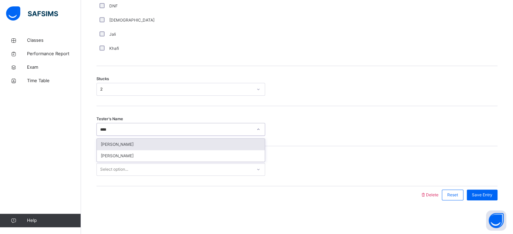
type input "*****"
click at [195, 148] on div "[PERSON_NAME]" at bounding box center [181, 144] width 168 height 11
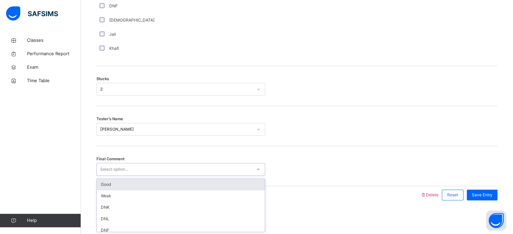
type input "*"
type input "****"
click at [164, 184] on div "Good" at bounding box center [181, 184] width 168 height 11
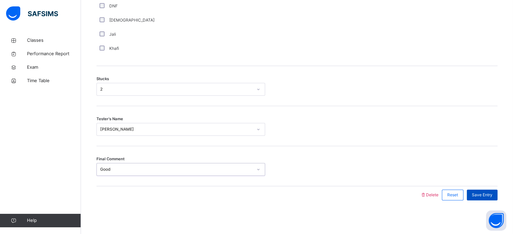
click at [492, 191] on div "Save Entry" at bounding box center [482, 195] width 31 height 11
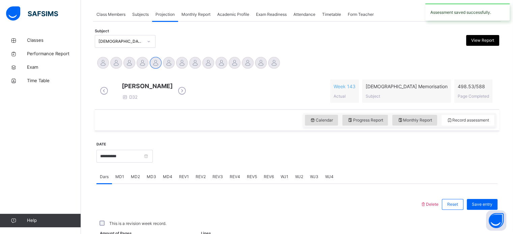
scroll to position [272, 0]
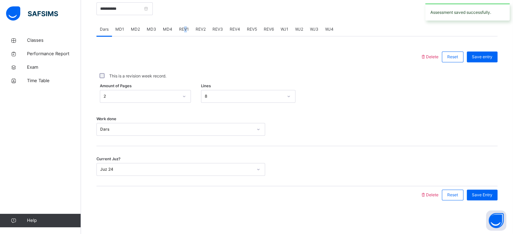
drag, startPoint x: 183, startPoint y: 30, endPoint x: 186, endPoint y: 28, distance: 3.8
click at [186, 28] on span "REV1" at bounding box center [184, 29] width 10 height 6
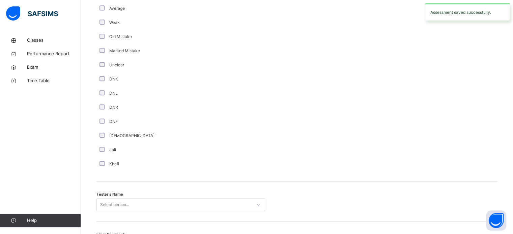
click at [186, 26] on div "Weak" at bounding box center [180, 23] width 165 height 6
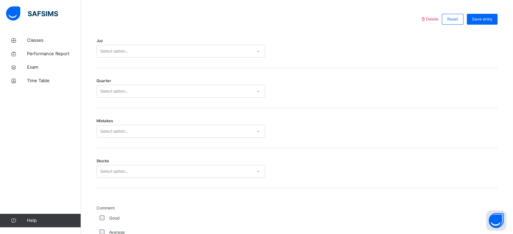
scroll to position [297, 0]
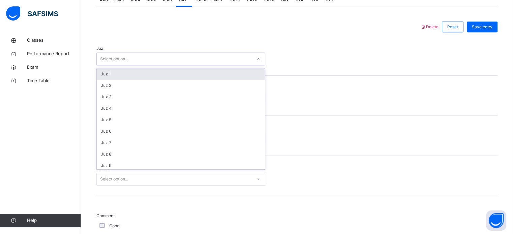
click at [158, 60] on div "Select option..." at bounding box center [174, 59] width 155 height 10
type input "**"
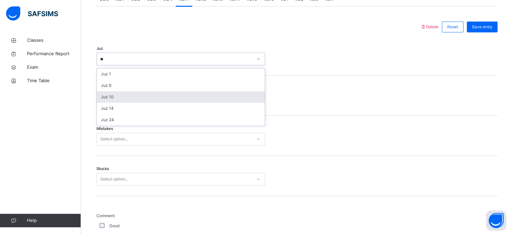
click at [133, 102] on div "Juz 10" at bounding box center [181, 96] width 168 height 11
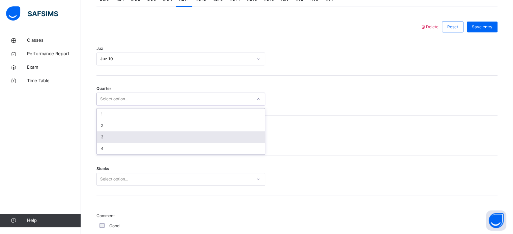
drag, startPoint x: 133, startPoint y: 102, endPoint x: 119, endPoint y: 140, distance: 40.3
click at [119, 106] on div "option 3 focused, 3 of 4. 4 results available. Use Up and Down to choose option…" at bounding box center [180, 99] width 169 height 13
click at [119, 140] on div "3" at bounding box center [181, 137] width 168 height 11
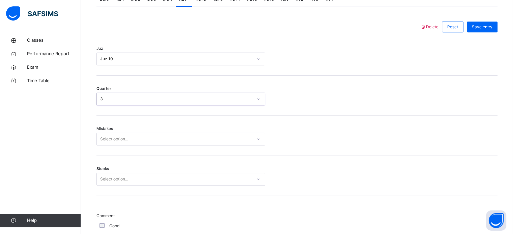
click at [119, 140] on div "Select option..." at bounding box center [114, 139] width 28 height 13
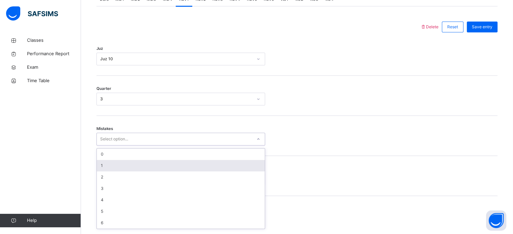
click at [97, 172] on div "1" at bounding box center [181, 165] width 168 height 11
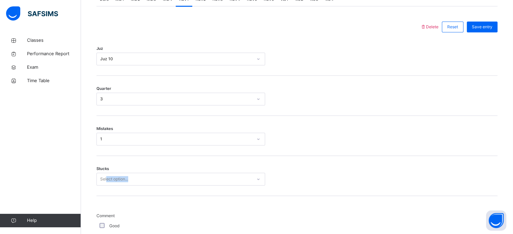
drag, startPoint x: 107, startPoint y: 177, endPoint x: 107, endPoint y: 186, distance: 8.8
click at [107, 186] on div "Stucks Select option..." at bounding box center [296, 176] width 401 height 40
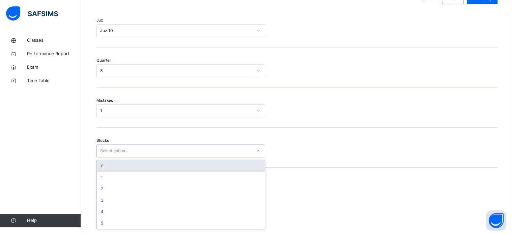
click at [107, 157] on div "option 0 focused, 1 of 6. 6 results available. Use Up and Down to choose option…" at bounding box center [180, 151] width 169 height 13
click at [102, 166] on div "0" at bounding box center [181, 163] width 168 height 11
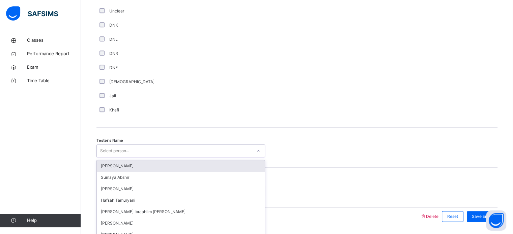
scroll to position [609, 0]
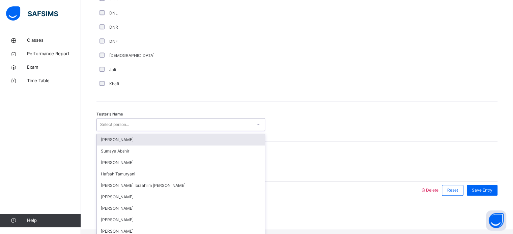
click at [109, 131] on div "option Sumeya Umar focused, 1 of 45. 45 results available. Use Up and Down to c…" at bounding box center [180, 124] width 169 height 13
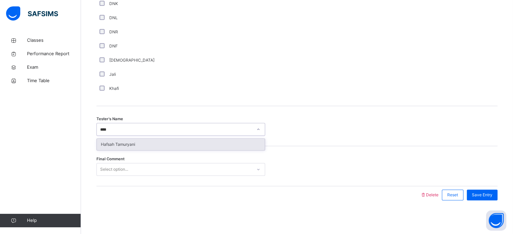
type input "*****"
click at [169, 150] on div "Hafsah Tamuryani" at bounding box center [181, 144] width 168 height 11
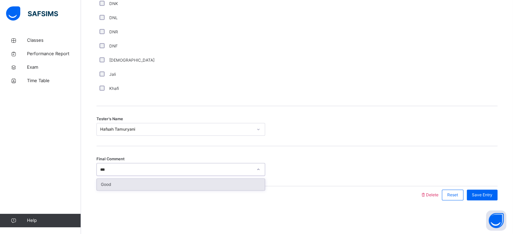
type input "****"
click at [184, 188] on div "Good" at bounding box center [181, 184] width 168 height 11
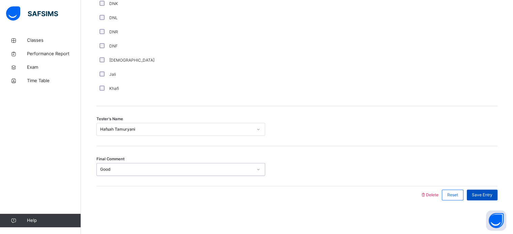
click at [492, 196] on span "Save Entry" at bounding box center [482, 195] width 21 height 6
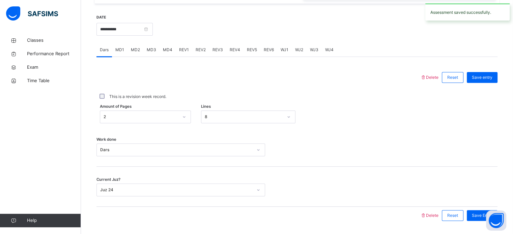
scroll to position [246, 0]
click at [193, 56] on div "REV2" at bounding box center [200, 50] width 17 height 13
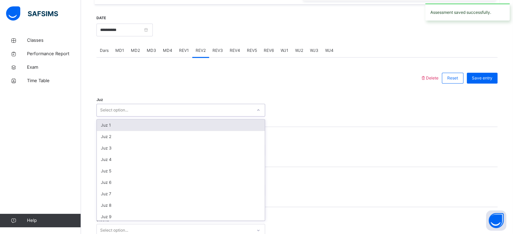
type input "*"
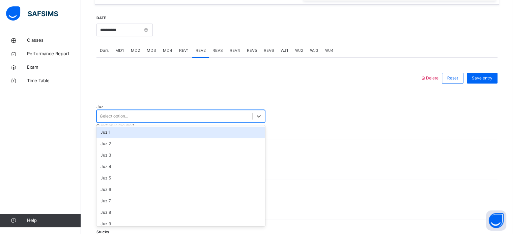
type input "**"
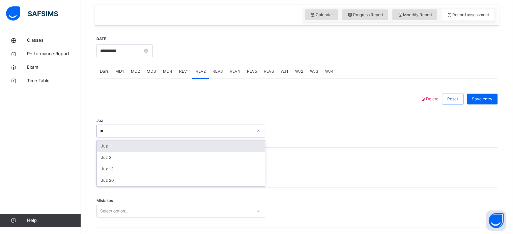
scroll to position [219, 0]
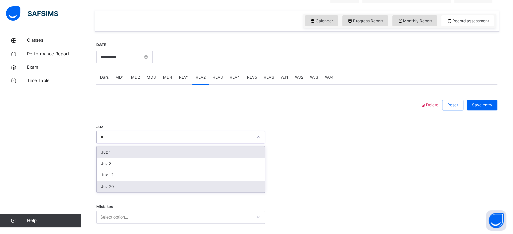
click at [106, 191] on div "Juz 20" at bounding box center [181, 186] width 168 height 11
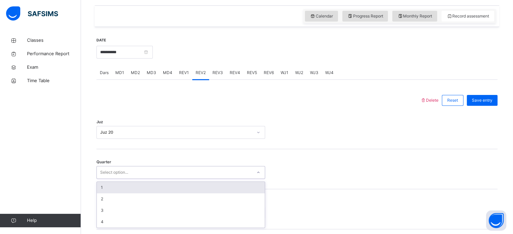
scroll to position [225, 0]
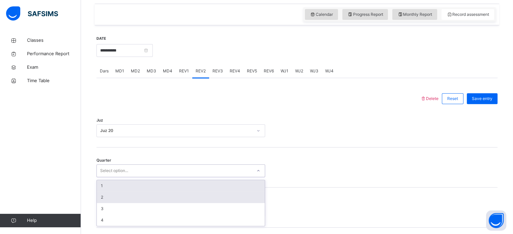
click at [110, 203] on div "2" at bounding box center [181, 197] width 168 height 11
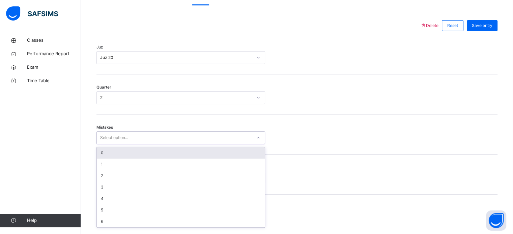
scroll to position [299, 0]
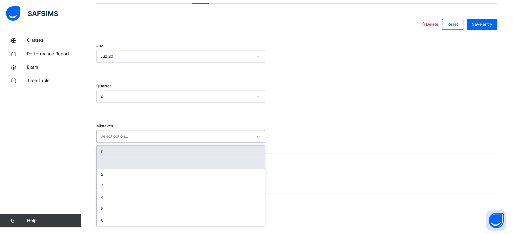
click at [114, 169] on div "1" at bounding box center [181, 162] width 168 height 11
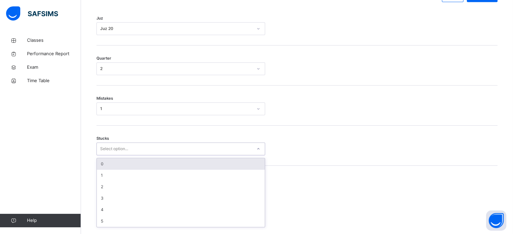
scroll to position [328, 0]
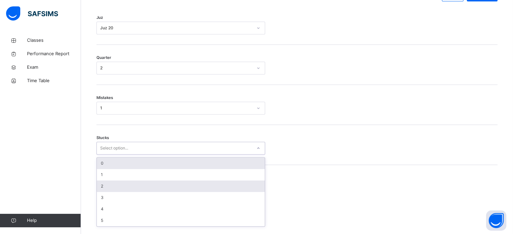
click at [106, 192] on div "2" at bounding box center [181, 186] width 168 height 11
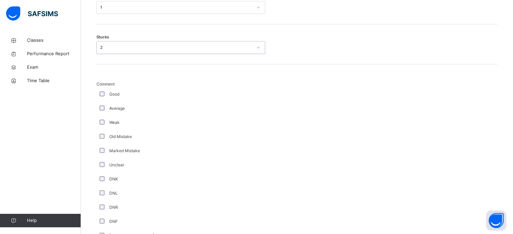
scroll to position [433, 0]
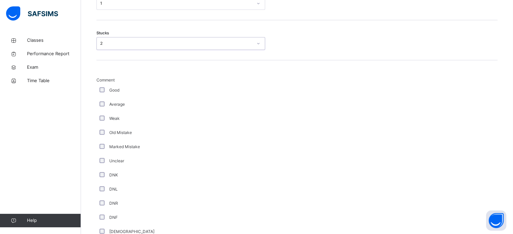
click at [108, 105] on div "Average" at bounding box center [180, 104] width 169 height 14
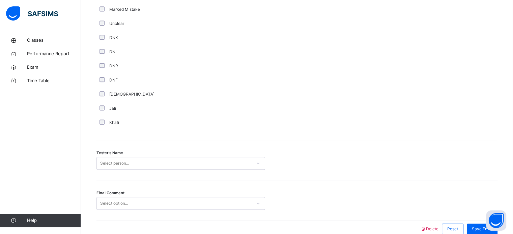
scroll to position [609, 0]
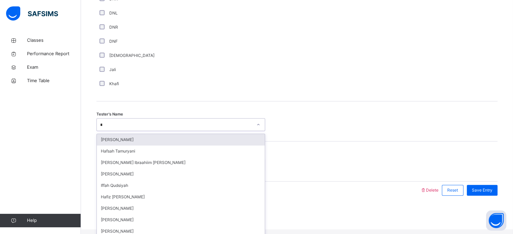
type input "***"
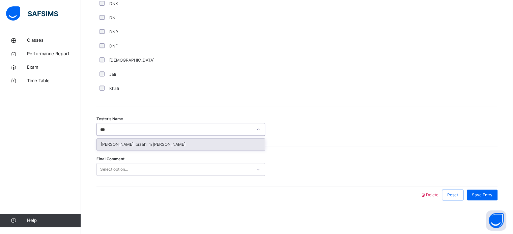
click at [163, 146] on div "[PERSON_NAME]" at bounding box center [181, 144] width 168 height 11
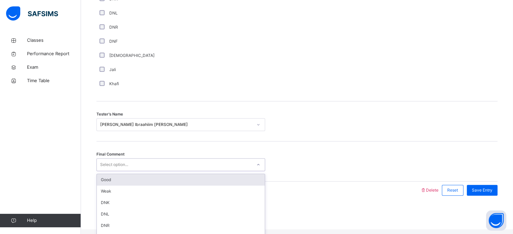
click at [121, 186] on div "Good" at bounding box center [181, 179] width 168 height 11
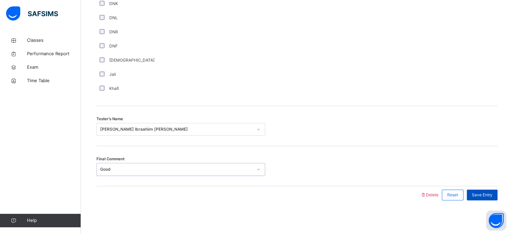
click at [490, 197] on span "Save Entry" at bounding box center [482, 195] width 21 height 6
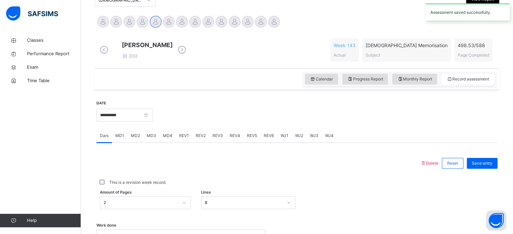
scroll to position [135, 0]
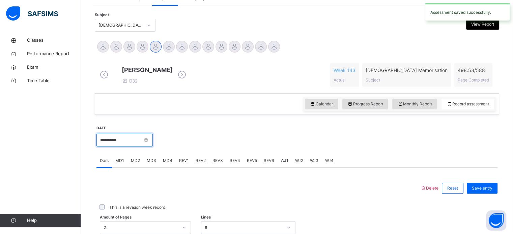
click at [144, 145] on input "**********" at bounding box center [124, 140] width 56 height 13
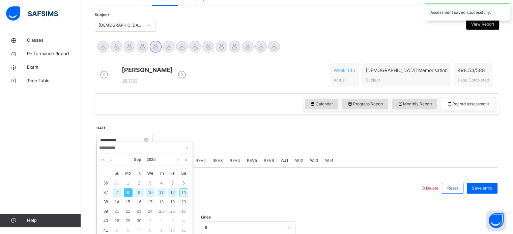
click at [150, 195] on div "10" at bounding box center [150, 193] width 9 height 9
type input "**********"
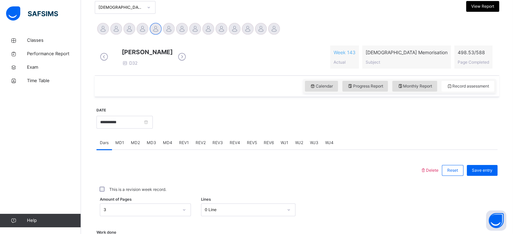
scroll to position [154, 0]
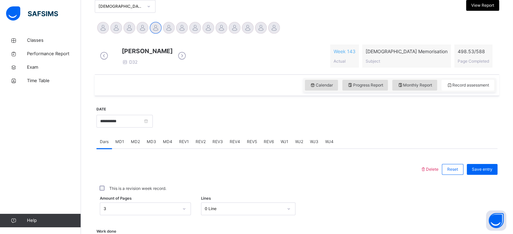
click at [164, 145] on span "MD4" at bounding box center [167, 142] width 9 height 6
click at [148, 145] on span "MD3" at bounding box center [151, 142] width 9 height 6
click at [139, 149] on div "MD2" at bounding box center [135, 141] width 16 height 13
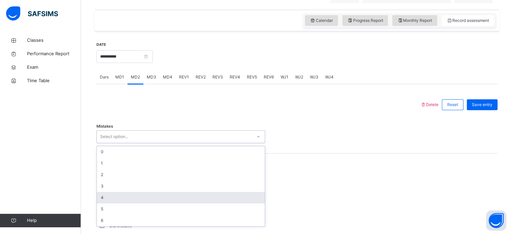
scroll to position [219, 0]
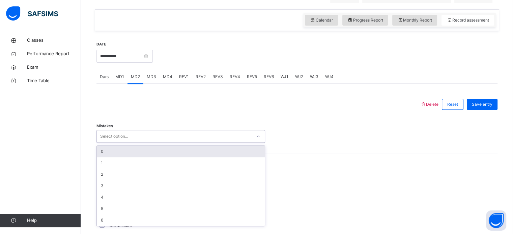
drag, startPoint x: 116, startPoint y: 203, endPoint x: 102, endPoint y: 157, distance: 48.5
click at [102, 143] on div "option 0 focused, 1 of 7. 7 results available. Use Up and Down to choose option…" at bounding box center [180, 136] width 169 height 13
click at [102, 157] on div "0" at bounding box center [181, 151] width 168 height 11
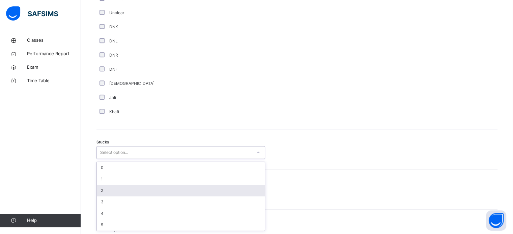
click at [112, 159] on div "option 2 focused, 3 of 6. 6 results available. Use Up and Down to choose option…" at bounding box center [180, 152] width 169 height 13
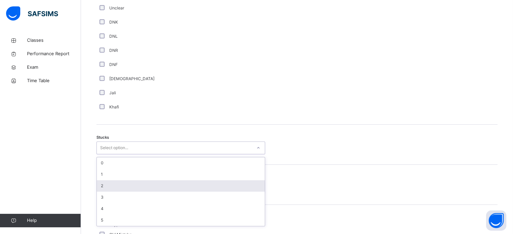
click at [104, 190] on div "2" at bounding box center [181, 185] width 168 height 11
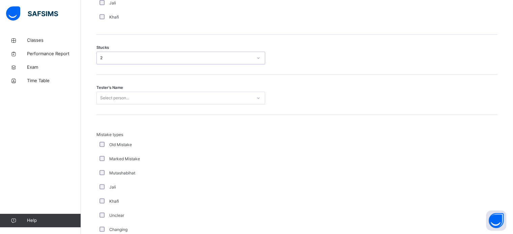
scroll to position [561, 0]
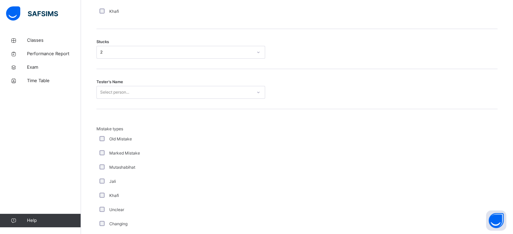
click at [113, 91] on div "Select person..." at bounding box center [180, 92] width 169 height 13
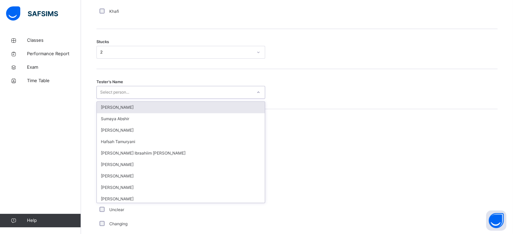
click at [115, 99] on div "Select person..." at bounding box center [114, 92] width 29 height 13
type input "***"
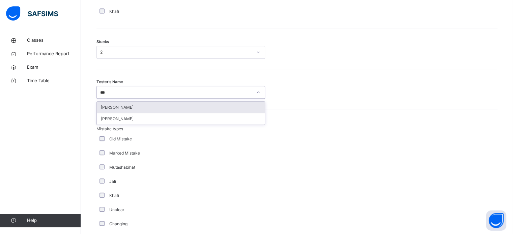
click at [212, 109] on div "[PERSON_NAME]" at bounding box center [181, 107] width 168 height 11
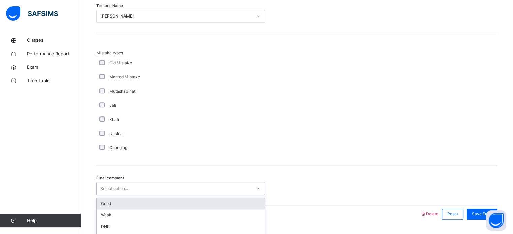
scroll to position [661, 0]
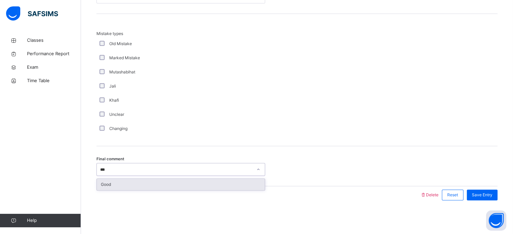
type input "****"
click at [194, 180] on div "Good" at bounding box center [181, 184] width 168 height 11
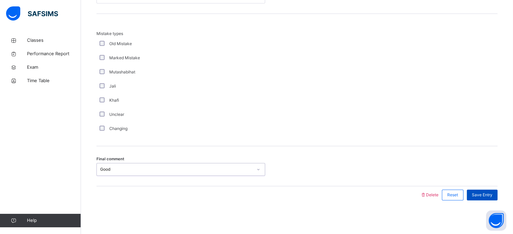
click at [492, 200] on div "Save Entry" at bounding box center [482, 195] width 31 height 11
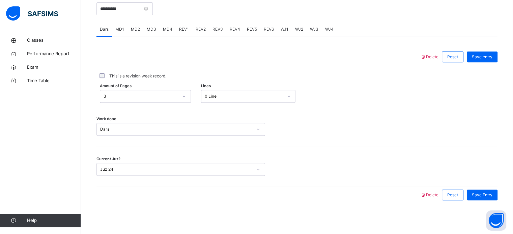
scroll to position [213, 0]
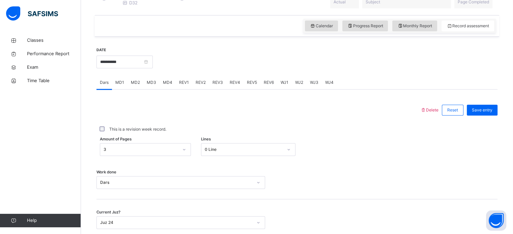
click at [179, 86] on span "REV1" at bounding box center [184, 83] width 10 height 6
click at [158, 154] on div "Juz Select option..." at bounding box center [296, 139] width 401 height 40
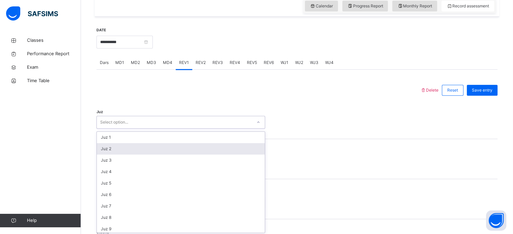
scroll to position [240, 0]
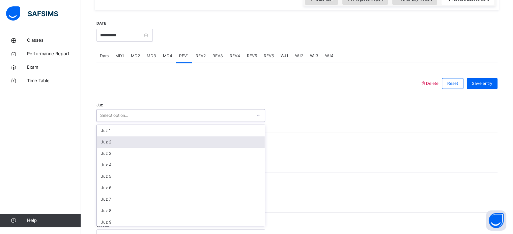
click at [143, 122] on div "option Juz 2 focused, 2 of 30. 30 results available. Use Up and Down to choose …" at bounding box center [180, 115] width 169 height 13
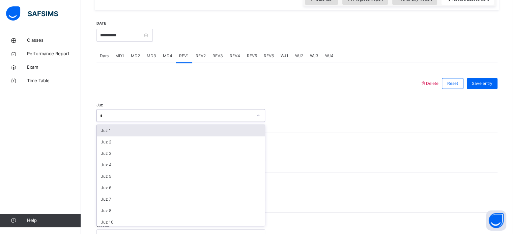
type input "**"
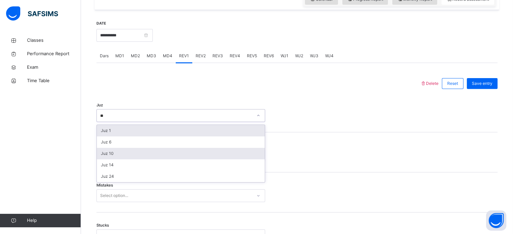
click at [102, 160] on div "Juz 10" at bounding box center [181, 153] width 168 height 11
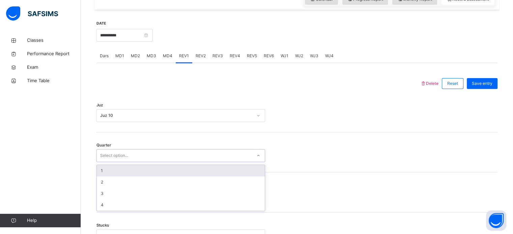
click at [100, 177] on div "1" at bounding box center [181, 170] width 168 height 11
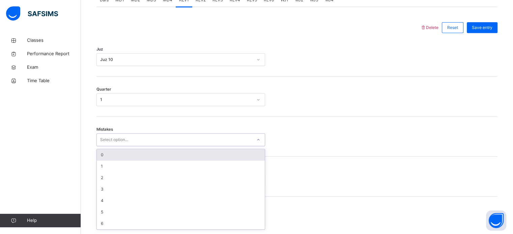
scroll to position [299, 0]
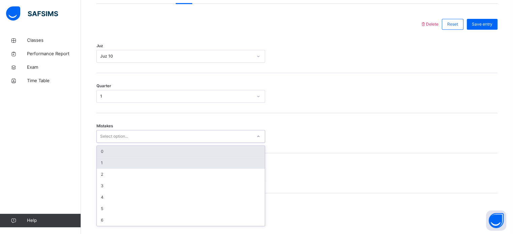
click at [100, 166] on div "1" at bounding box center [181, 162] width 168 height 11
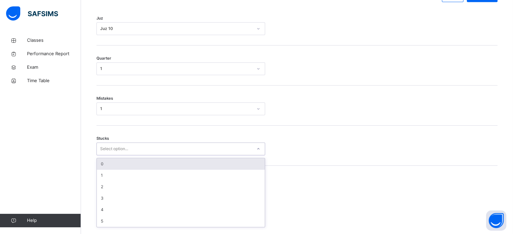
scroll to position [328, 0]
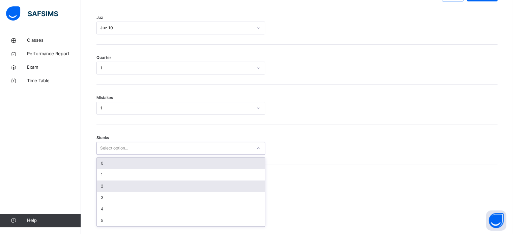
click at [98, 192] on div "2" at bounding box center [181, 186] width 168 height 11
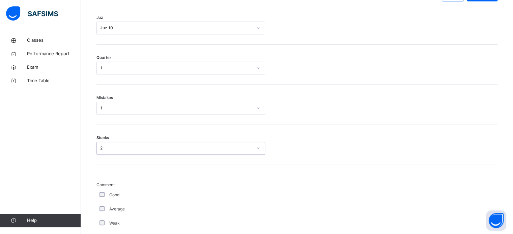
scroll to position [391, 0]
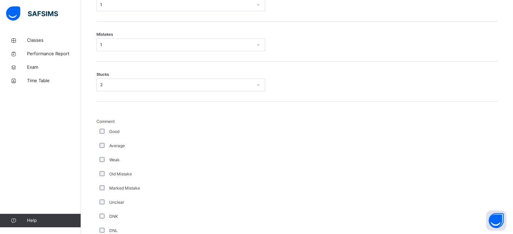
click at [105, 149] on div "Average" at bounding box center [180, 146] width 165 height 6
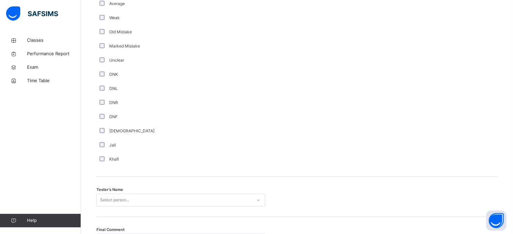
scroll to position [609, 0]
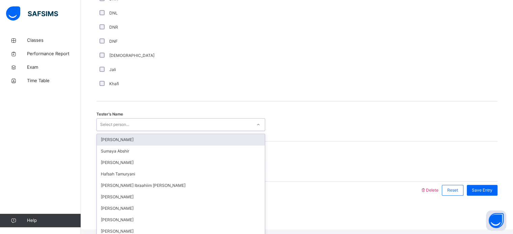
click at [103, 129] on div "Select person..." at bounding box center [114, 124] width 29 height 13
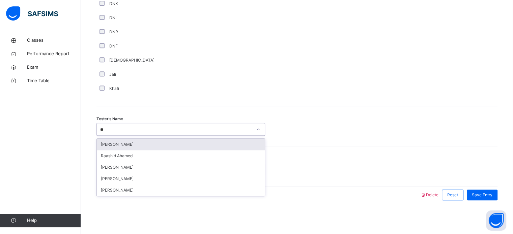
type input "*"
type input "*****"
click at [190, 140] on div "[PERSON_NAME]" at bounding box center [181, 144] width 168 height 11
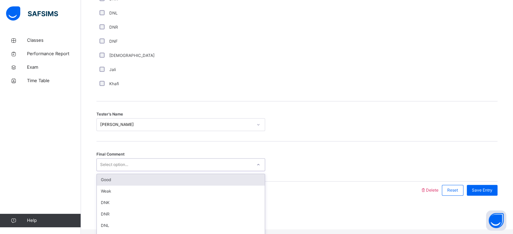
click at [103, 184] on div "Good" at bounding box center [181, 179] width 168 height 11
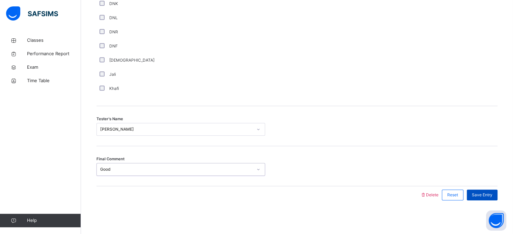
click at [487, 198] on div "Save Entry" at bounding box center [482, 195] width 31 height 11
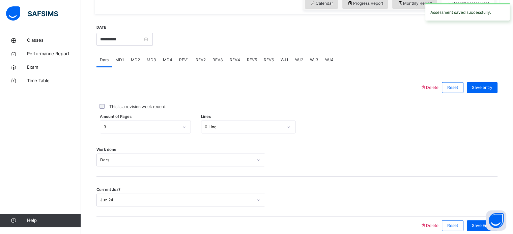
scroll to position [236, 0]
click at [199, 60] on div "REV2" at bounding box center [200, 60] width 17 height 13
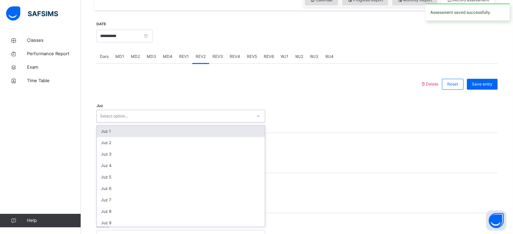
scroll to position [240, 0]
click at [148, 121] on div "Select option..." at bounding box center [174, 116] width 155 height 10
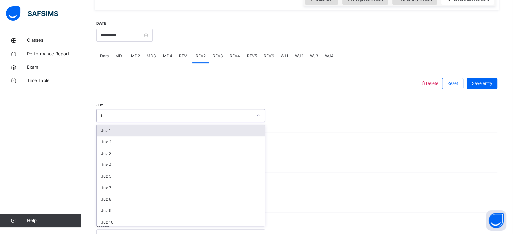
type input "**"
click at [107, 137] on div "Juz 11" at bounding box center [181, 130] width 168 height 11
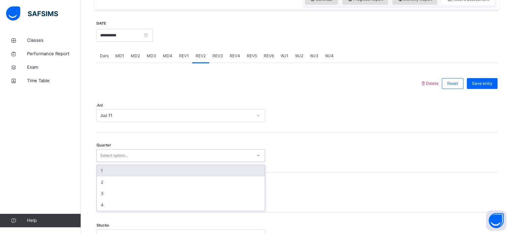
click at [109, 162] on div "Select option..." at bounding box center [180, 155] width 169 height 13
type input "*"
click at [104, 177] on div "1" at bounding box center [181, 170] width 168 height 11
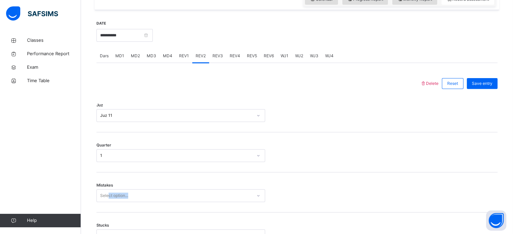
drag, startPoint x: 110, startPoint y: 194, endPoint x: 107, endPoint y: 200, distance: 6.8
click at [107, 200] on div "Select option..." at bounding box center [180, 196] width 169 height 13
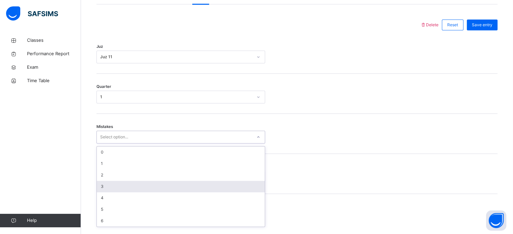
click at [107, 144] on div "option 3 focused, 4 of 7. 7 results available. Use Up and Down to choose option…" at bounding box center [180, 137] width 169 height 13
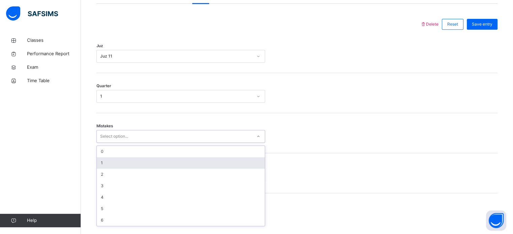
click at [106, 164] on div "1" at bounding box center [181, 162] width 168 height 11
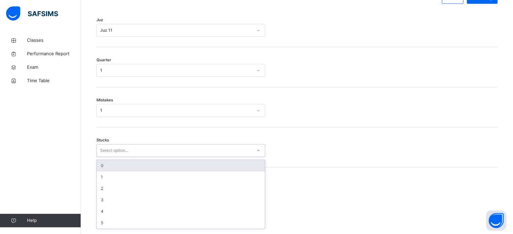
click at [106, 157] on div "option 0 focused, 1 of 6. 6 results available. Use Up and Down to choose option…" at bounding box center [180, 150] width 169 height 13
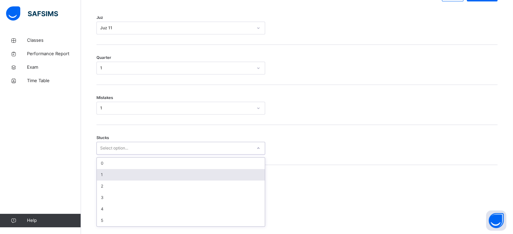
click at [106, 177] on div "1" at bounding box center [181, 174] width 168 height 11
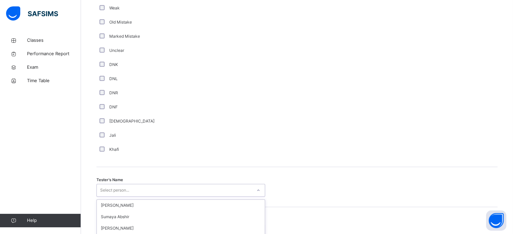
scroll to position [609, 0]
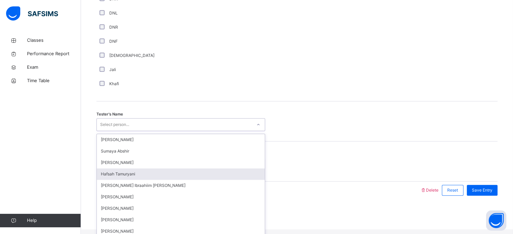
click at [116, 131] on div "option Hafsah Tamuryani focused, 4 of 45. 45 results available. Use Up and Down…" at bounding box center [180, 124] width 169 height 13
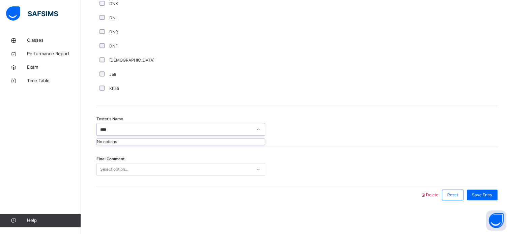
type input "***"
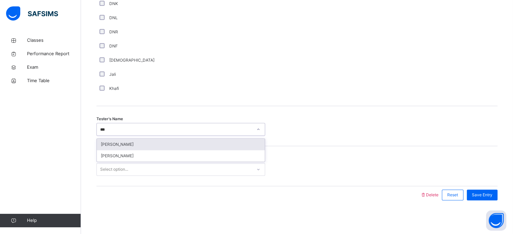
click at [193, 146] on div "[PERSON_NAME]" at bounding box center [181, 144] width 168 height 11
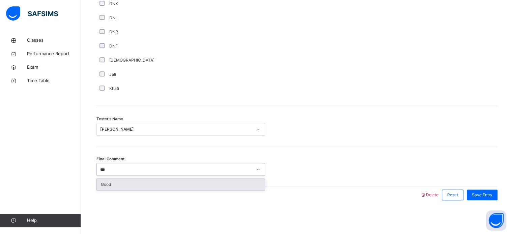
type input "****"
click at [208, 184] on div "Good" at bounding box center [181, 184] width 168 height 11
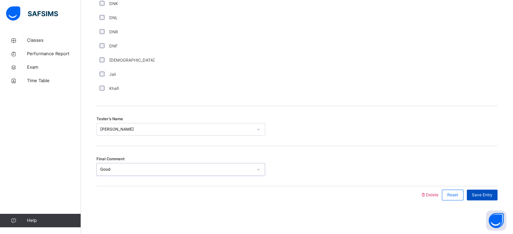
click at [492, 197] on span "Save Entry" at bounding box center [482, 195] width 21 height 6
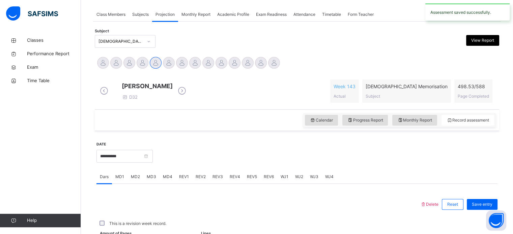
scroll to position [272, 0]
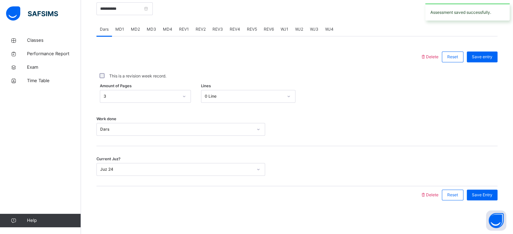
click at [212, 31] on span "REV3" at bounding box center [217, 29] width 10 height 6
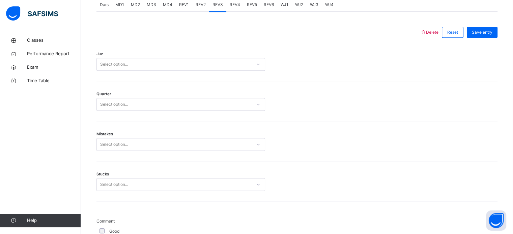
scroll to position [253, 0]
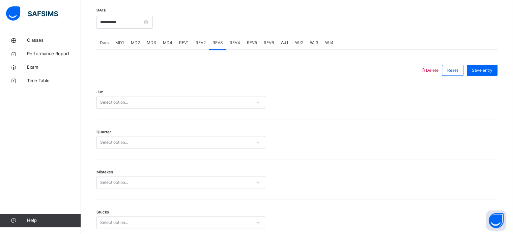
click at [170, 116] on div "Juz Select option..." at bounding box center [296, 99] width 401 height 40
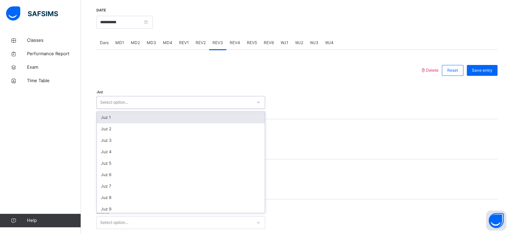
click at [102, 106] on div "Select option..." at bounding box center [114, 102] width 28 height 13
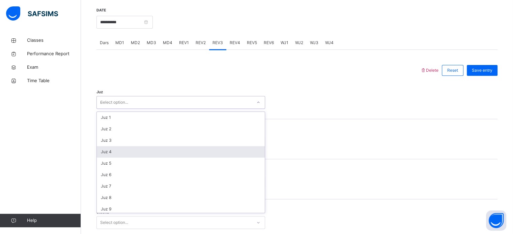
type input "**"
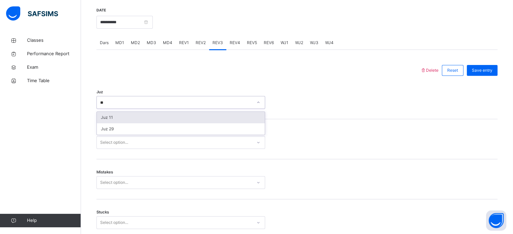
click at [113, 123] on div "Juz 11" at bounding box center [181, 117] width 168 height 11
click at [113, 125] on div "Quarter Select option..." at bounding box center [296, 139] width 401 height 40
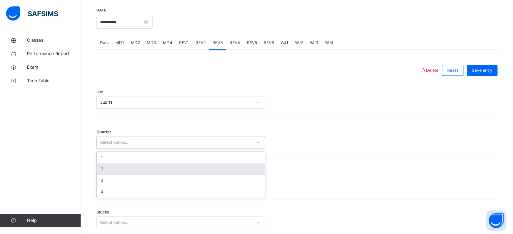
drag, startPoint x: 111, startPoint y: 148, endPoint x: 107, endPoint y: 172, distance: 24.3
click at [107, 149] on div "option 2 focused, 2 of 4. 4 results available. Use Up and Down to choose option…" at bounding box center [180, 142] width 169 height 13
click at [107, 172] on div "2" at bounding box center [181, 169] width 168 height 11
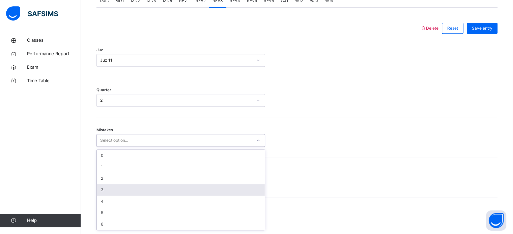
scroll to position [299, 0]
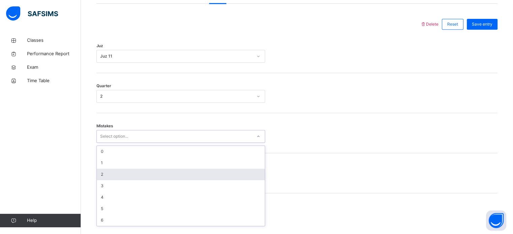
drag, startPoint x: 117, startPoint y: 186, endPoint x: 99, endPoint y: 174, distance: 21.5
click at [99, 143] on div "option 2 focused, 3 of 7. 7 results available. Use Up and Down to choose option…" at bounding box center [180, 136] width 169 height 13
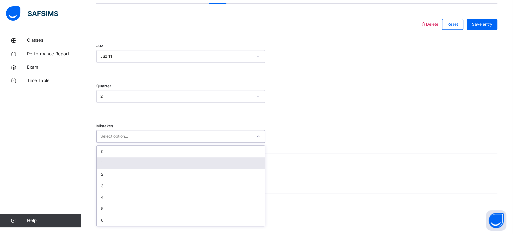
click at [99, 169] on div "1" at bounding box center [181, 162] width 168 height 11
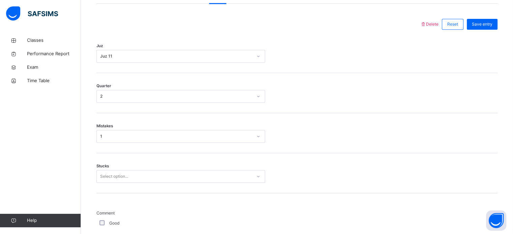
drag, startPoint x: 104, startPoint y: 175, endPoint x: 104, endPoint y: 184, distance: 9.8
click at [104, 184] on div "Stucks Select option..." at bounding box center [296, 173] width 401 height 40
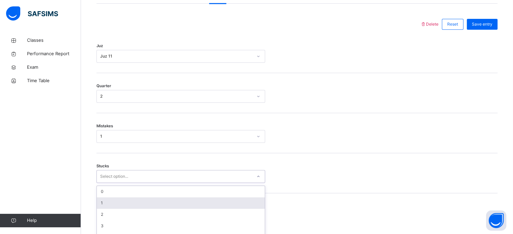
scroll to position [328, 0]
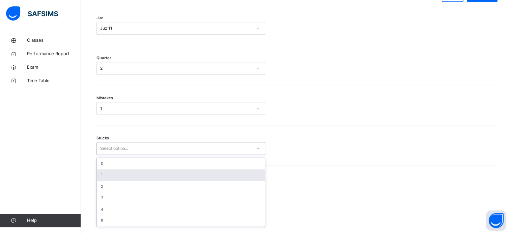
click at [104, 155] on div "option 1 focused, 2 of 6. 6 results available. Use Up and Down to choose option…" at bounding box center [180, 148] width 169 height 13
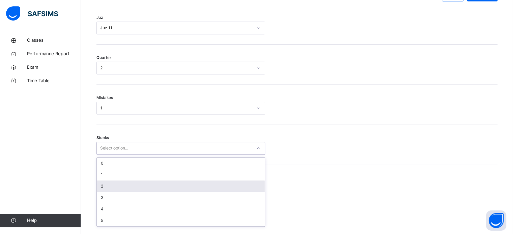
click at [104, 190] on div "2" at bounding box center [181, 186] width 168 height 11
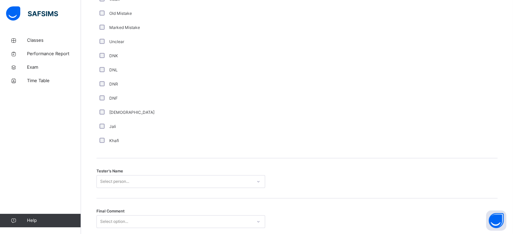
scroll to position [609, 0]
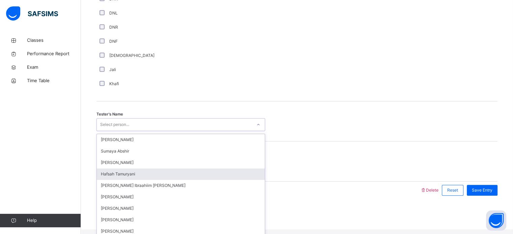
click at [117, 131] on div "option Hafsah Tamuryani focused, 4 of 45. 45 results available. Use Up and Down…" at bounding box center [180, 124] width 169 height 13
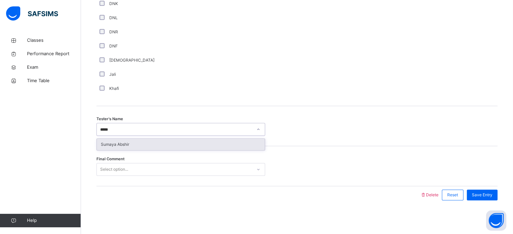
type input "******"
click at [191, 141] on div "Sumaya Abshir" at bounding box center [181, 144] width 168 height 11
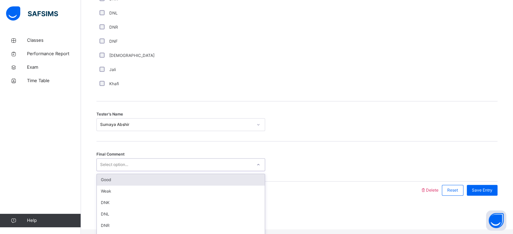
click at [121, 186] on div "Good" at bounding box center [181, 179] width 168 height 11
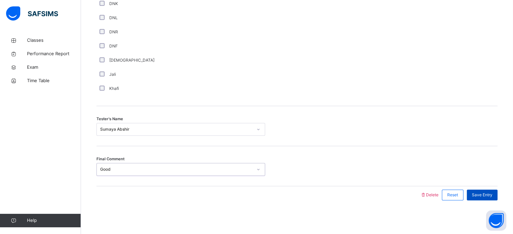
click at [490, 200] on div "Save Entry" at bounding box center [482, 195] width 31 height 11
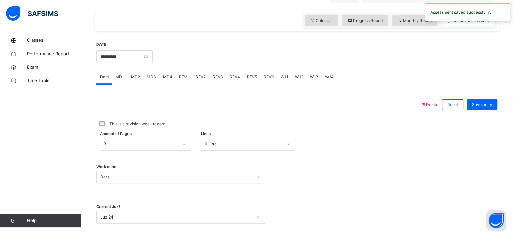
scroll to position [217, 0]
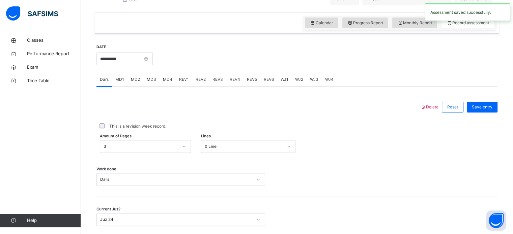
click at [232, 83] on span "REV4" at bounding box center [235, 80] width 10 height 6
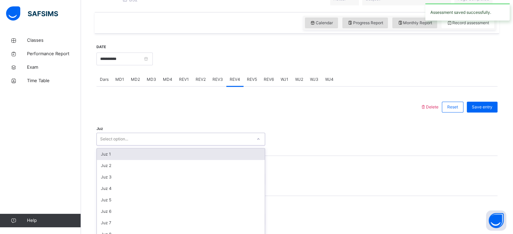
scroll to position [240, 0]
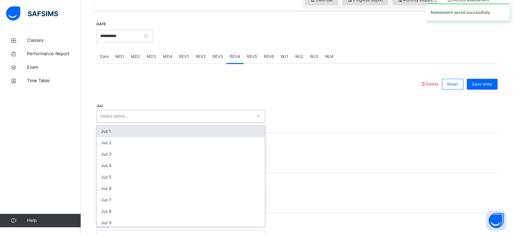
click at [136, 123] on div "option Juz 1 focused, 1 of 30. 30 results available. Use Up and Down to choose …" at bounding box center [180, 116] width 169 height 13
type input "**"
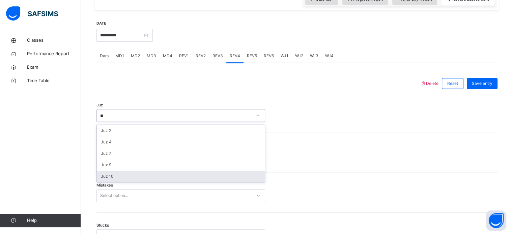
click at [122, 182] on div "Juz 10" at bounding box center [181, 176] width 168 height 11
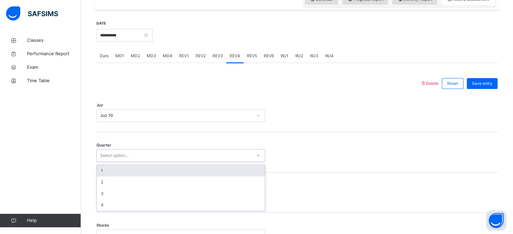
type input "*"
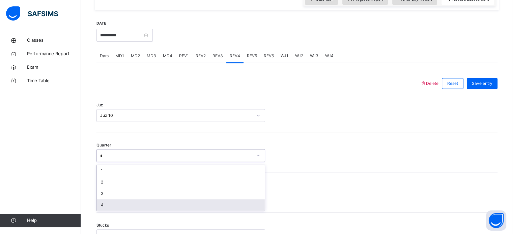
click at [103, 209] on div "4" at bounding box center [181, 205] width 168 height 11
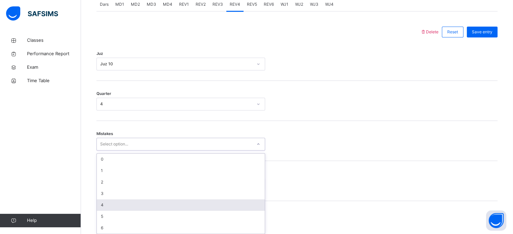
click at [112, 151] on div "option 4 focused, 5 of 7. 7 results available. Use Up and Down to choose option…" at bounding box center [180, 144] width 169 height 13
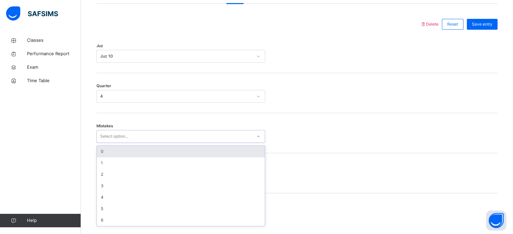
click at [110, 156] on div "0" at bounding box center [181, 151] width 168 height 11
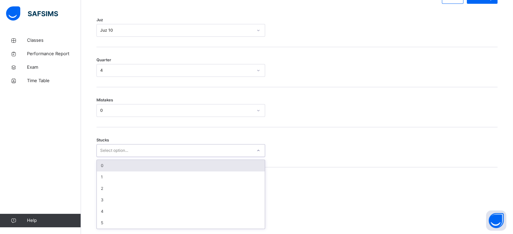
click at [111, 157] on div "option 0 focused, 1 of 6. 6 results available. Use Up and Down to choose option…" at bounding box center [180, 150] width 169 height 13
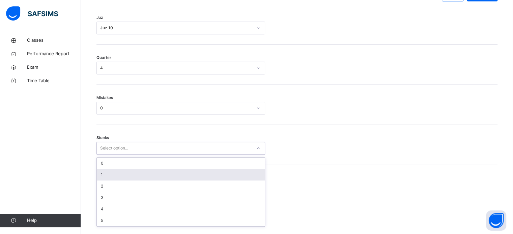
click at [105, 175] on div "1" at bounding box center [181, 174] width 168 height 11
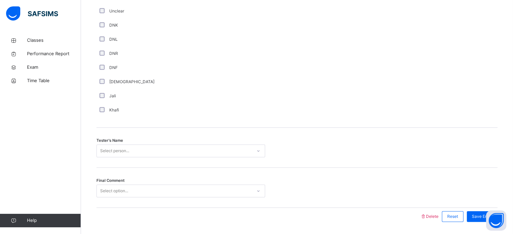
scroll to position [609, 0]
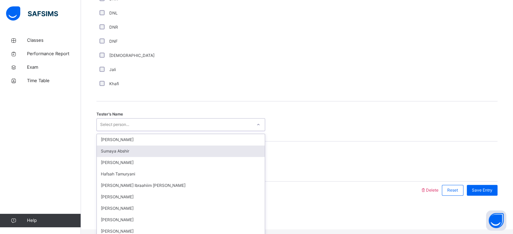
click at [115, 131] on div "option Sumaya Abshir focused, 2 of 45. 45 results available. Use Up and Down to…" at bounding box center [180, 124] width 169 height 13
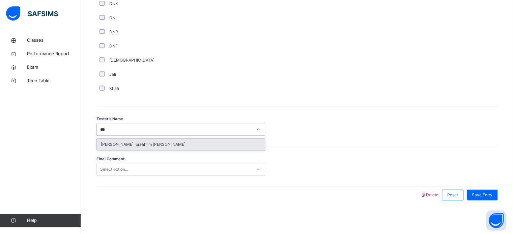
type input "****"
click at [168, 140] on div "[PERSON_NAME]" at bounding box center [181, 144] width 168 height 11
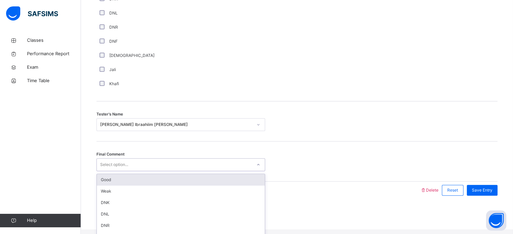
click at [135, 186] on div "Good" at bounding box center [181, 179] width 168 height 11
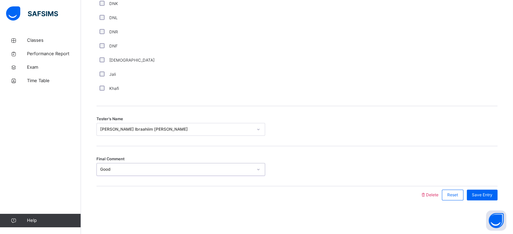
click at [489, 184] on div "Final Comment option Good, selected. 0 results available. Select is focused ,ty…" at bounding box center [296, 166] width 401 height 40
click at [487, 193] on span "Save Entry" at bounding box center [482, 195] width 21 height 6
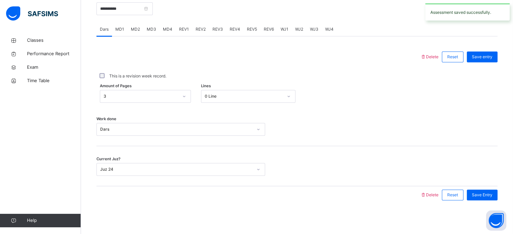
scroll to position [266, 0]
drag, startPoint x: 154, startPoint y: 0, endPoint x: 146, endPoint y: 9, distance: 12.2
click at [146, 9] on div "**********" at bounding box center [124, 8] width 56 height 29
click at [146, 9] on input "**********" at bounding box center [124, 9] width 56 height 13
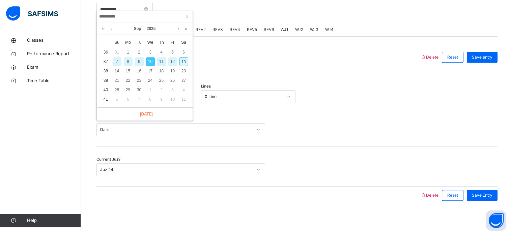
click at [183, 59] on div "13" at bounding box center [183, 61] width 9 height 9
type input "**********"
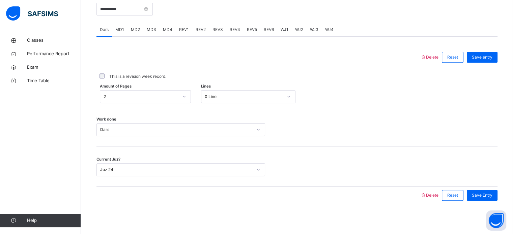
click at [137, 33] on span "MD2" at bounding box center [135, 30] width 9 height 6
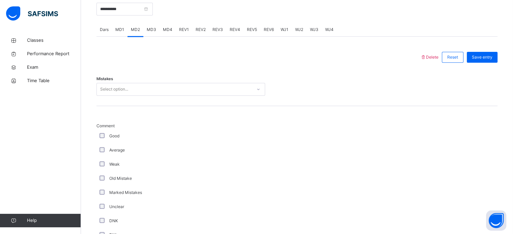
click at [151, 33] on span "MD3" at bounding box center [151, 30] width 9 height 6
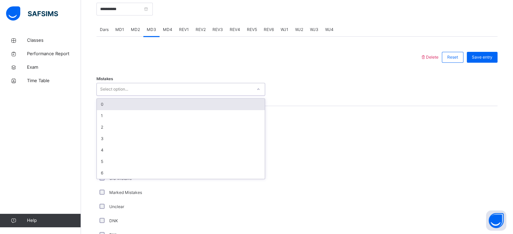
click at [110, 110] on div "0" at bounding box center [181, 104] width 168 height 11
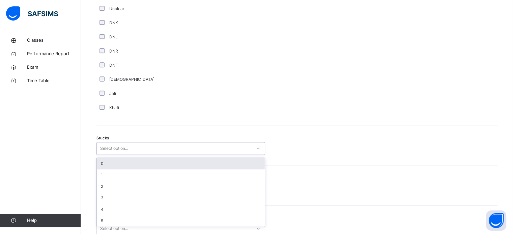
scroll to position [465, 0]
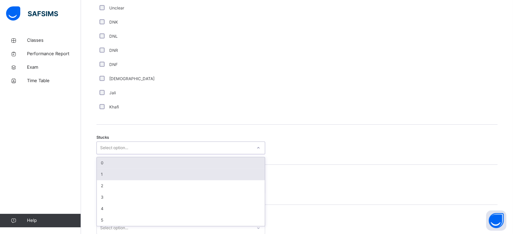
click at [104, 180] on div "1" at bounding box center [181, 174] width 168 height 11
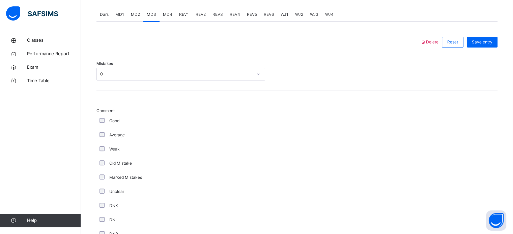
scroll to position [281, 0]
click at [120, 19] on span "MD1" at bounding box center [119, 15] width 9 height 6
click at [140, 20] on div "MD2" at bounding box center [135, 15] width 16 height 13
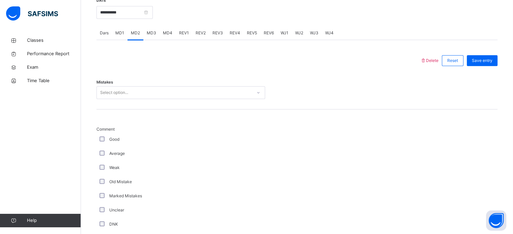
scroll to position [186, 0]
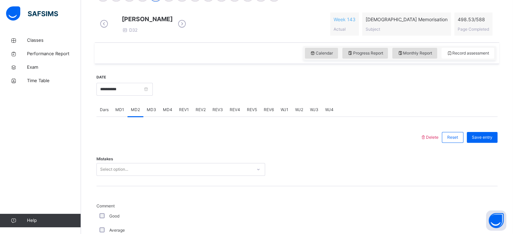
click at [158, 117] on div "MD3" at bounding box center [151, 109] width 16 height 13
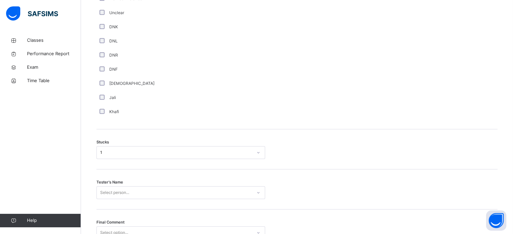
scroll to position [529, 0]
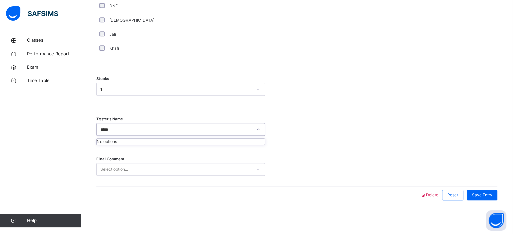
type input "****"
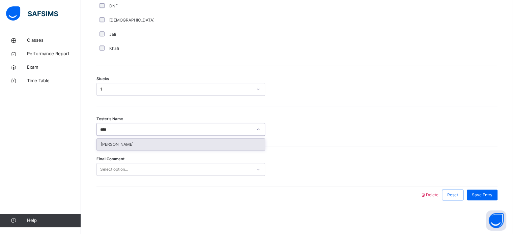
click at [145, 149] on div "[PERSON_NAME]" at bounding box center [181, 144] width 168 height 11
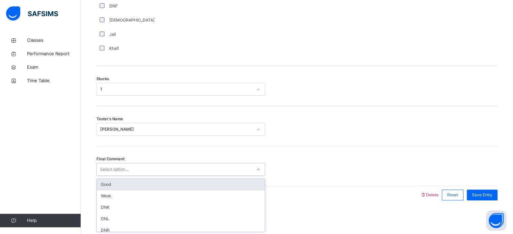
click at [117, 189] on div "Good" at bounding box center [181, 184] width 168 height 11
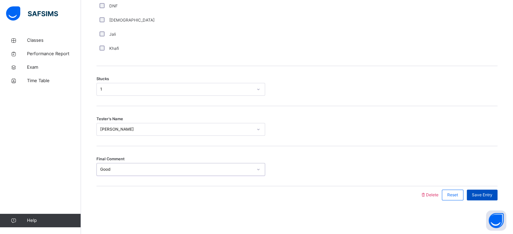
click at [492, 195] on span "Save Entry" at bounding box center [482, 195] width 21 height 6
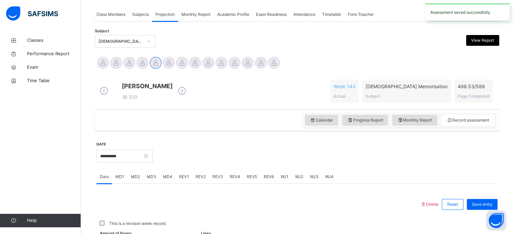
scroll to position [272, 0]
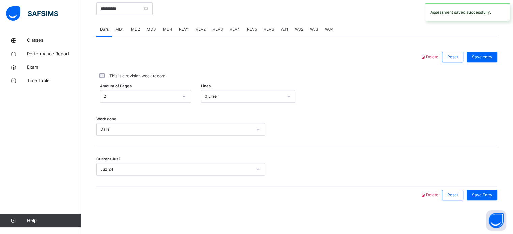
click at [177, 32] on div "REV1" at bounding box center [184, 29] width 17 height 13
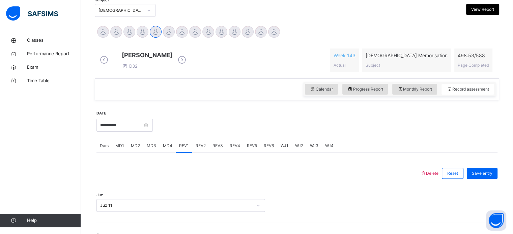
scroll to position [150, 0]
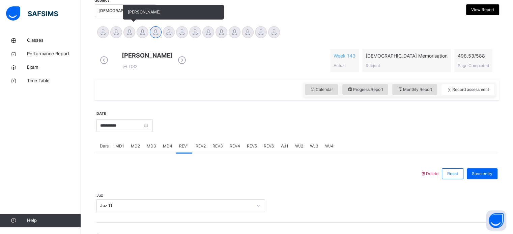
click at [130, 33] on div at bounding box center [129, 32] width 12 height 12
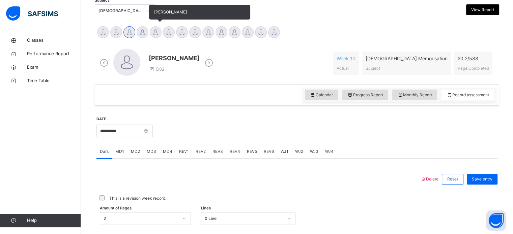
click at [161, 31] on div at bounding box center [156, 32] width 12 height 12
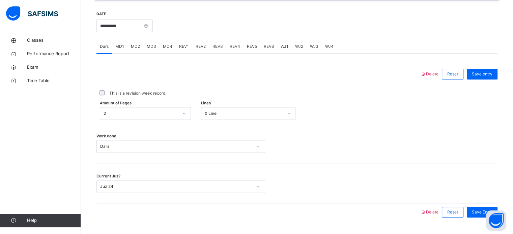
scroll to position [251, 0]
click at [152, 48] on span "MD3" at bounding box center [151, 45] width 9 height 6
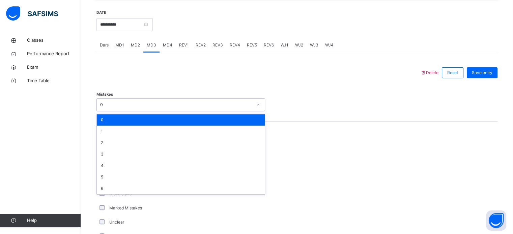
click at [169, 82] on div at bounding box center [258, 73] width 317 height 18
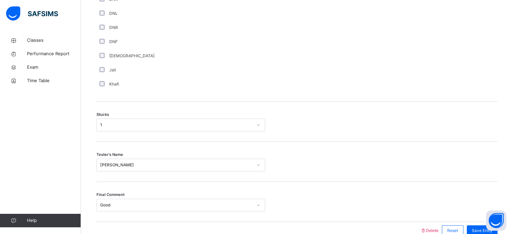
scroll to position [529, 0]
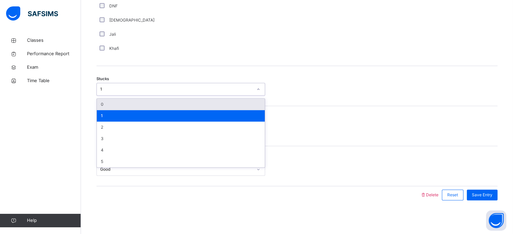
click at [131, 105] on div "0" at bounding box center [181, 104] width 168 height 11
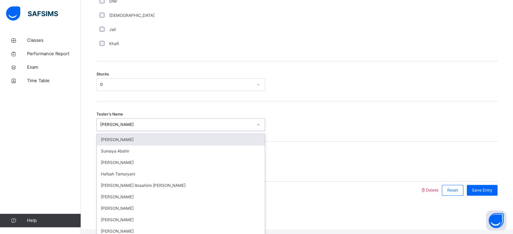
click at [330, 182] on div "Final Comment Good" at bounding box center [296, 162] width 401 height 40
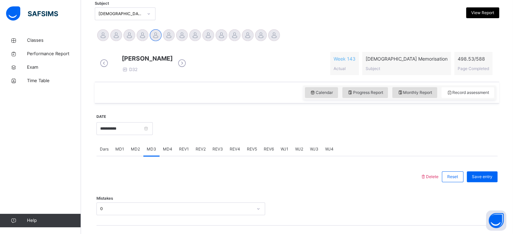
scroll to position [147, 0]
click at [123, 131] on input "**********" at bounding box center [124, 128] width 56 height 13
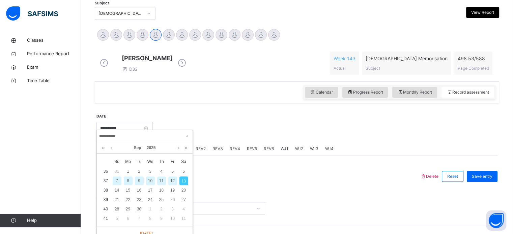
click at [186, 102] on div "Calendar Progress Report Monthly Report Record assessment" at bounding box center [297, 93] width 404 height 22
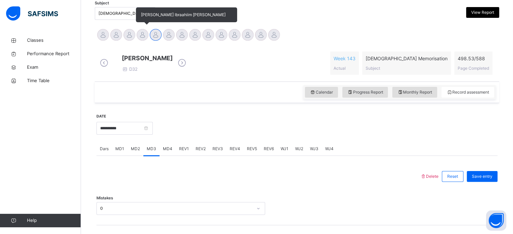
click at [143, 34] on div at bounding box center [143, 35] width 12 height 12
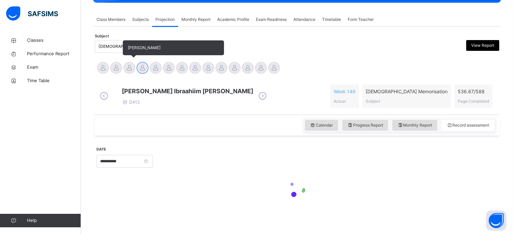
click at [134, 68] on div "[PERSON_NAME]" at bounding box center [129, 68] width 13 height 15
click at [128, 65] on div at bounding box center [129, 68] width 12 height 12
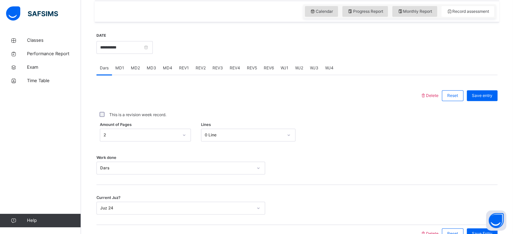
scroll to position [234, 0]
click at [156, 69] on div "MD3" at bounding box center [151, 67] width 16 height 13
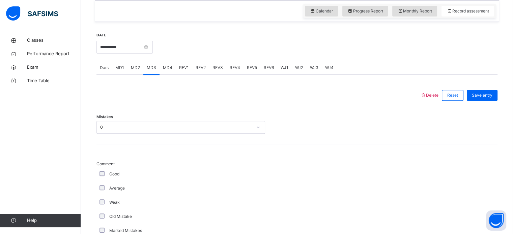
click at [137, 70] on div "MD2" at bounding box center [135, 67] width 16 height 13
click at [168, 71] on div "MD4" at bounding box center [168, 67] width 16 height 13
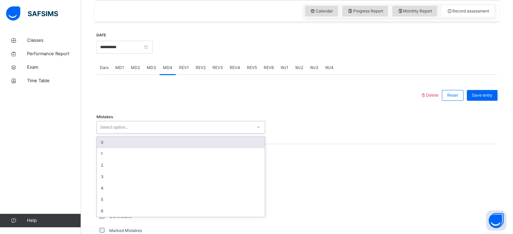
click at [111, 140] on div "0" at bounding box center [181, 142] width 168 height 11
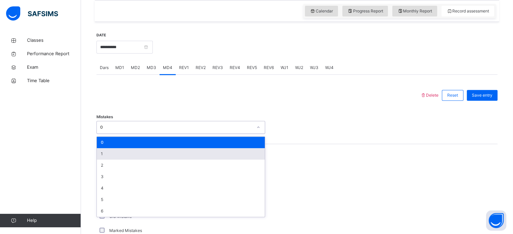
click at [109, 154] on div "1" at bounding box center [181, 153] width 168 height 11
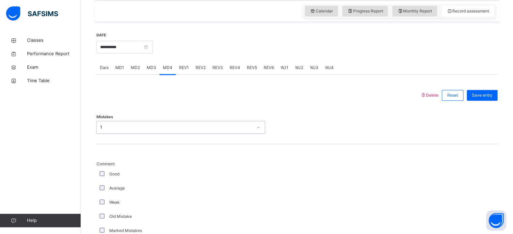
click at [109, 183] on div "Average" at bounding box center [180, 188] width 169 height 14
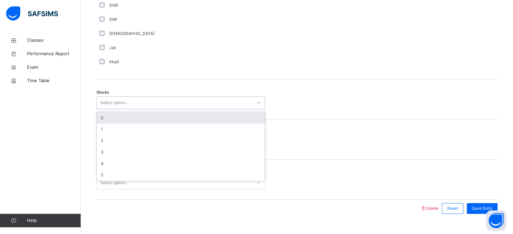
scroll to position [517, 0]
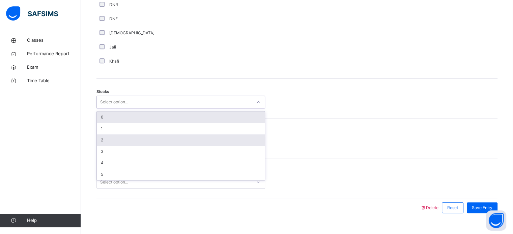
click at [105, 140] on div "2" at bounding box center [181, 140] width 168 height 11
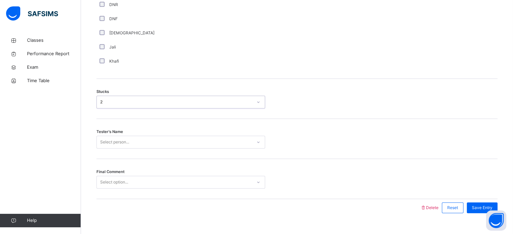
scroll to position [529, 0]
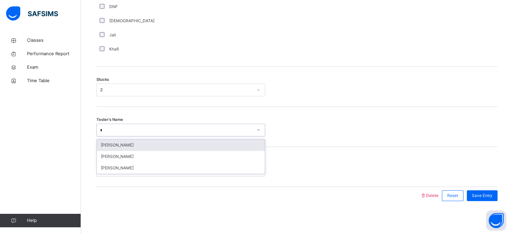
type input "**"
click at [183, 145] on div "[PERSON_NAME]" at bounding box center [181, 145] width 168 height 11
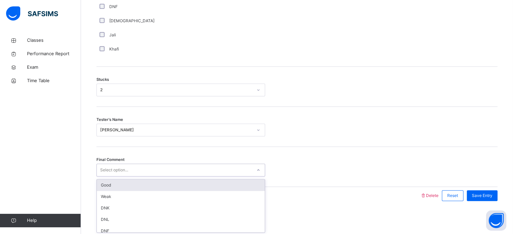
click at [161, 185] on div "Good" at bounding box center [181, 185] width 168 height 11
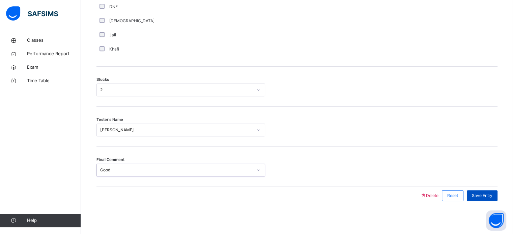
click at [489, 196] on span "Save Entry" at bounding box center [482, 196] width 21 height 6
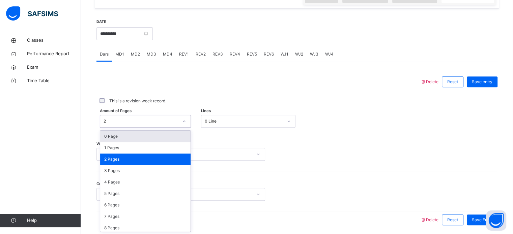
scroll to position [248, 0]
click at [113, 140] on div "0 Page" at bounding box center [145, 136] width 90 height 11
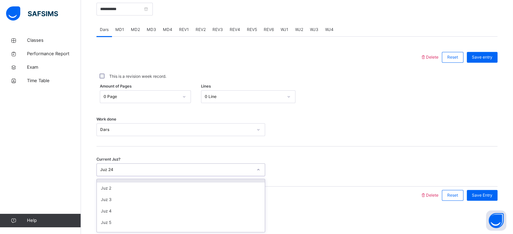
scroll to position [0, 0]
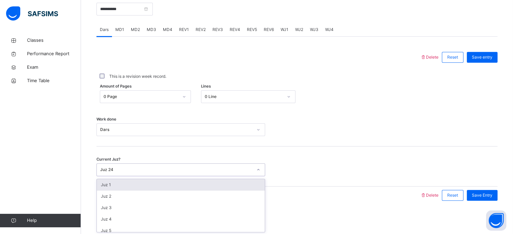
click at [194, 189] on div "Juz 1" at bounding box center [181, 184] width 168 height 11
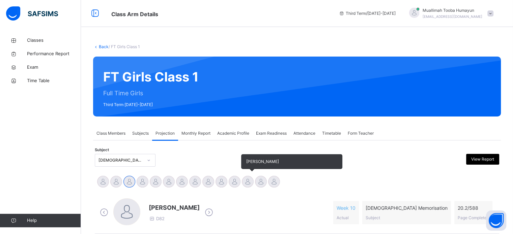
click at [242, 188] on div "[PERSON_NAME]" at bounding box center [247, 182] width 13 height 15
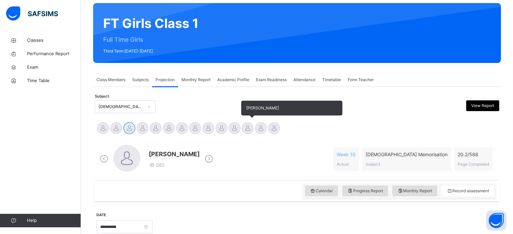
scroll to position [54, 0]
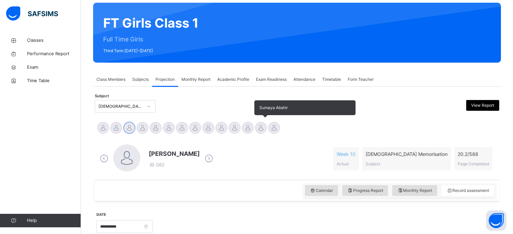
click at [262, 132] on div at bounding box center [261, 128] width 12 height 12
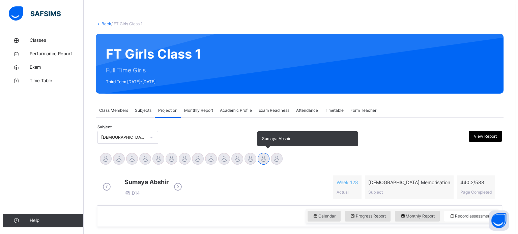
scroll to position [0, 0]
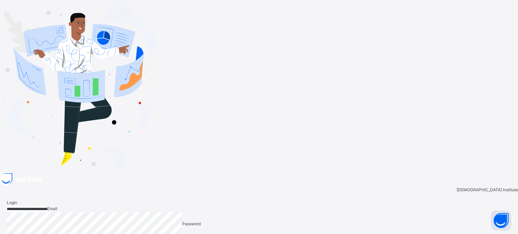
drag, startPoint x: 370, startPoint y: 110, endPoint x: 412, endPoint y: 139, distance: 50.9
